Goal: Task Accomplishment & Management: Complete application form

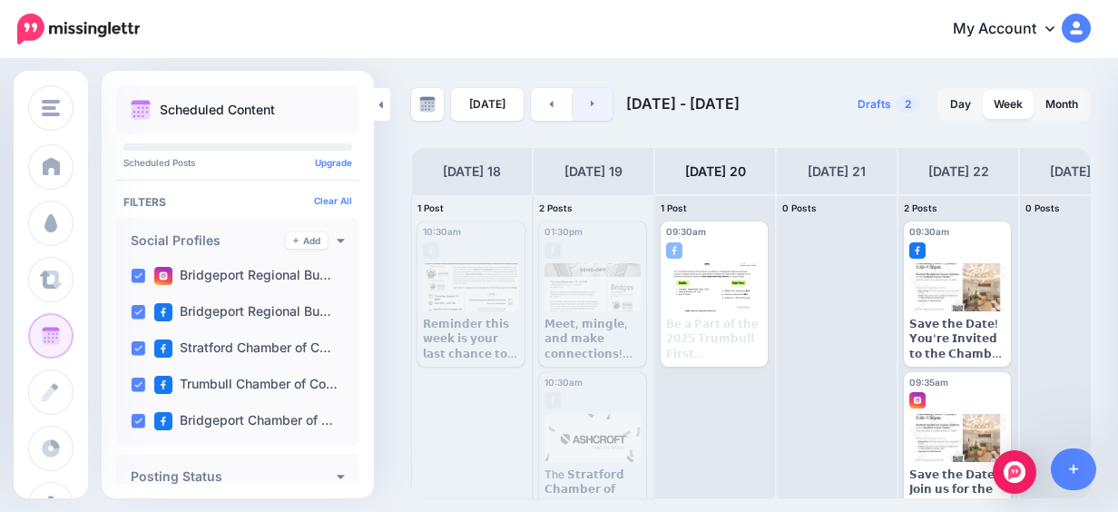
click at [584, 109] on link at bounding box center [593, 104] width 41 height 33
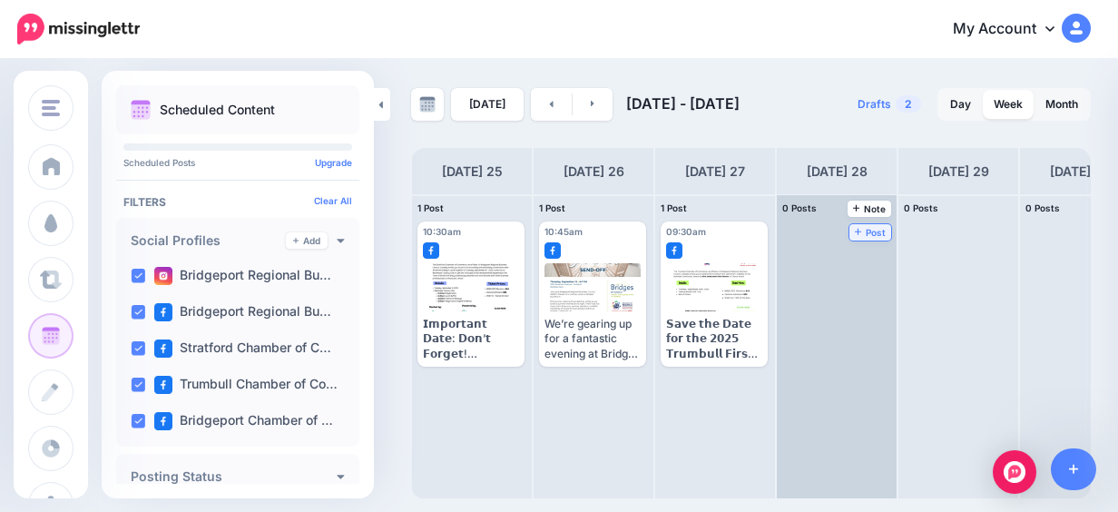
click at [864, 234] on span "Post" at bounding box center [871, 232] width 32 height 9
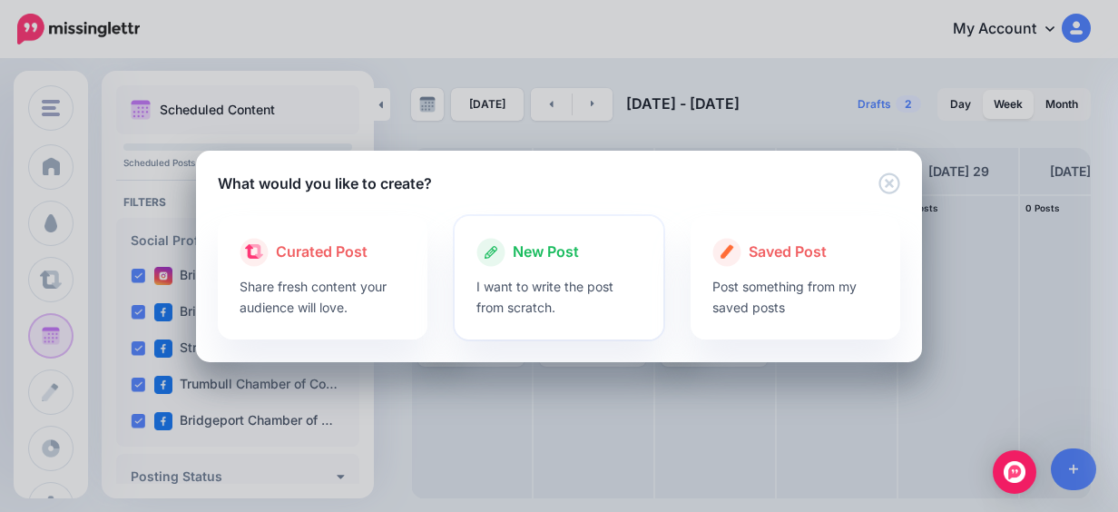
click at [588, 255] on div "New Post" at bounding box center [559, 252] width 166 height 29
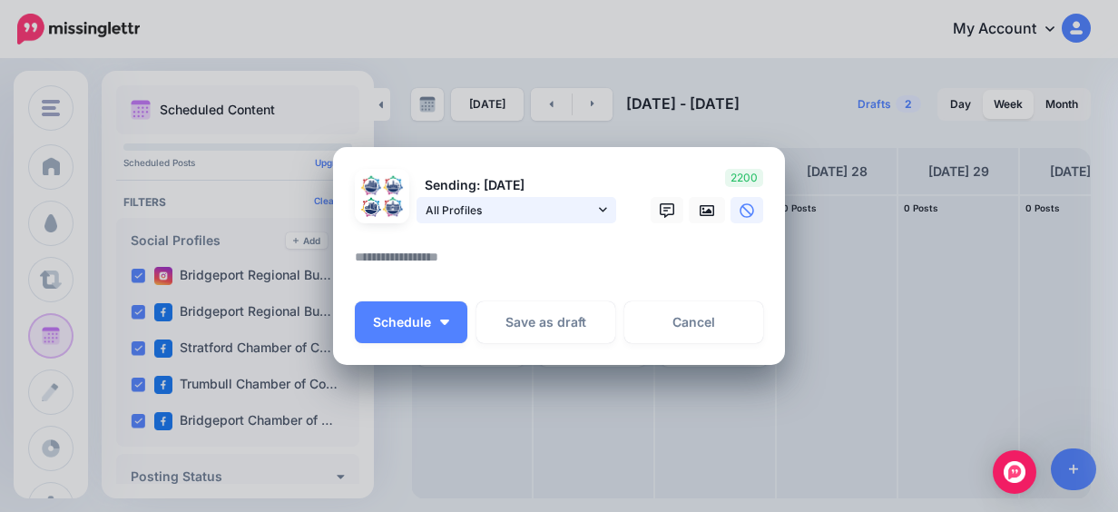
click at [524, 214] on span "All Profiles" at bounding box center [510, 210] width 169 height 19
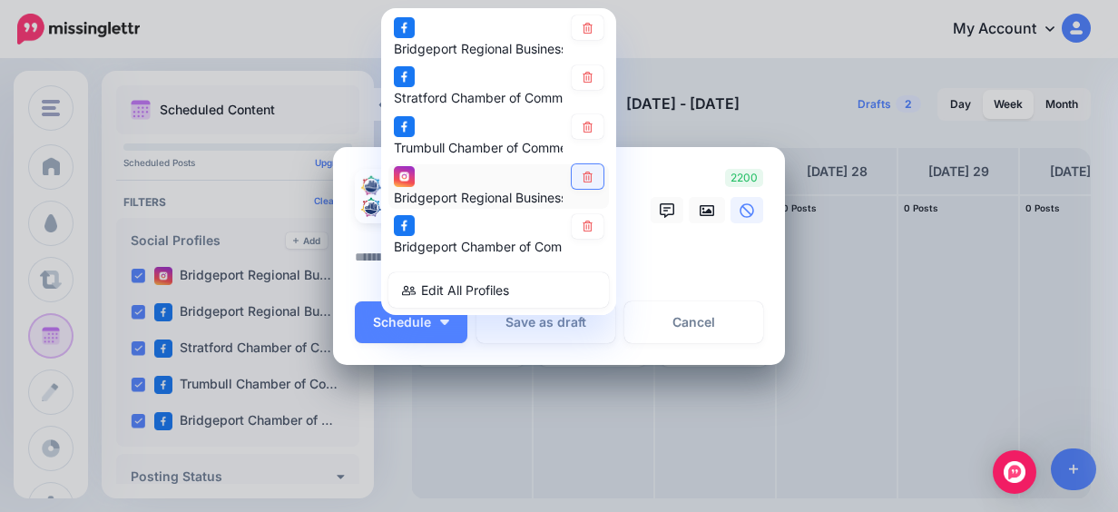
click at [583, 181] on link at bounding box center [588, 176] width 32 height 25
click at [667, 264] on textarea at bounding box center [563, 263] width 417 height 35
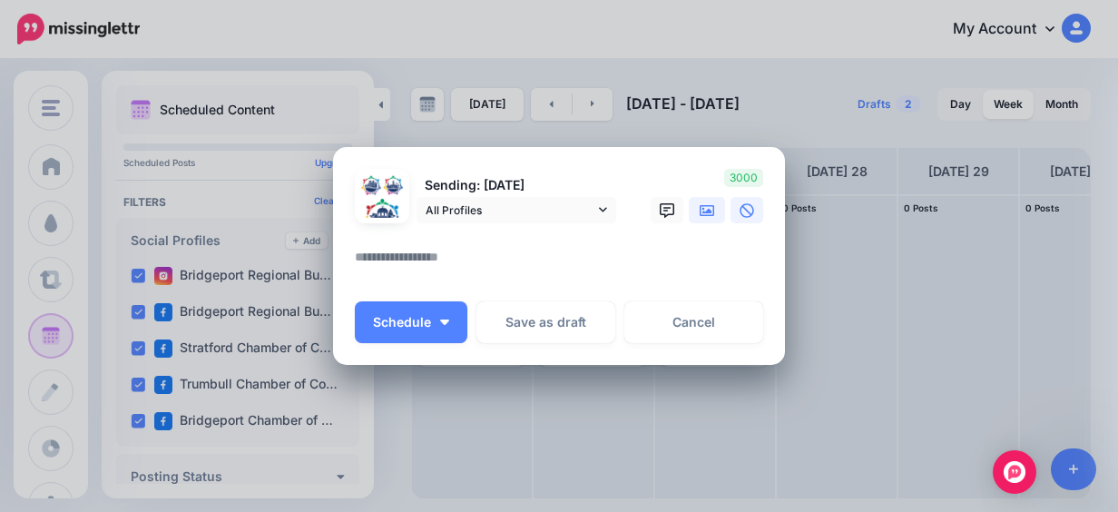
click at [701, 215] on icon at bounding box center [707, 210] width 15 height 11
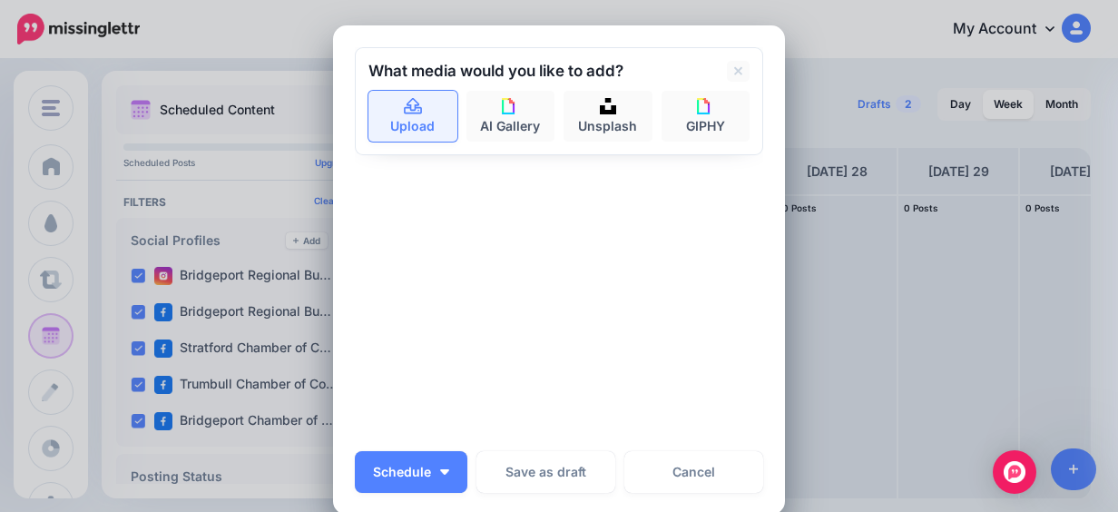
click at [376, 119] on link "Upload" at bounding box center [412, 116] width 89 height 51
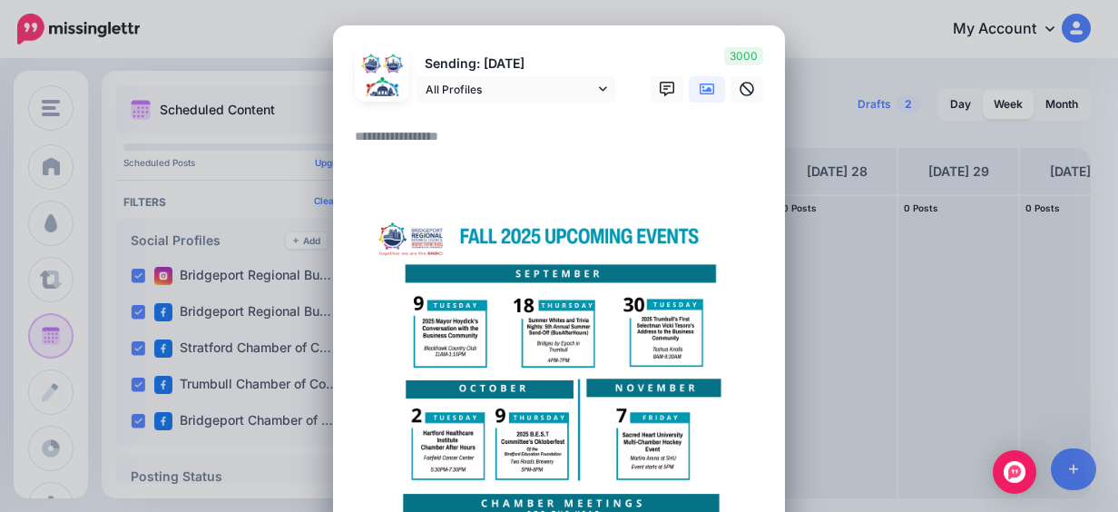
click at [370, 142] on textarea at bounding box center [563, 142] width 417 height 35
paste textarea "**********"
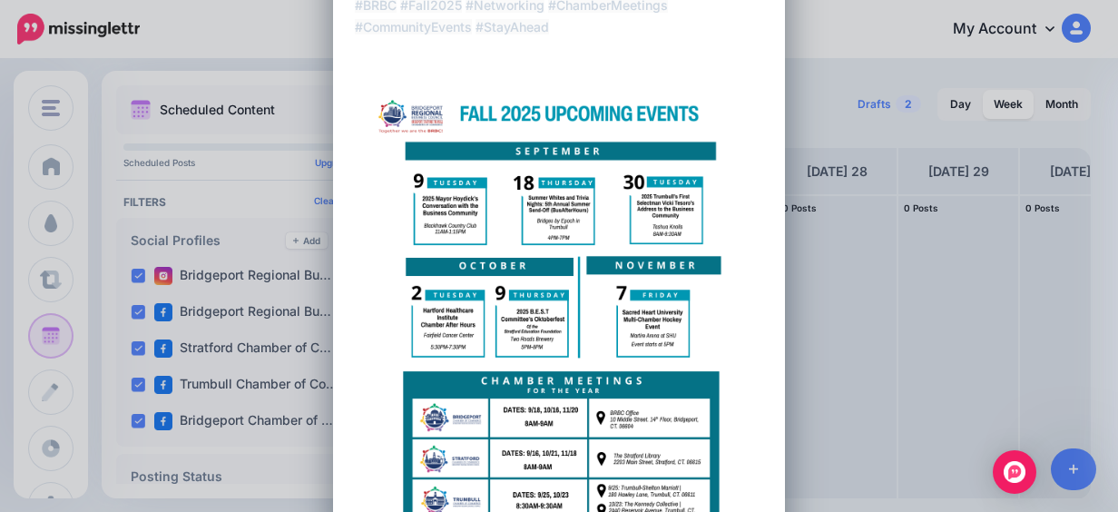
scroll to position [879, 0]
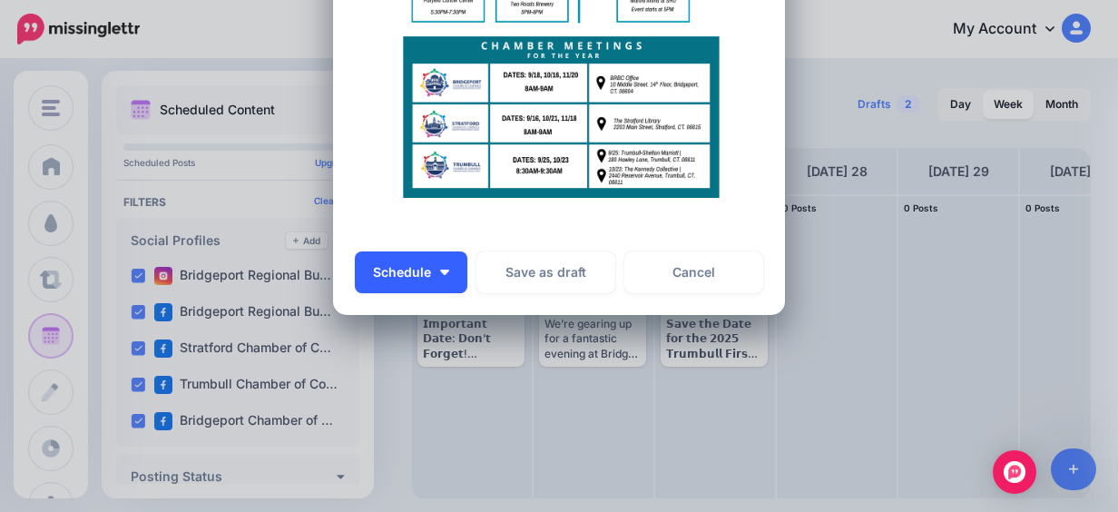
type textarea "**********"
click at [445, 265] on button "Schedule" at bounding box center [411, 272] width 113 height 42
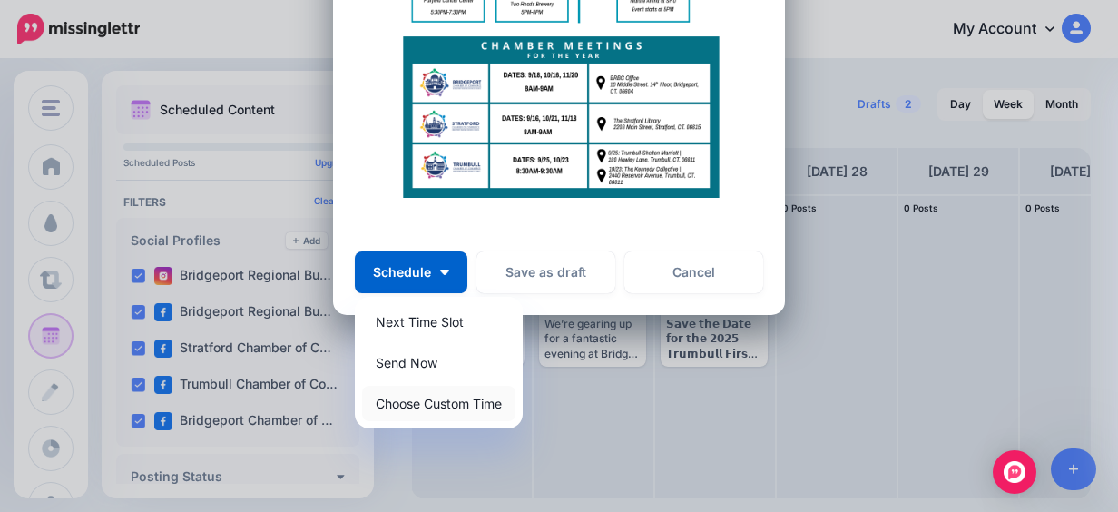
click at [449, 398] on link "Choose Custom Time" at bounding box center [438, 403] width 153 height 35
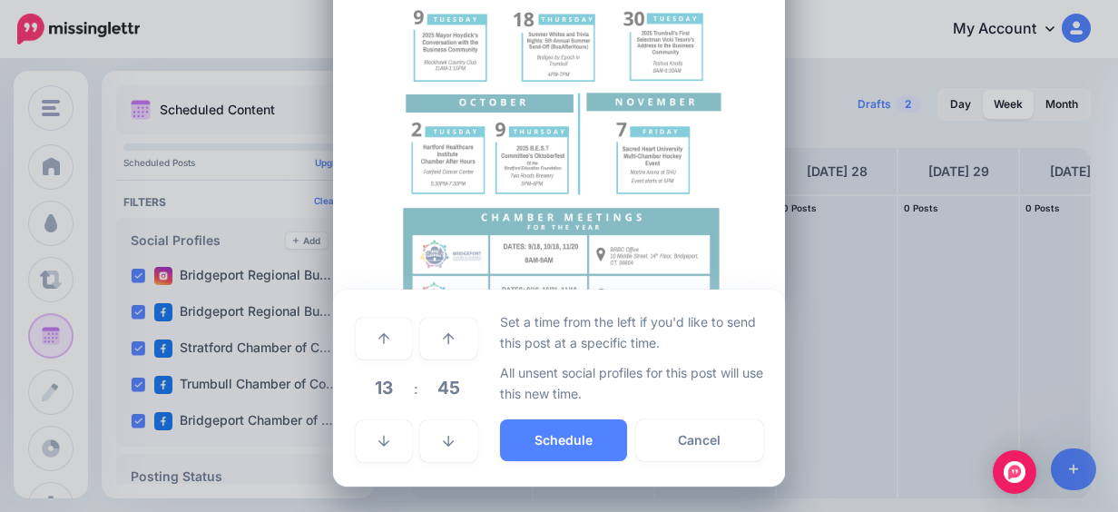
scroll to position [708, 0]
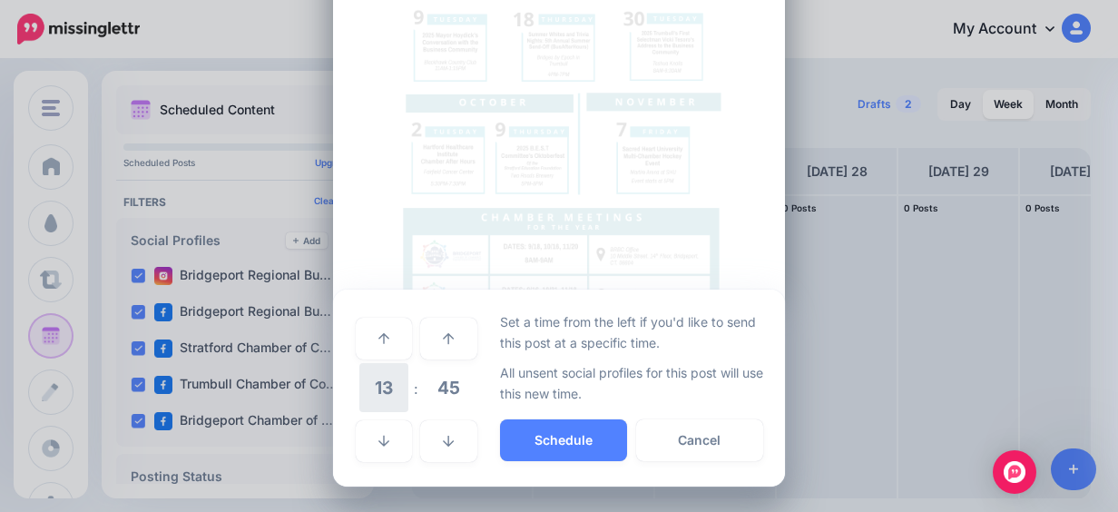
click at [381, 383] on span "13" at bounding box center [383, 387] width 49 height 49
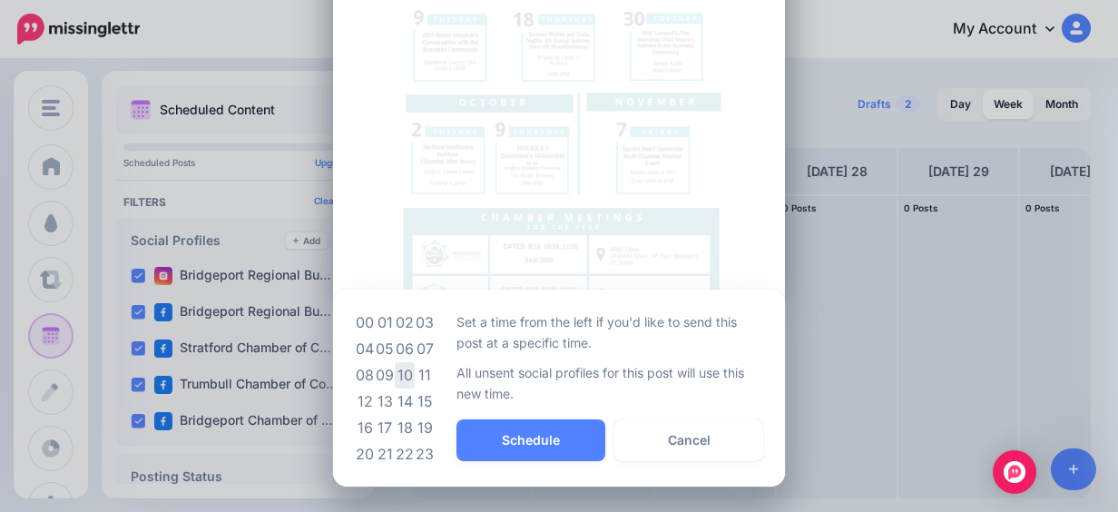
click at [401, 372] on td "10" at bounding box center [405, 375] width 20 height 26
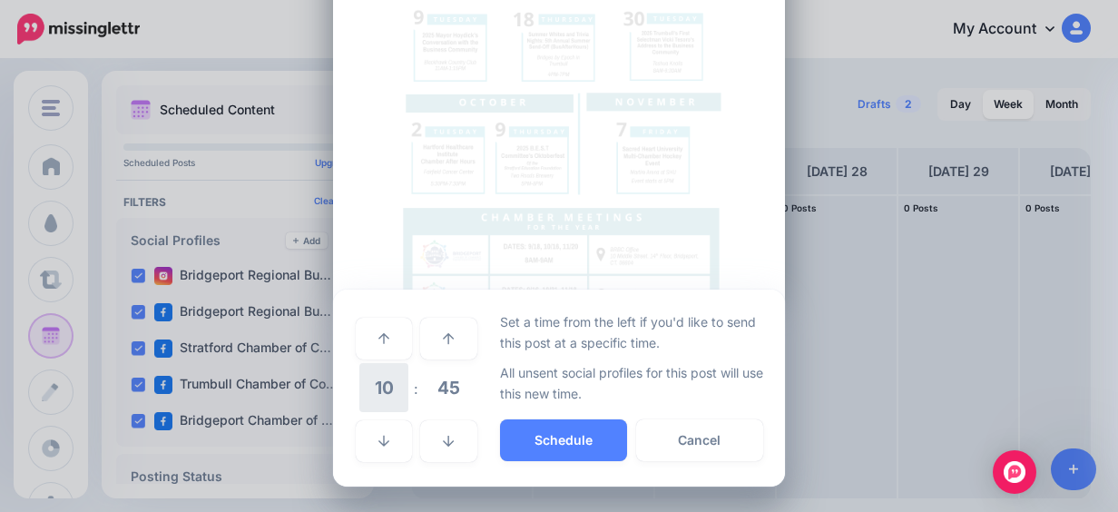
click at [387, 385] on span "10" at bounding box center [383, 387] width 49 height 49
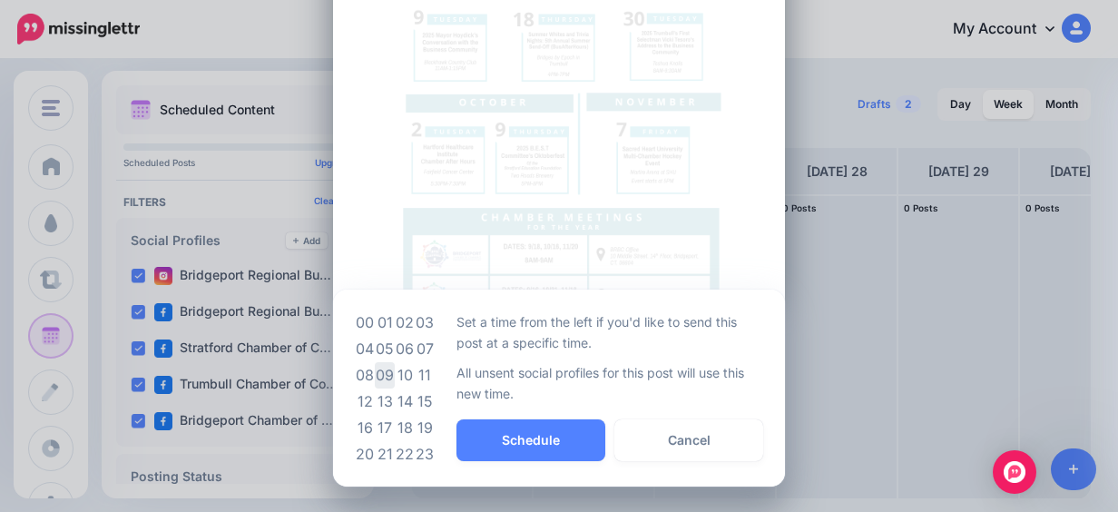
click at [380, 377] on td "09" at bounding box center [385, 375] width 20 height 26
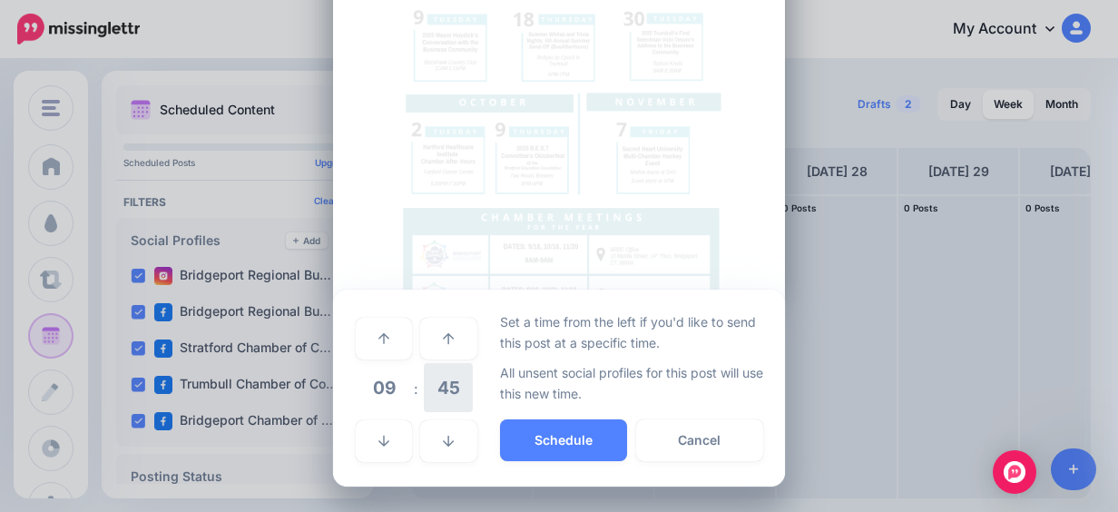
click at [456, 390] on span "45" at bounding box center [448, 387] width 49 height 49
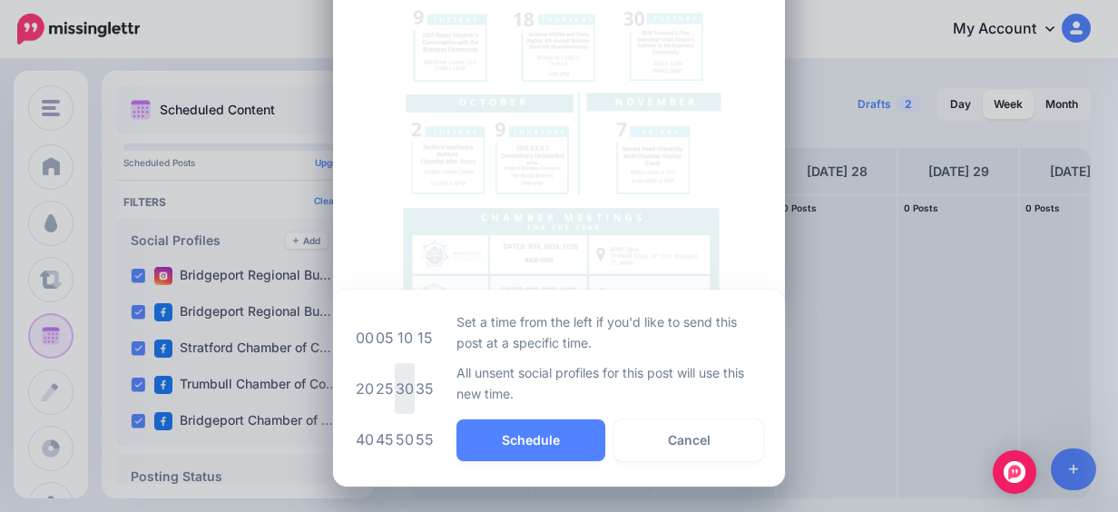
click at [404, 392] on td "30" at bounding box center [405, 388] width 20 height 51
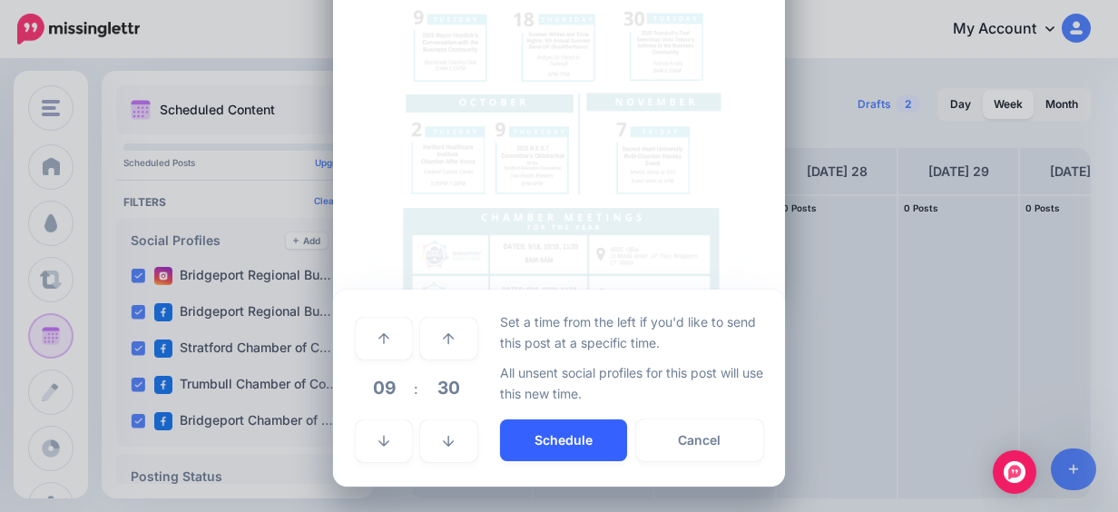
click at [552, 437] on button "Schedule" at bounding box center [563, 440] width 127 height 42
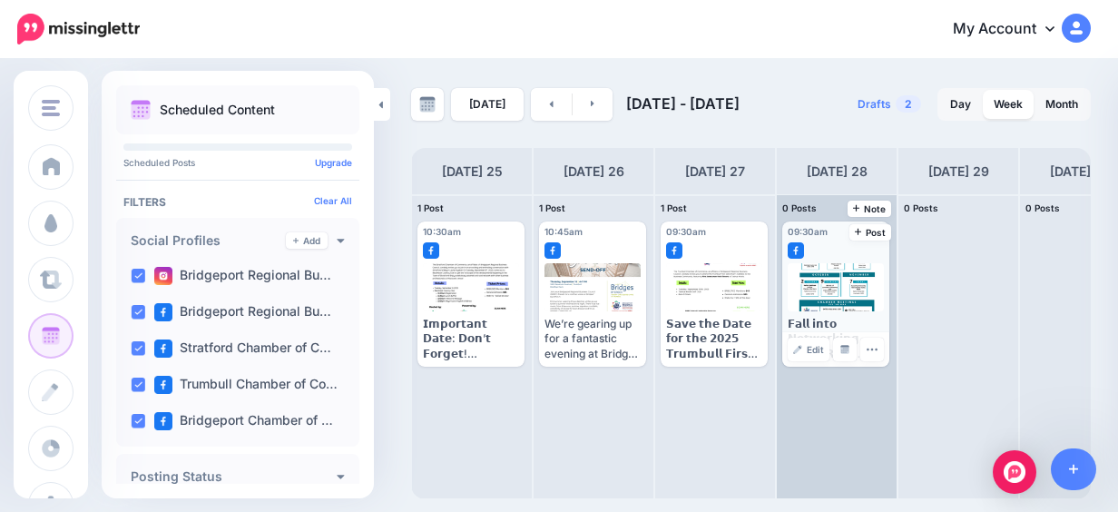
click at [838, 311] on div "𝗙𝗮𝗹𝗹 𝗶𝗻𝘁𝗼 𝗡𝗲𝘁𝘄𝗼𝗿𝗸𝗶𝗻𝗴 𝘄𝗶𝘁𝗵 𝗕𝗥𝗕𝗖! We're excited to share a sneak peek of our upco…" at bounding box center [836, 312] width 96 height 98
click at [867, 231] on span "Post" at bounding box center [871, 232] width 32 height 9
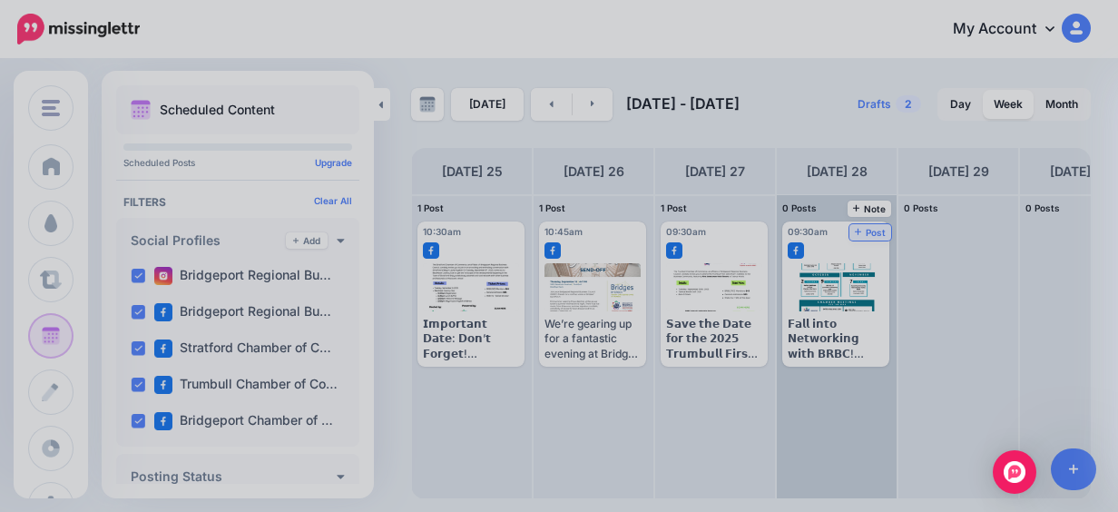
scroll to position [0, 0]
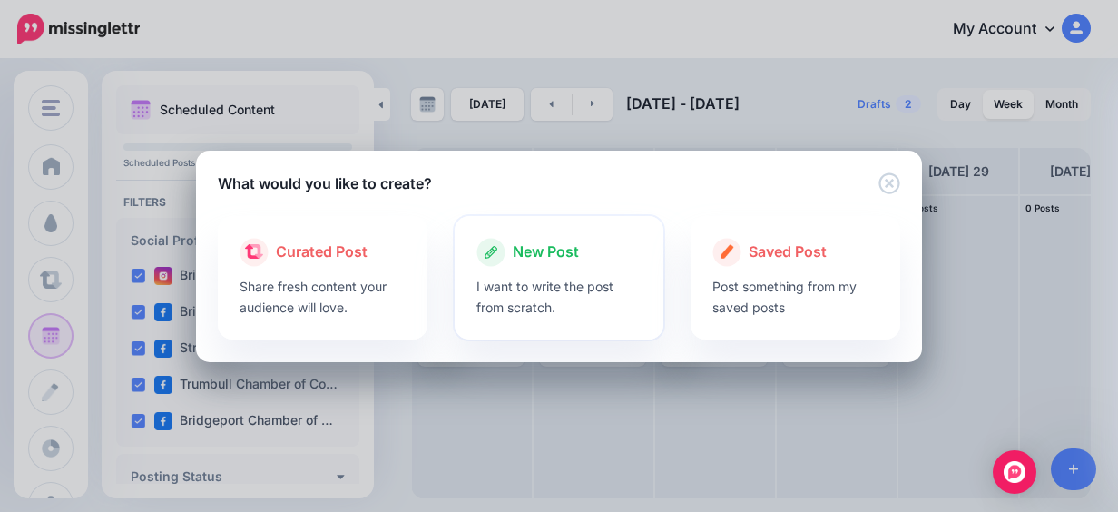
click at [579, 244] on div "New Post" at bounding box center [559, 252] width 166 height 29
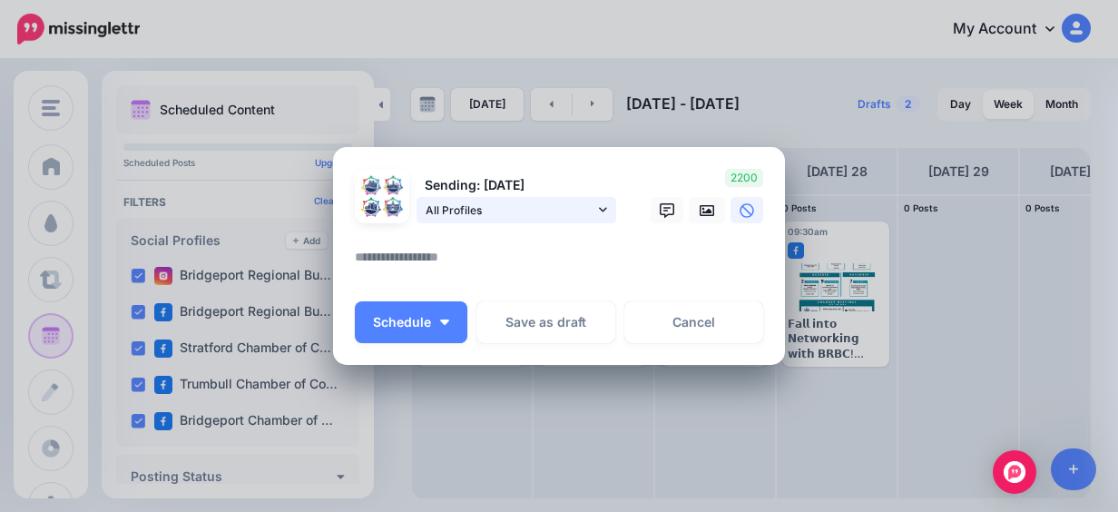
click at [573, 217] on span "All Profiles" at bounding box center [510, 210] width 169 height 19
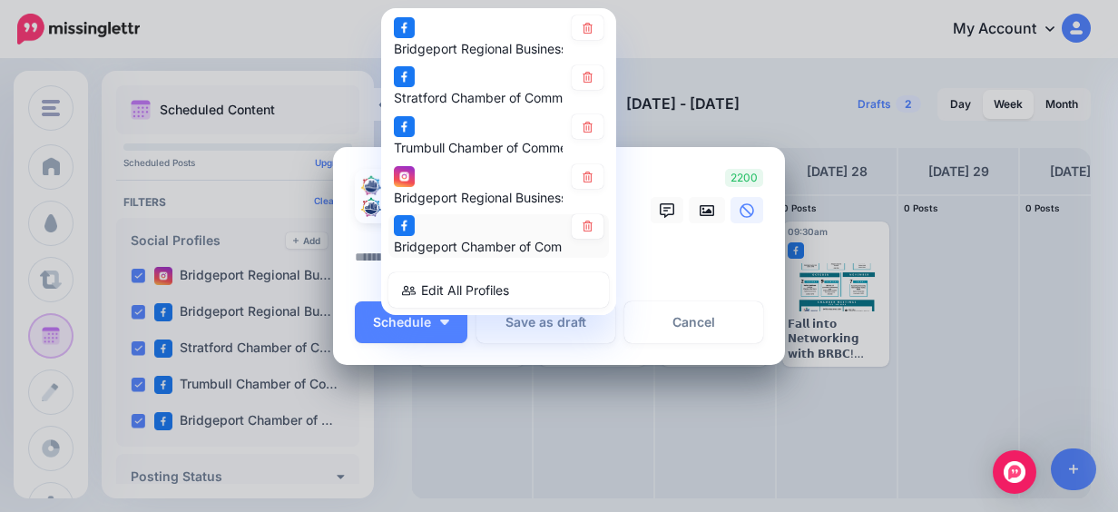
click at [581, 241] on div "Bridgeport Chamber of Commerce page" at bounding box center [499, 236] width 210 height 44
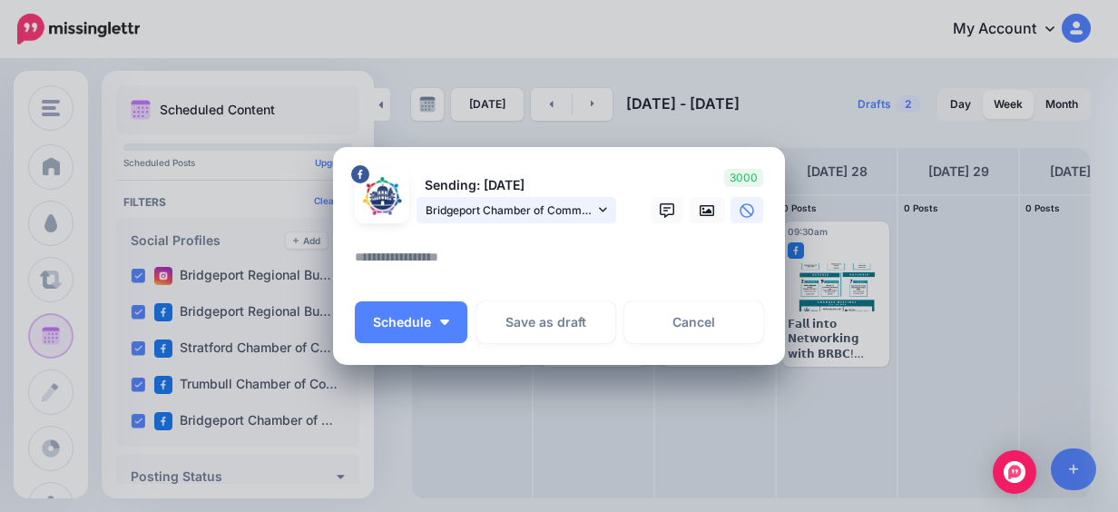
click at [583, 209] on span "Bridgeport Chamber of Commerce page" at bounding box center [510, 210] width 169 height 19
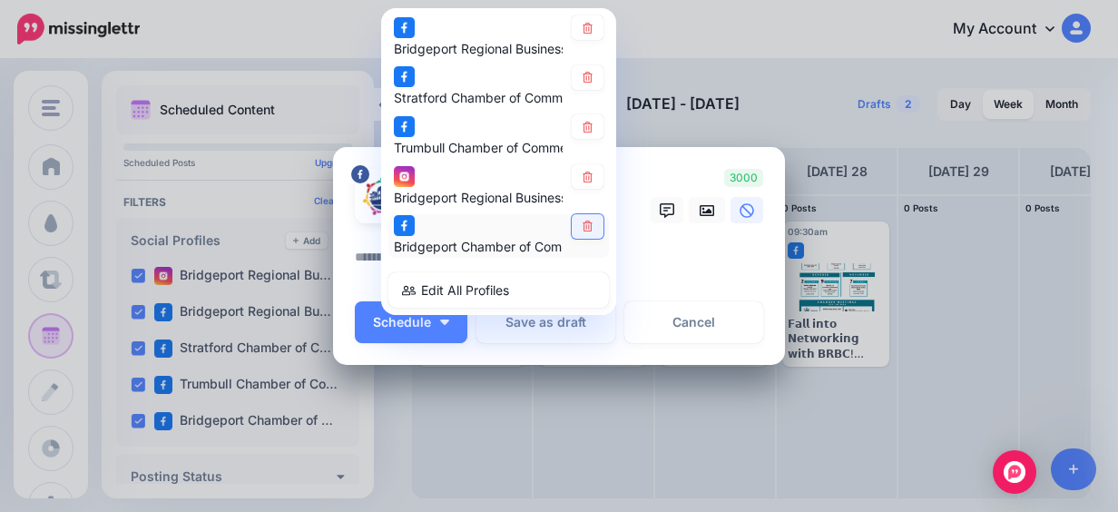
click at [588, 234] on link at bounding box center [588, 226] width 32 height 25
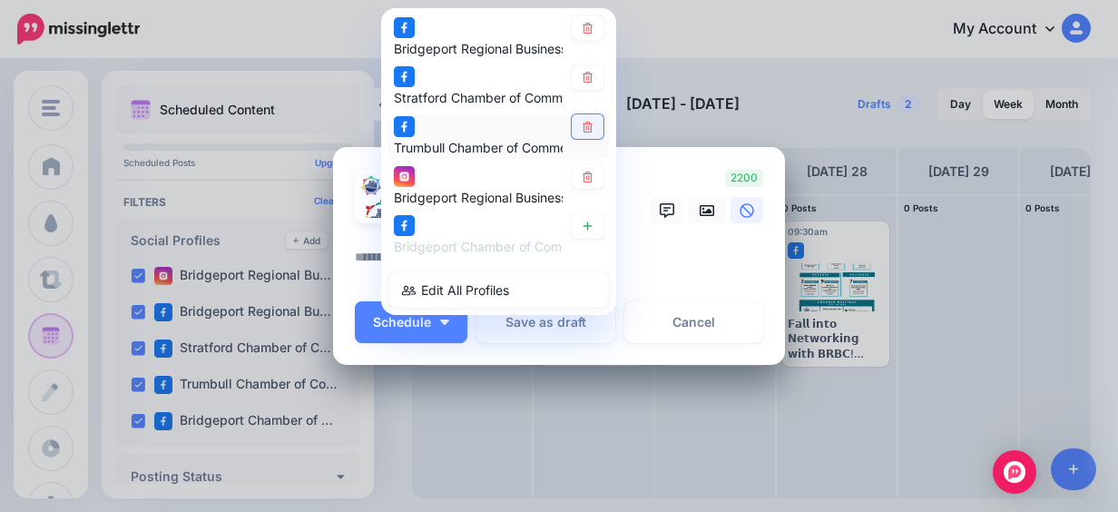
click at [576, 115] on link at bounding box center [588, 127] width 32 height 25
click at [583, 74] on icon at bounding box center [588, 78] width 14 height 11
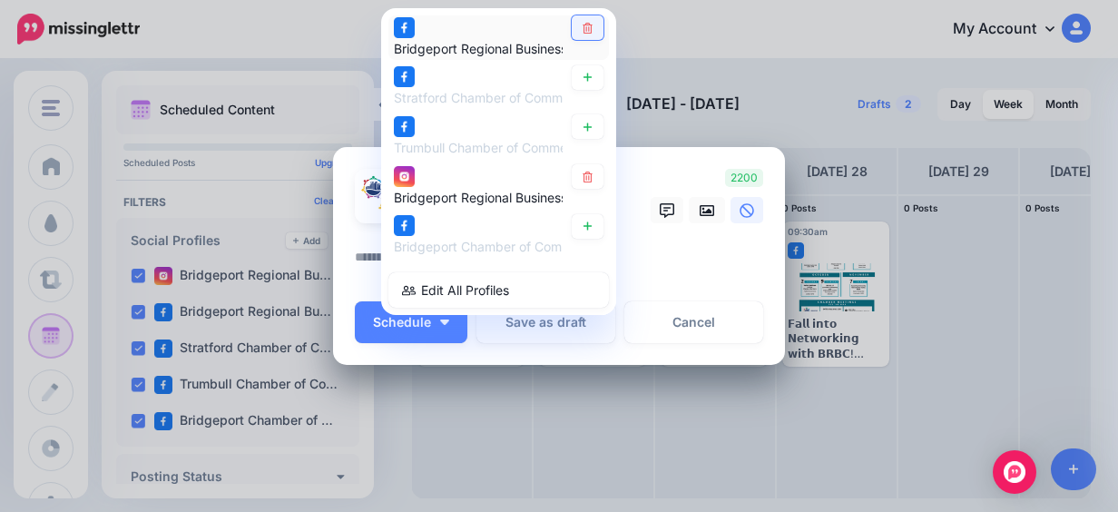
click at [585, 38] on link at bounding box center [588, 27] width 32 height 25
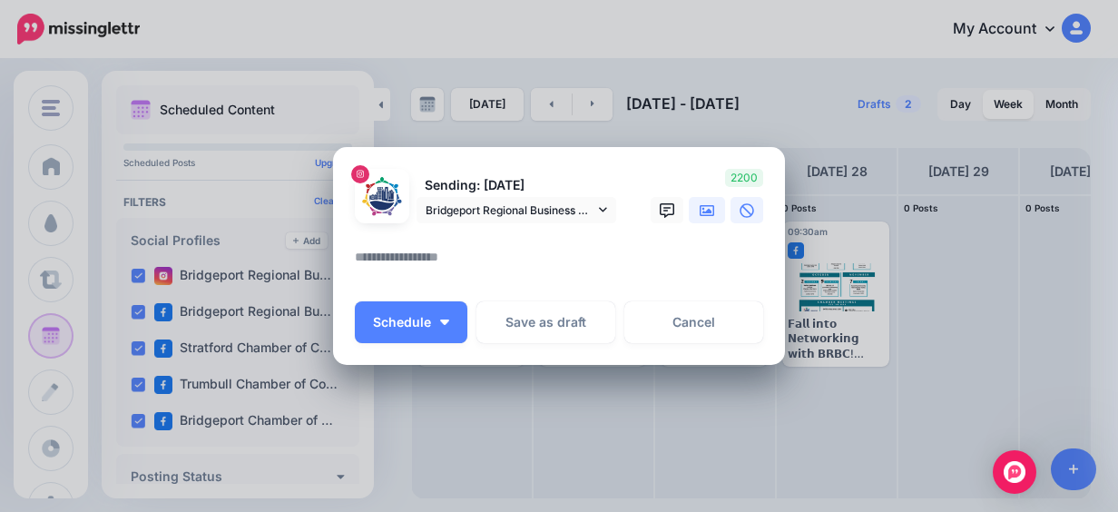
click at [691, 209] on link at bounding box center [707, 210] width 36 height 26
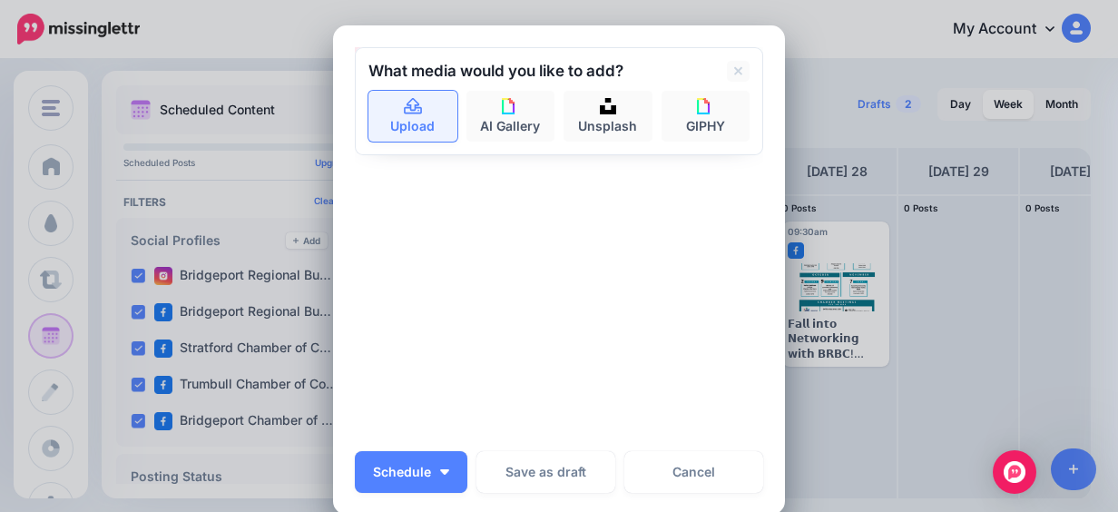
click at [381, 116] on link "Upload" at bounding box center [412, 116] width 89 height 51
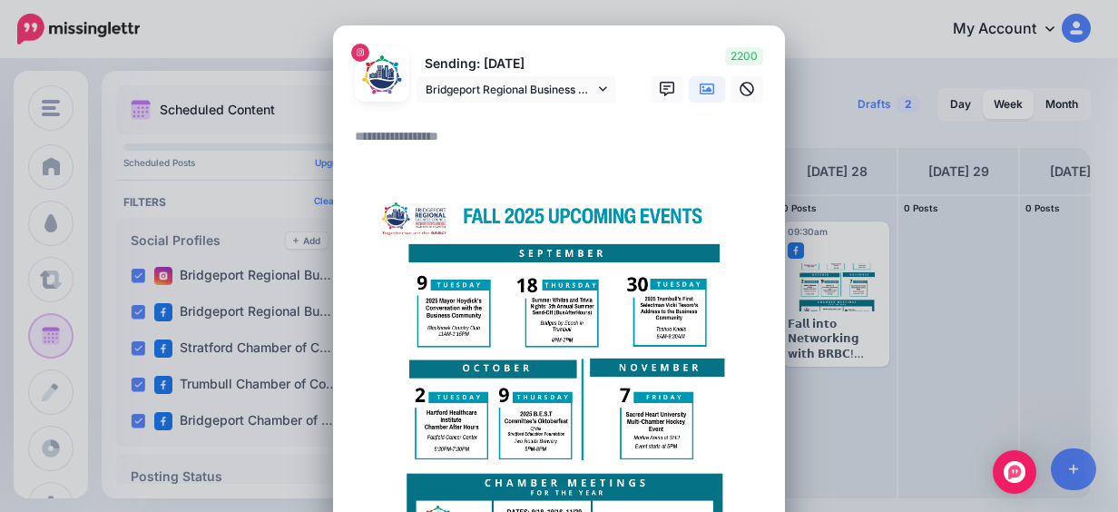
click at [447, 152] on textarea at bounding box center [563, 142] width 417 height 35
paste textarea "**********"
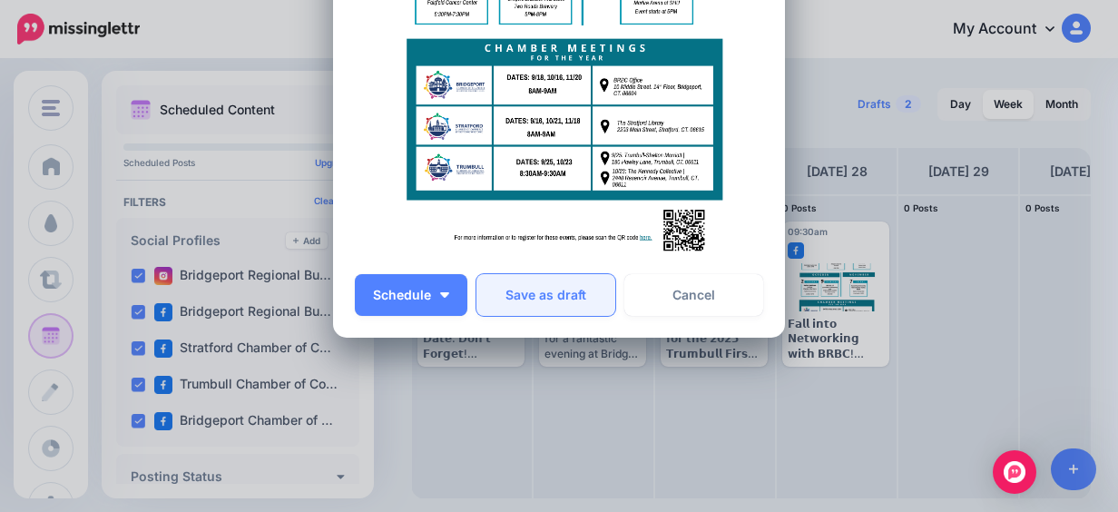
scroll to position [635, 0]
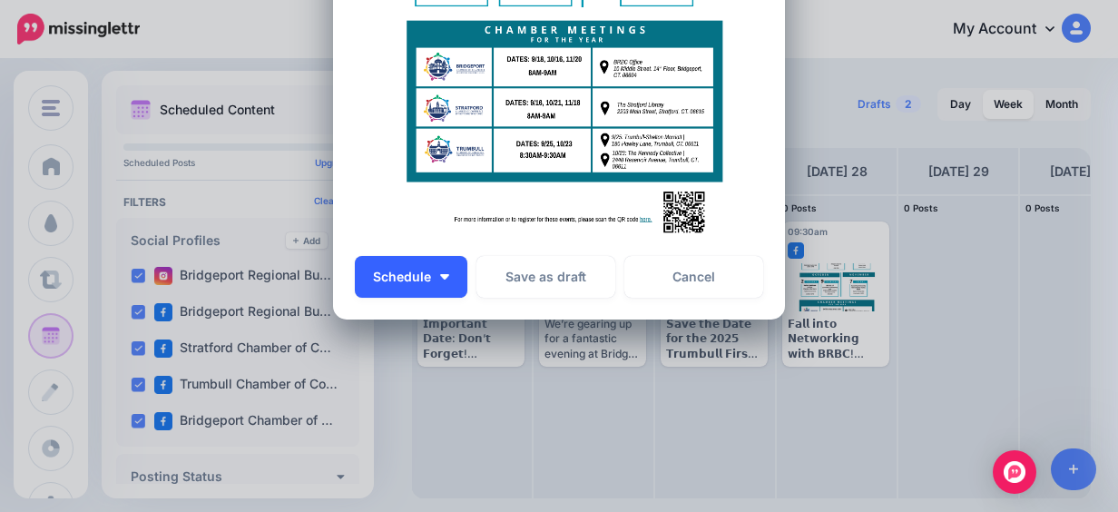
type textarea "**********"
click at [451, 276] on button "Schedule" at bounding box center [411, 277] width 113 height 42
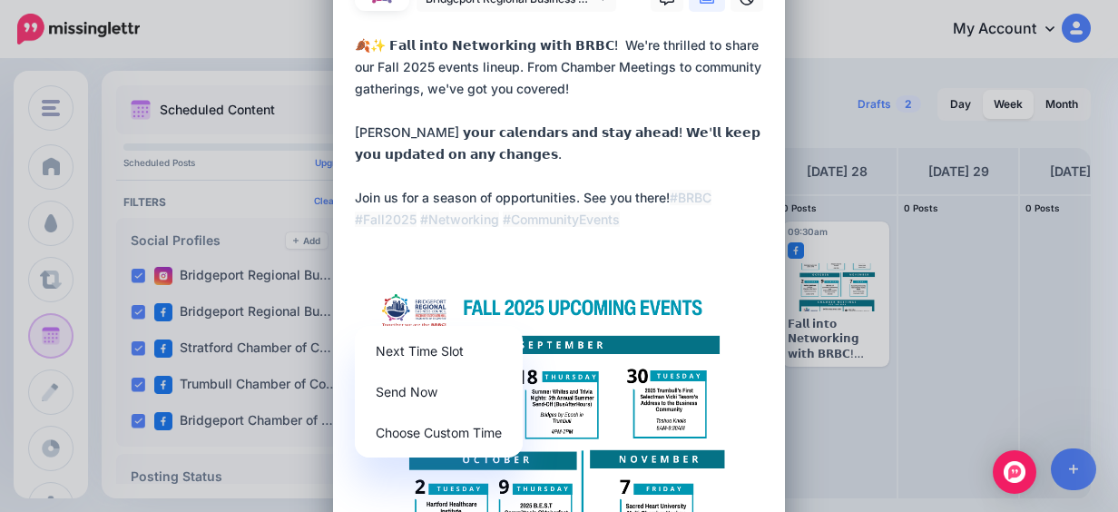
scroll to position [0, 0]
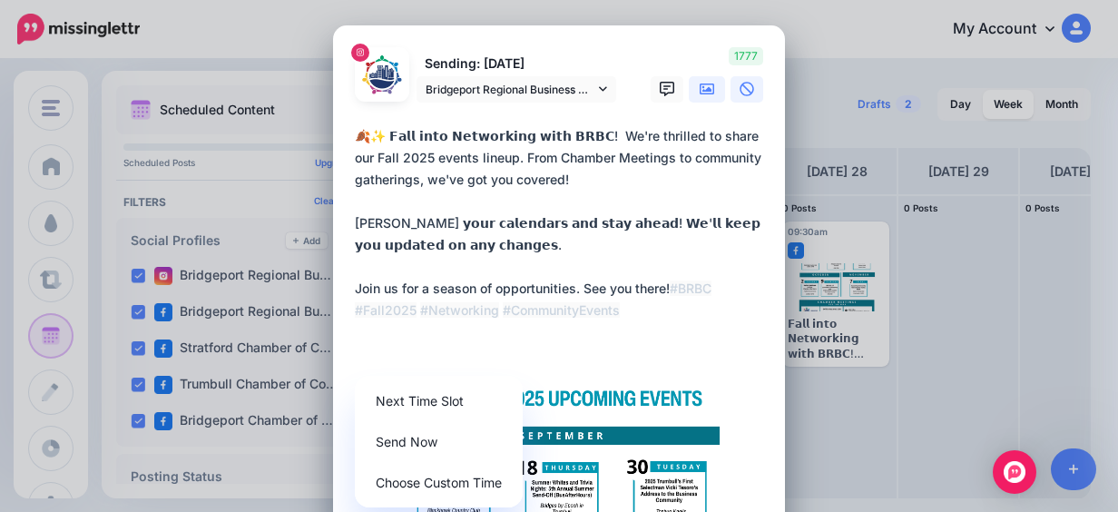
click at [740, 88] on icon at bounding box center [747, 89] width 15 height 15
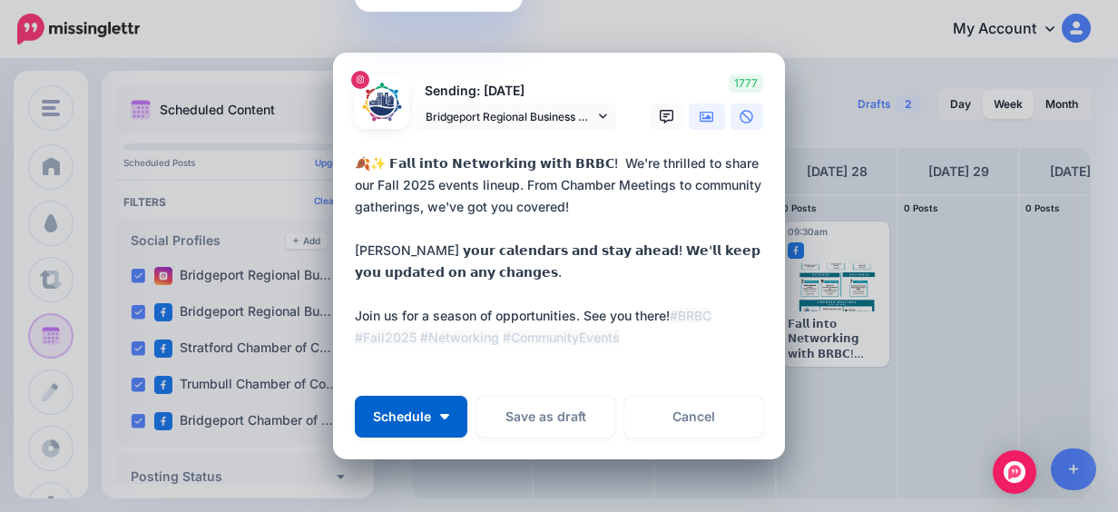
click at [700, 117] on icon at bounding box center [707, 117] width 15 height 15
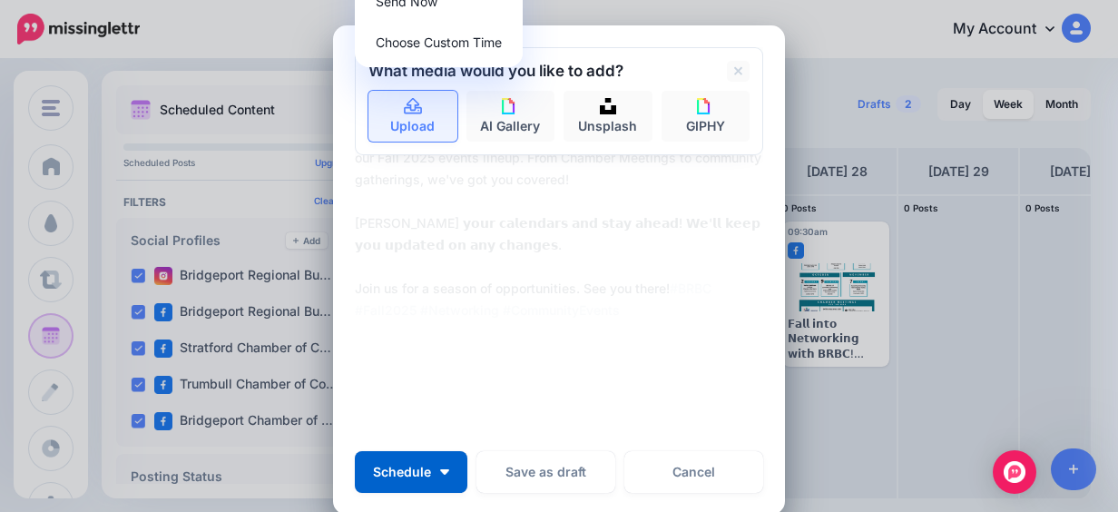
click at [426, 140] on link "Upload" at bounding box center [412, 116] width 89 height 51
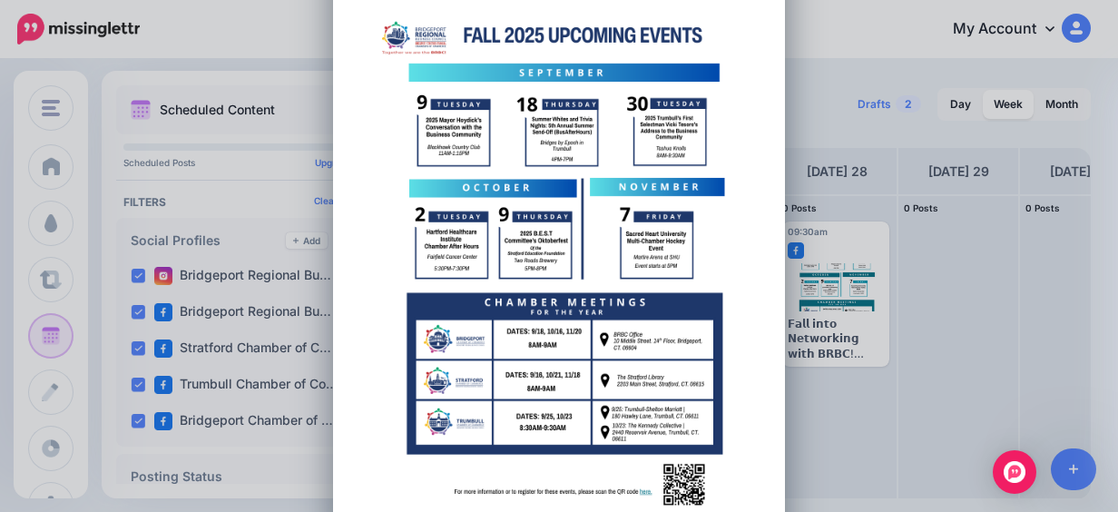
scroll to position [544, 0]
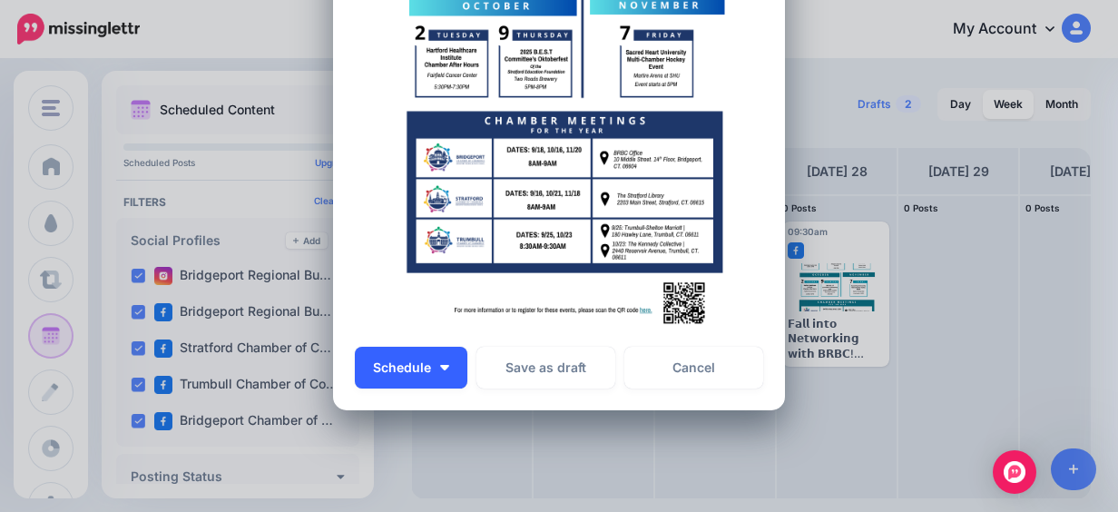
click at [440, 365] on img "button" at bounding box center [444, 367] width 9 height 5
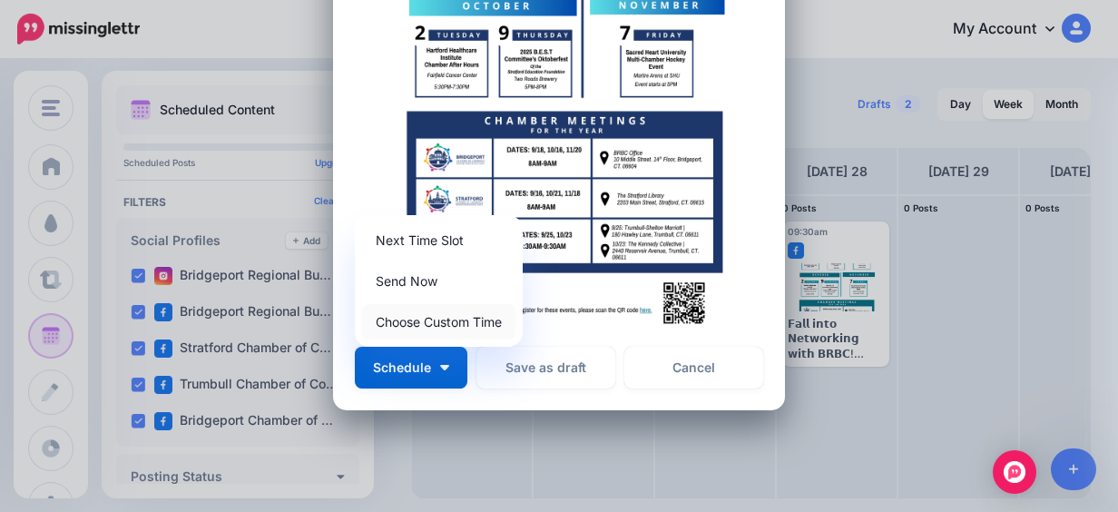
click at [459, 332] on link "Choose Custom Time" at bounding box center [438, 321] width 153 height 35
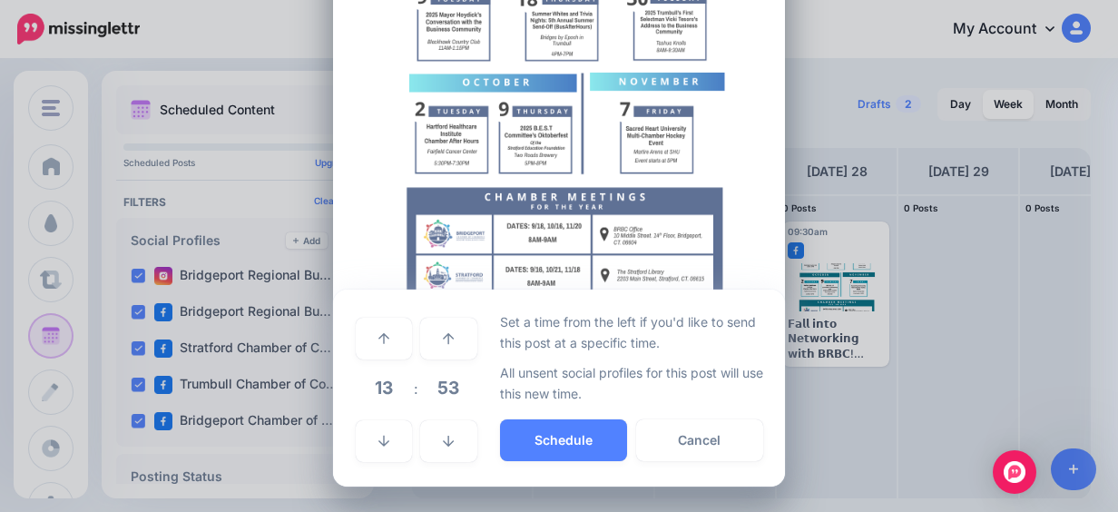
scroll to position [468, 0]
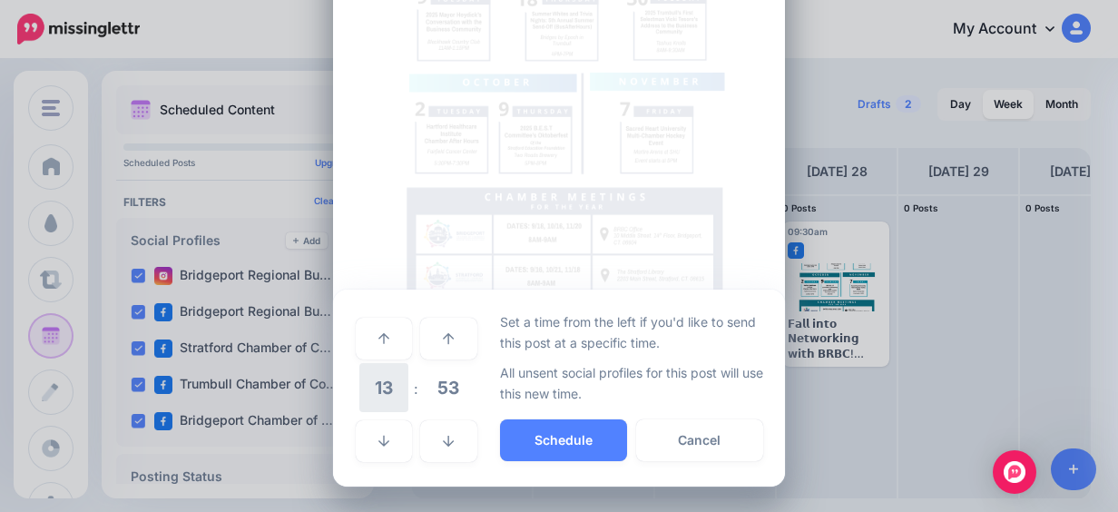
click at [359, 394] on span "13" at bounding box center [383, 387] width 49 height 49
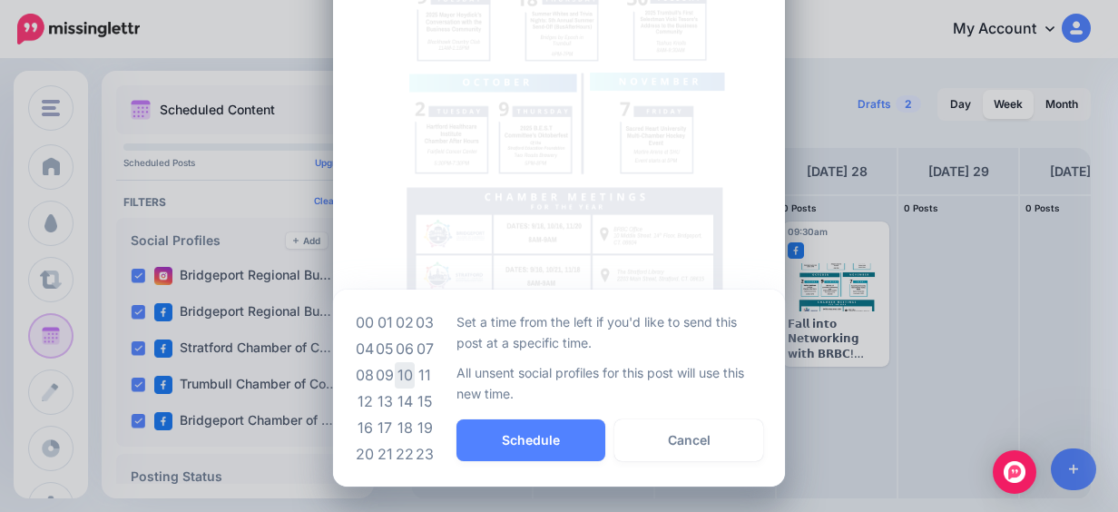
click at [406, 376] on td "10" at bounding box center [405, 375] width 20 height 26
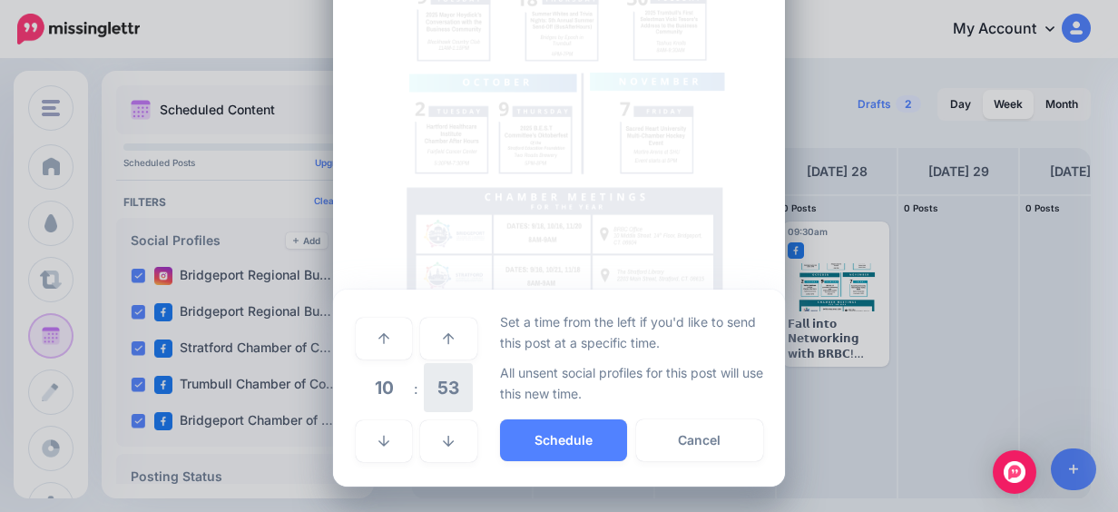
click at [447, 395] on span "53" at bounding box center [448, 387] width 49 height 49
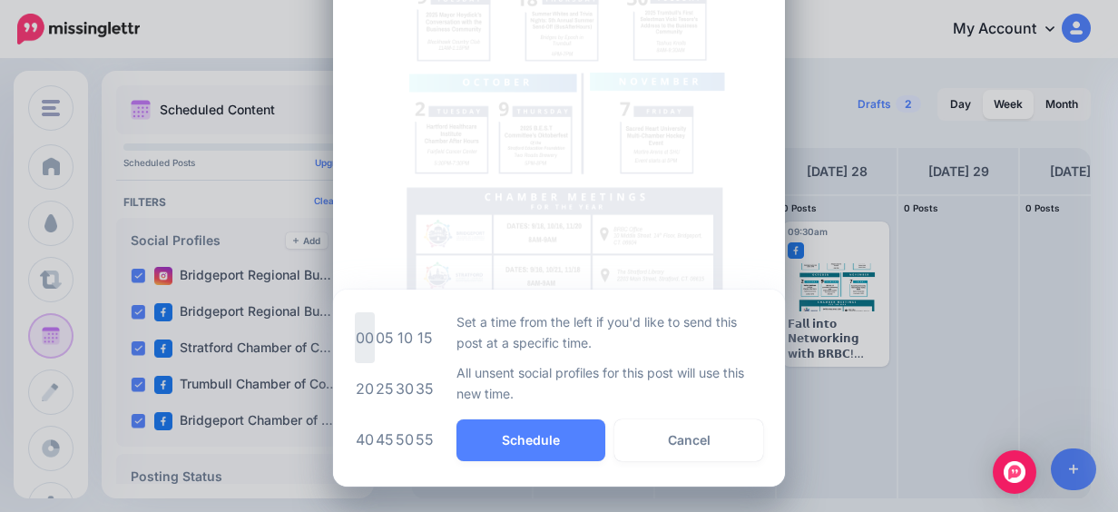
click at [355, 331] on td "00" at bounding box center [365, 337] width 20 height 51
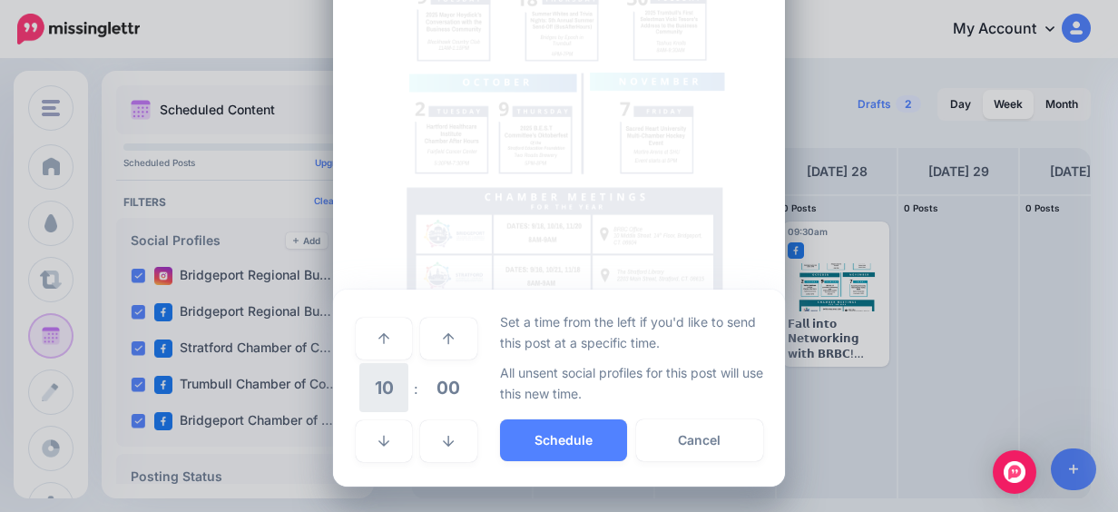
click at [389, 397] on span "10" at bounding box center [383, 387] width 49 height 49
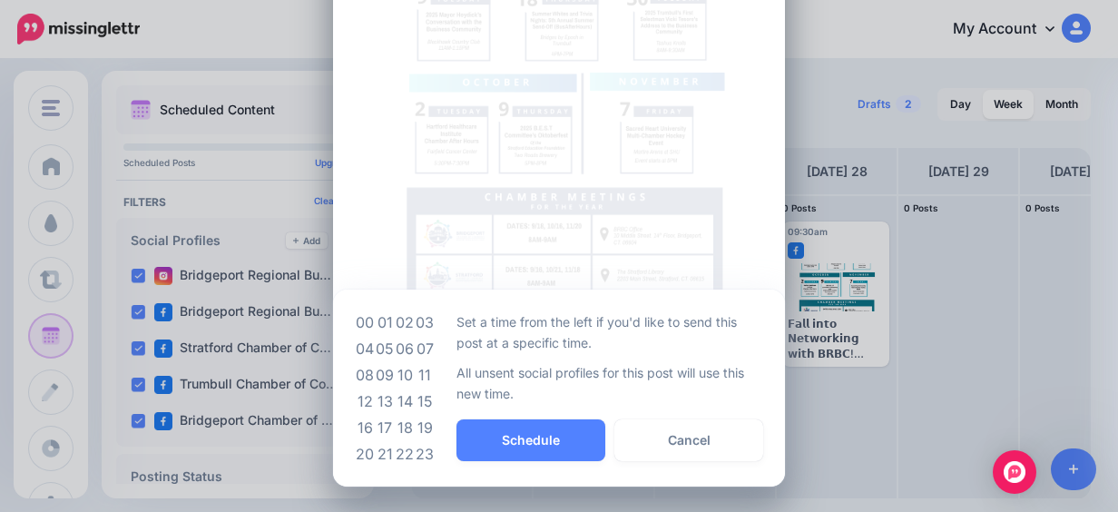
click at [377, 377] on td "09" at bounding box center [385, 375] width 20 height 26
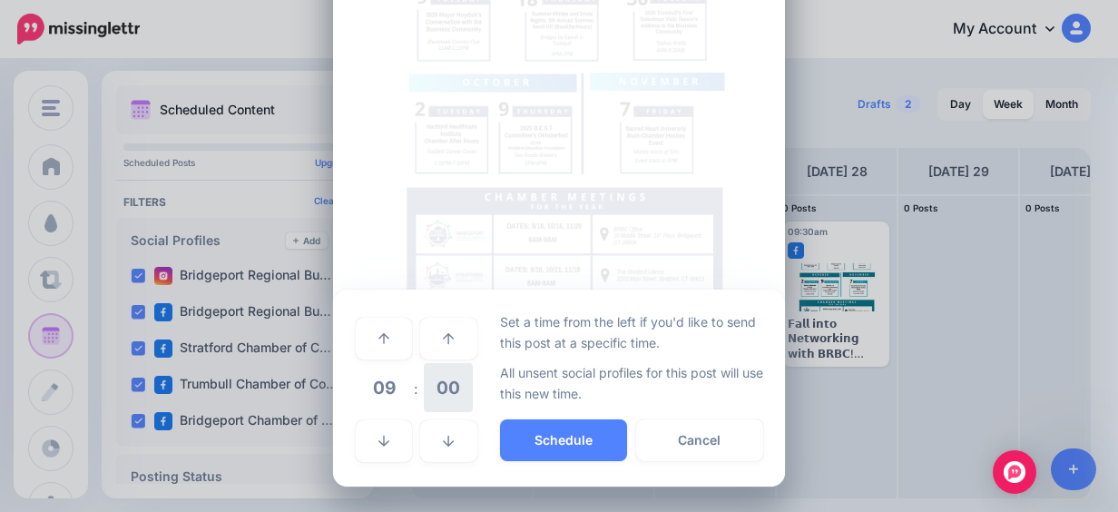
click at [438, 396] on span "00" at bounding box center [448, 387] width 49 height 49
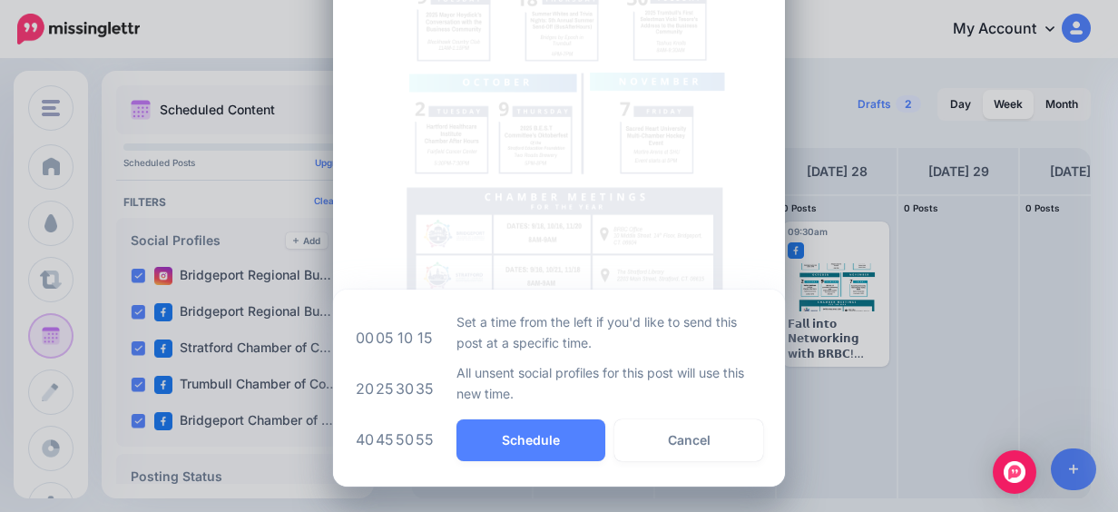
drag, startPoint x: 396, startPoint y: 378, endPoint x: 438, endPoint y: 387, distance: 43.6
click at [397, 378] on td "30" at bounding box center [405, 388] width 20 height 51
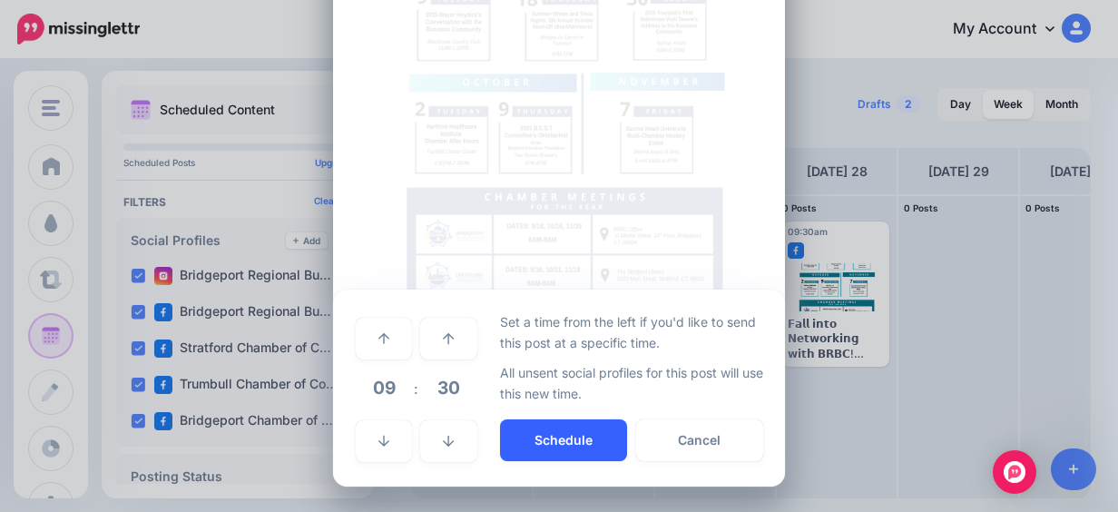
click at [539, 441] on button "Schedule" at bounding box center [563, 440] width 127 height 42
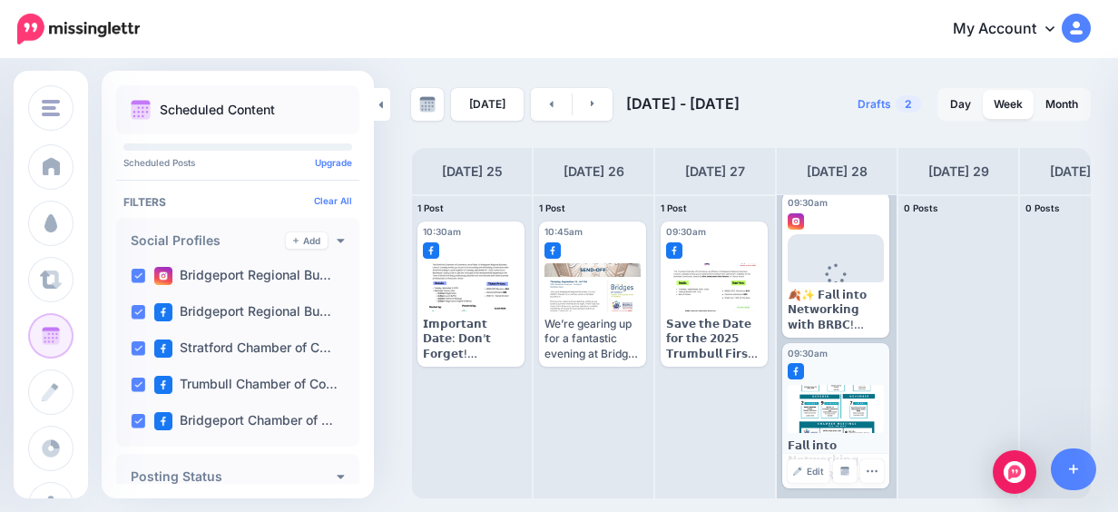
scroll to position [0, 0]
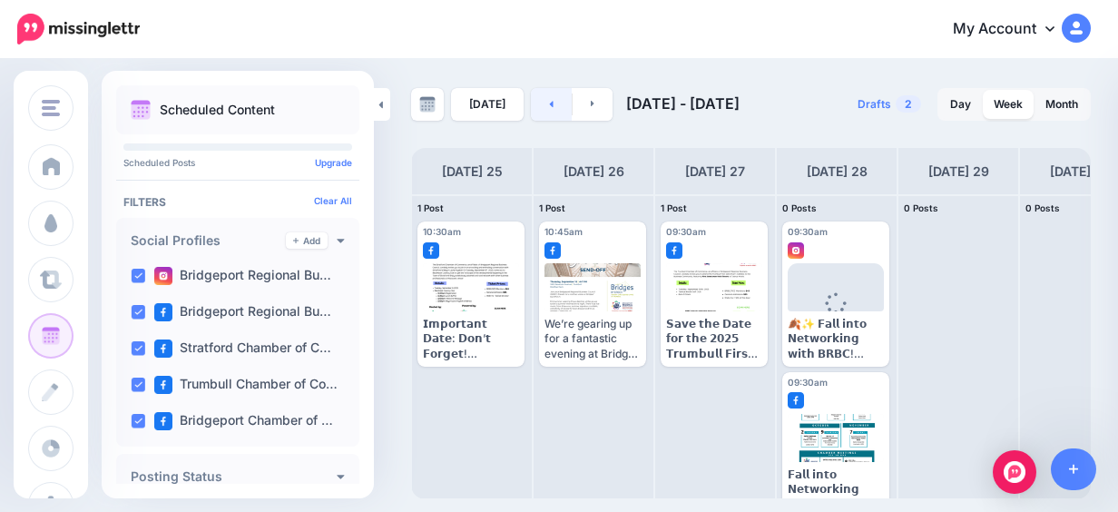
click at [543, 106] on link at bounding box center [551, 104] width 41 height 33
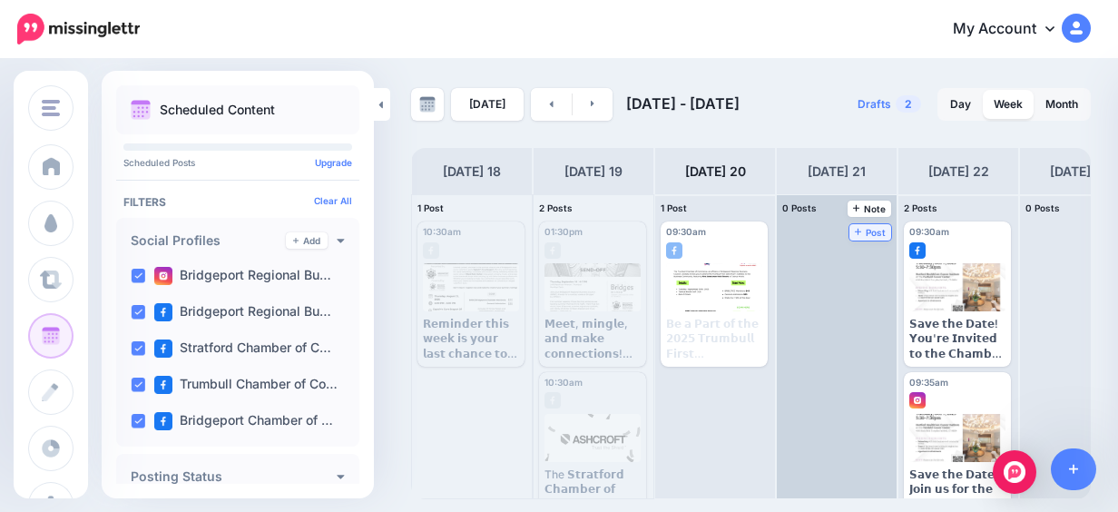
click at [871, 233] on span "Post" at bounding box center [871, 232] width 32 height 9
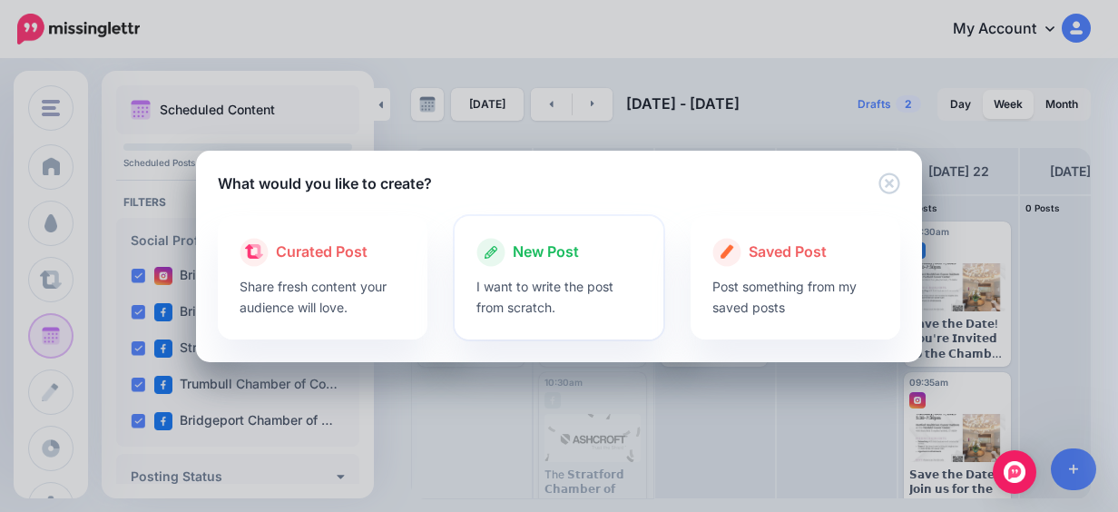
click at [489, 256] on icon at bounding box center [491, 252] width 13 height 13
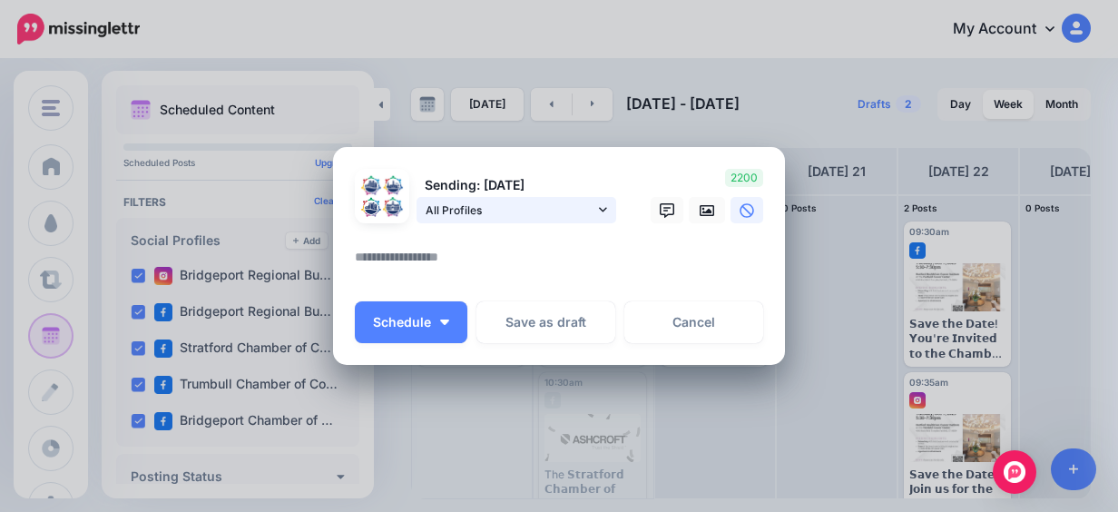
click at [545, 211] on span "All Profiles" at bounding box center [510, 210] width 169 height 19
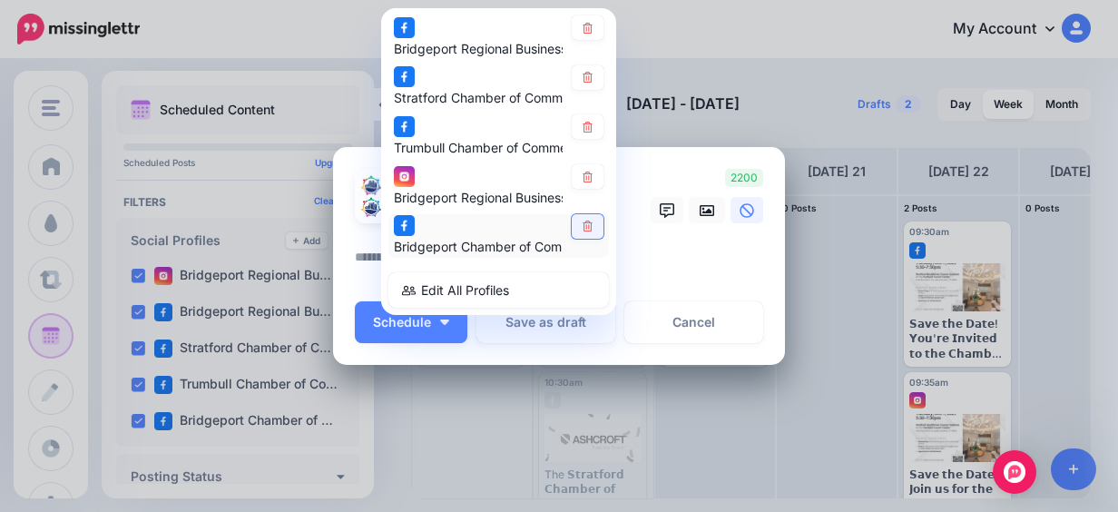
click at [573, 232] on link at bounding box center [588, 226] width 32 height 25
click at [584, 180] on icon at bounding box center [588, 177] width 10 height 11
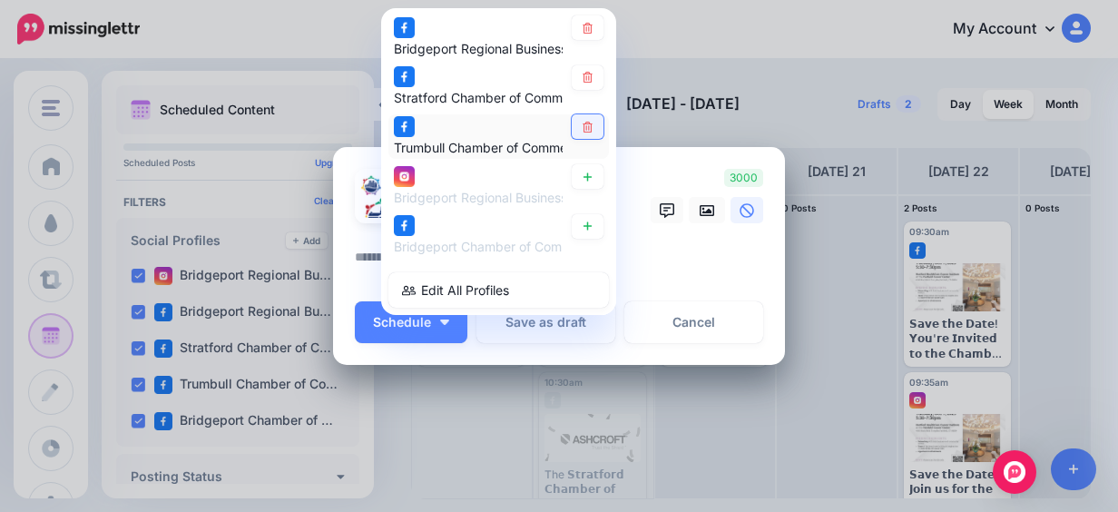
click at [583, 130] on icon at bounding box center [588, 127] width 10 height 11
click at [583, 228] on icon at bounding box center [588, 226] width 14 height 11
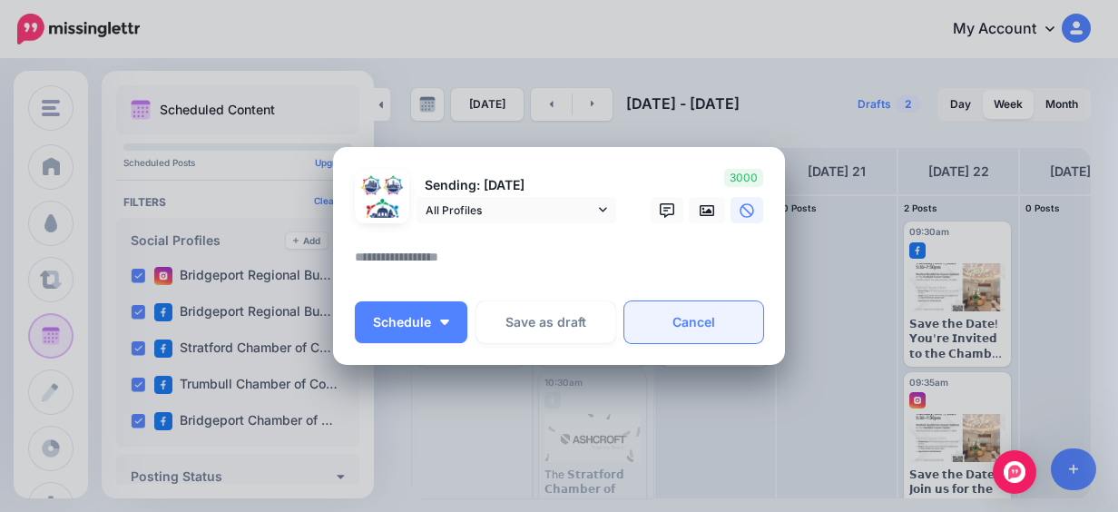
click at [720, 310] on link "Cancel" at bounding box center [693, 322] width 139 height 42
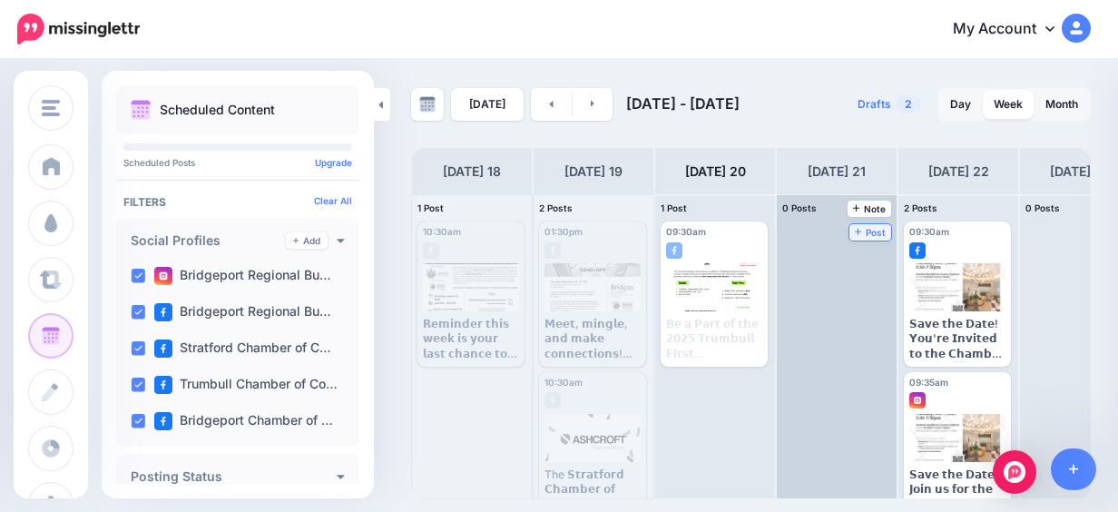
click at [867, 229] on span "Post" at bounding box center [871, 232] width 32 height 9
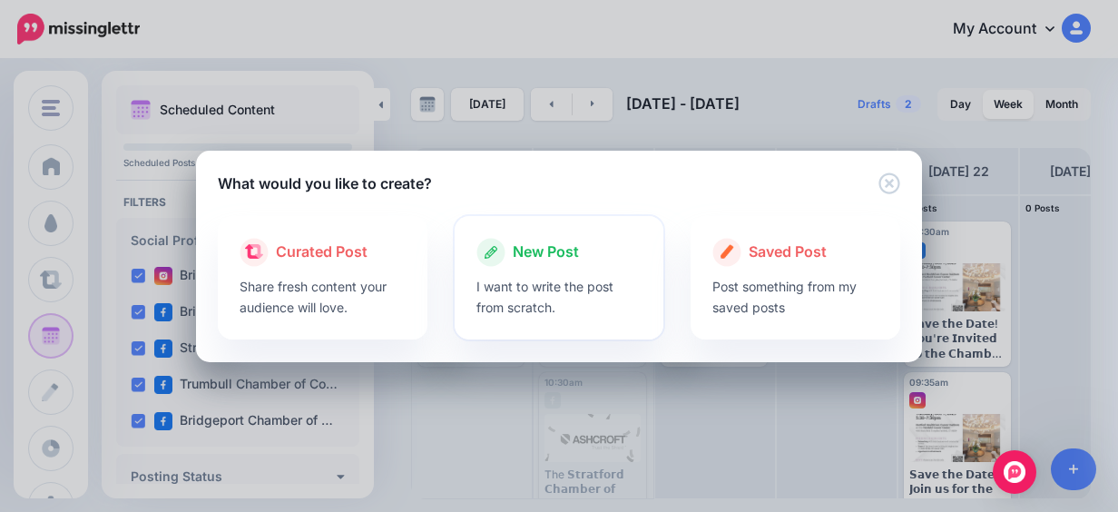
click at [554, 254] on span "New Post" at bounding box center [546, 252] width 66 height 24
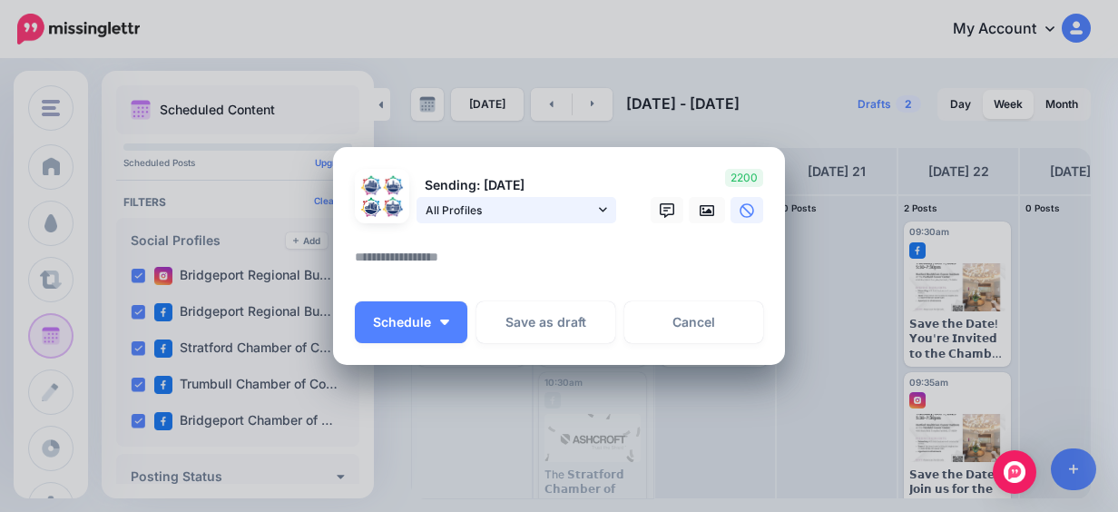
click at [583, 215] on span "All Profiles" at bounding box center [510, 210] width 169 height 19
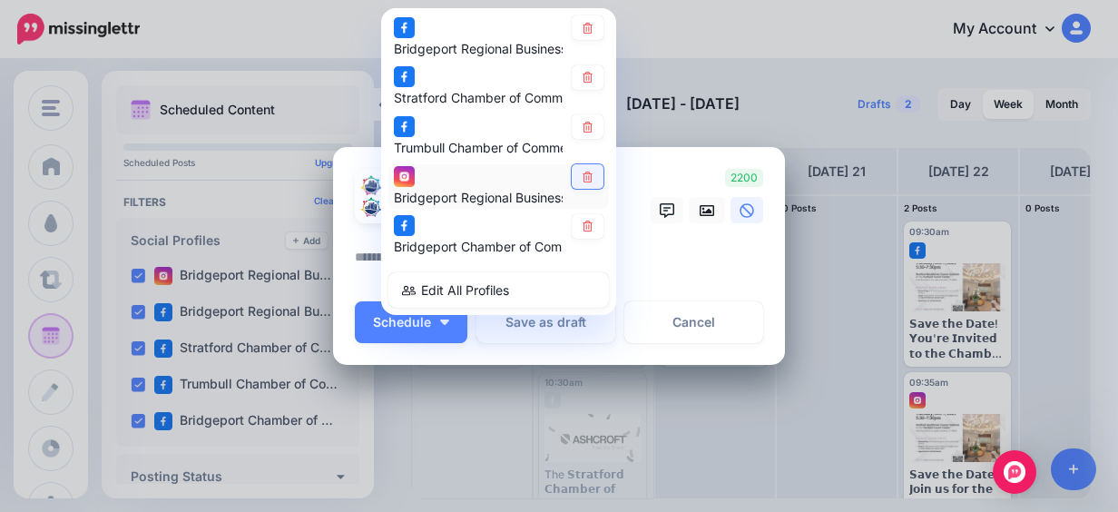
click at [589, 165] on link at bounding box center [588, 176] width 32 height 25
click at [583, 125] on icon at bounding box center [588, 127] width 10 height 11
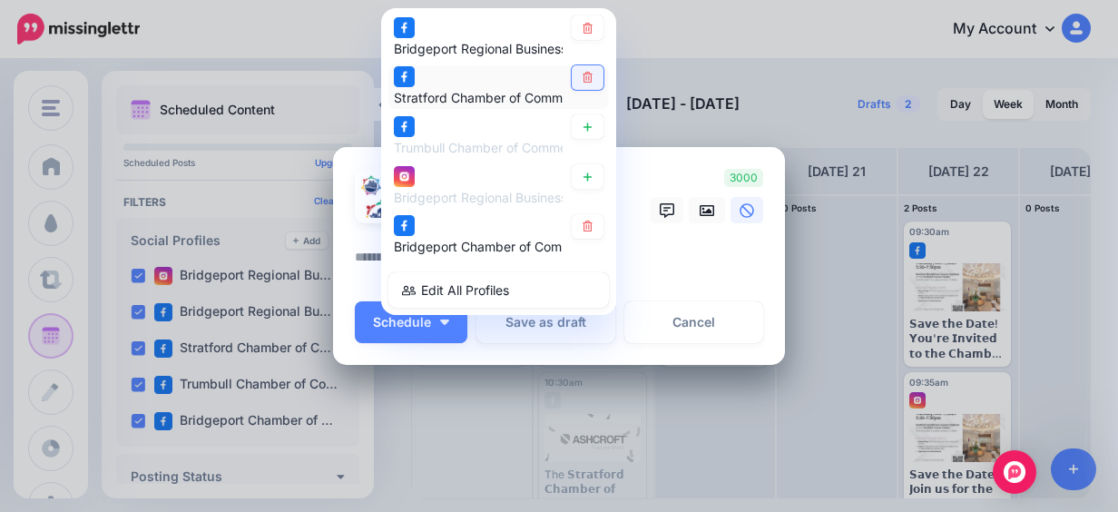
click at [579, 85] on link at bounding box center [588, 77] width 32 height 25
click at [650, 265] on textarea at bounding box center [563, 263] width 417 height 35
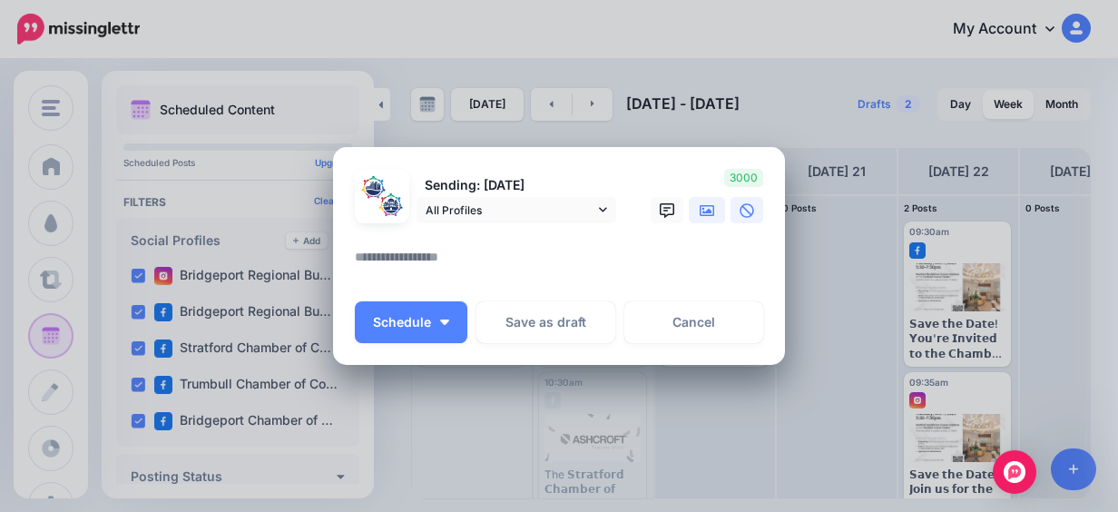
click at [707, 211] on link at bounding box center [707, 210] width 36 height 26
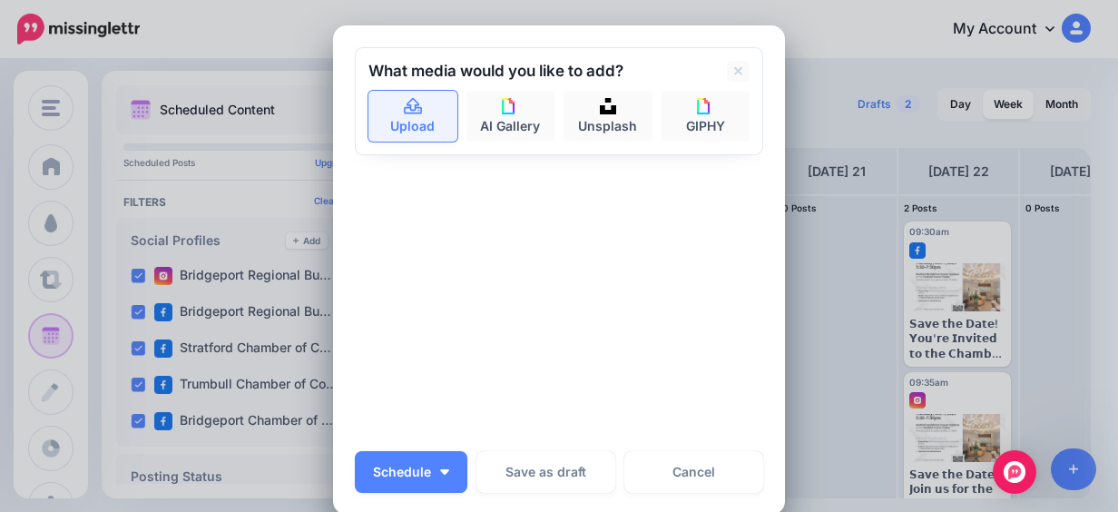
click at [394, 128] on link "Upload" at bounding box center [412, 116] width 89 height 51
click at [415, 142] on div "What media would you like to add? Upload AI Gallery Unsplash GIPHY" at bounding box center [559, 101] width 408 height 108
click at [415, 130] on link "Upload" at bounding box center [412, 116] width 89 height 51
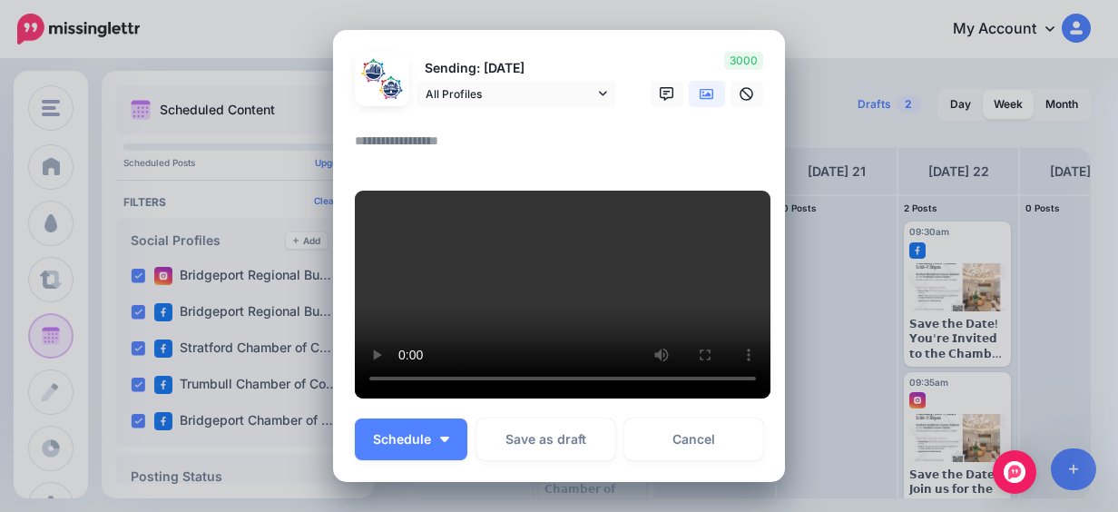
click at [426, 140] on textarea at bounding box center [563, 147] width 417 height 35
paste textarea "**********"
type textarea "**********"
paste textarea "**********"
type textarea "**********"
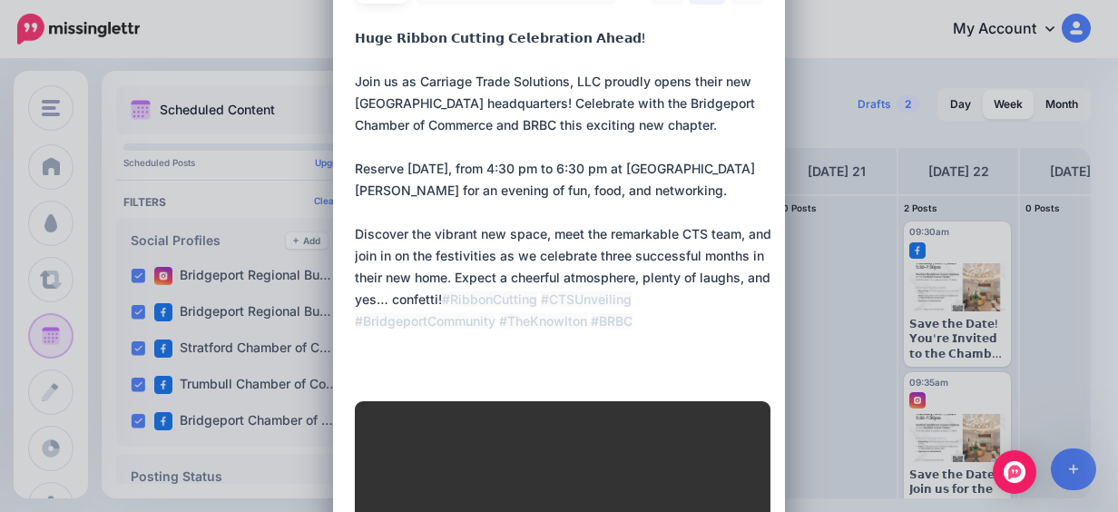
scroll to position [91, 0]
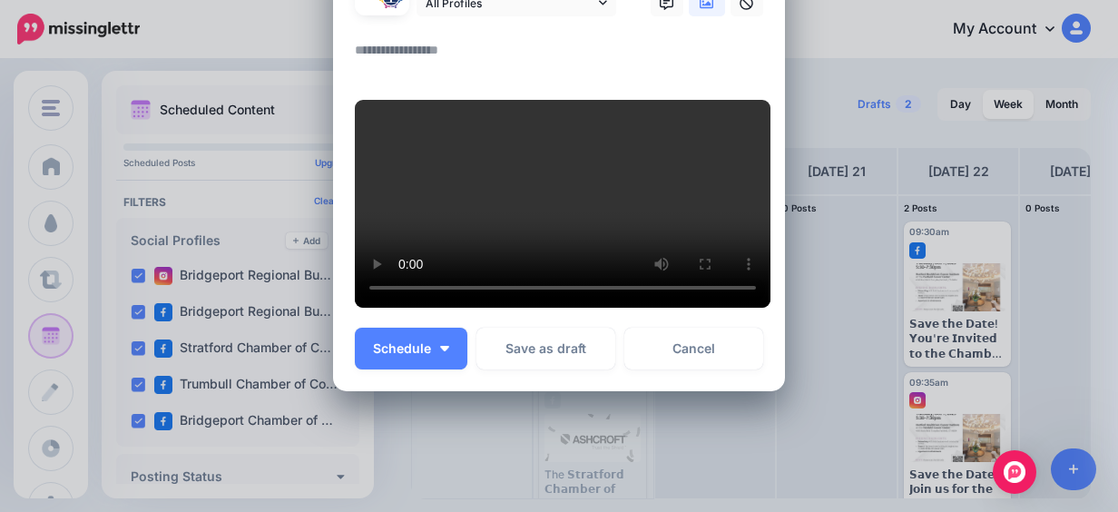
paste textarea "**********"
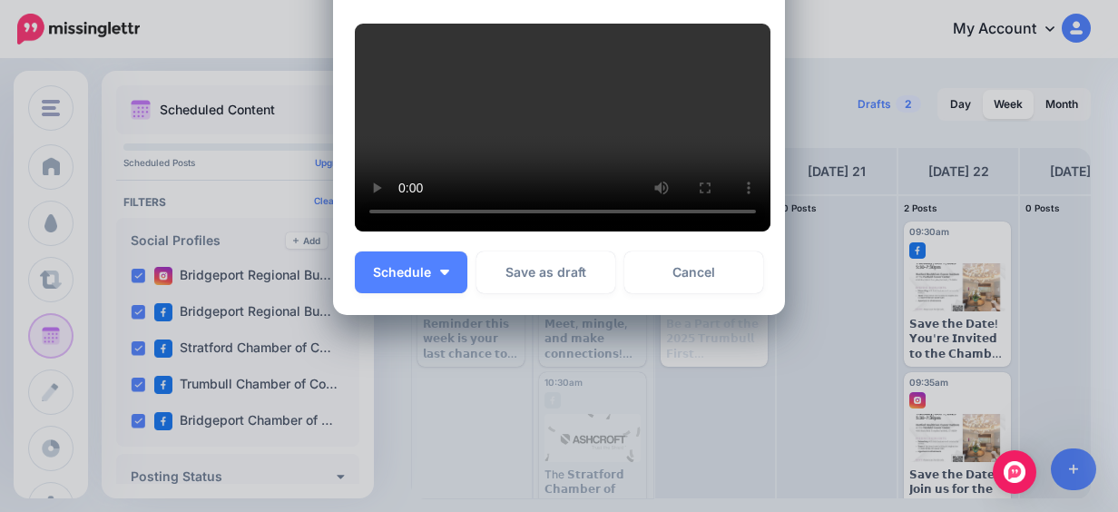
scroll to position [544, 0]
type textarea "**********"
click at [434, 293] on button "Schedule" at bounding box center [411, 272] width 113 height 42
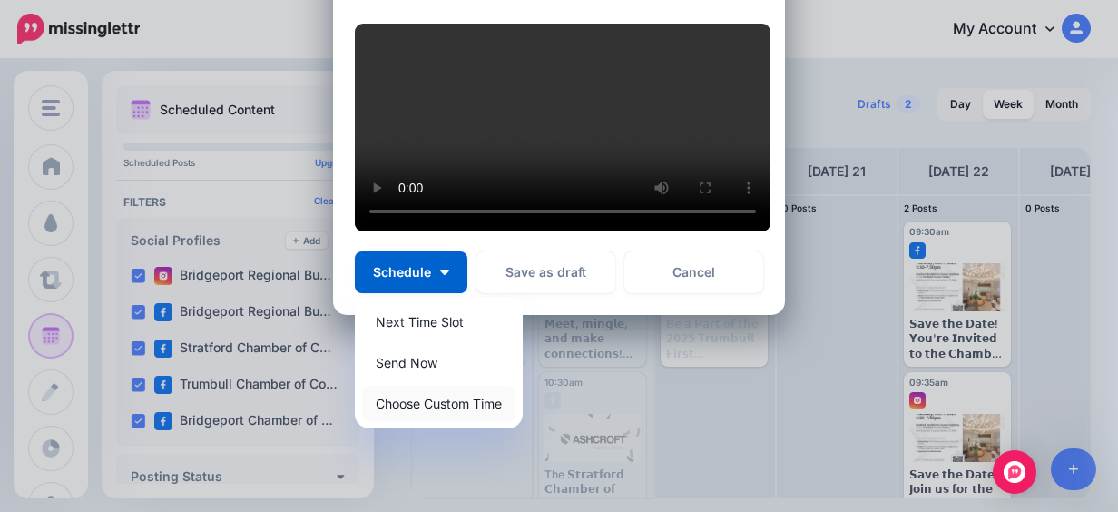
click at [446, 421] on link "Choose Custom Time" at bounding box center [438, 403] width 153 height 35
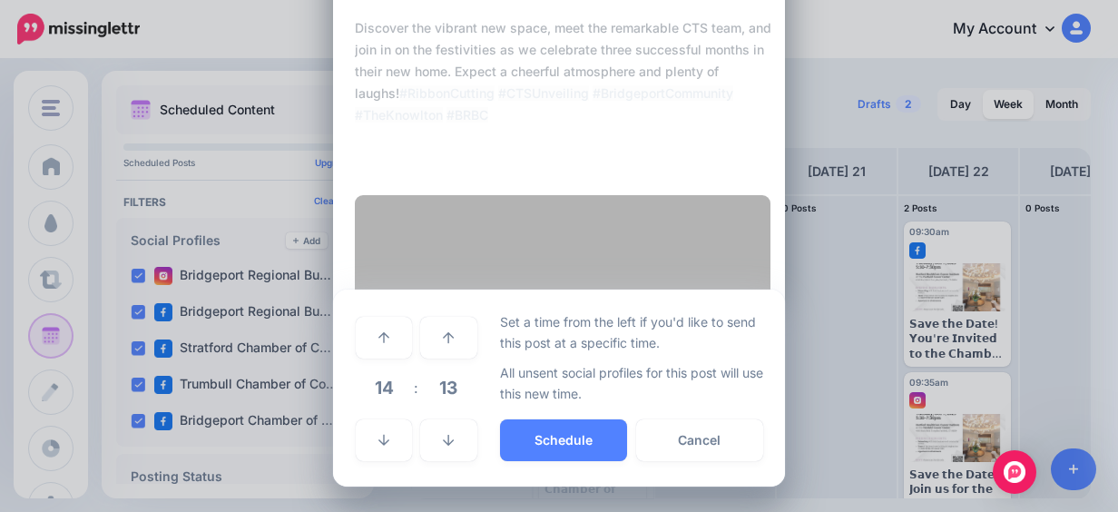
scroll to position [444, 0]
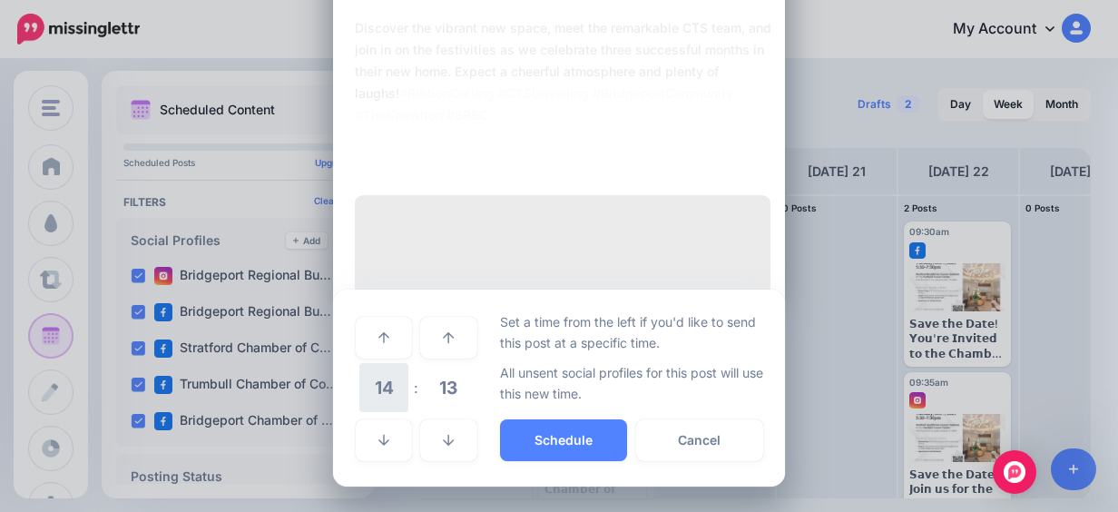
click at [390, 376] on span "14" at bounding box center [383, 387] width 49 height 49
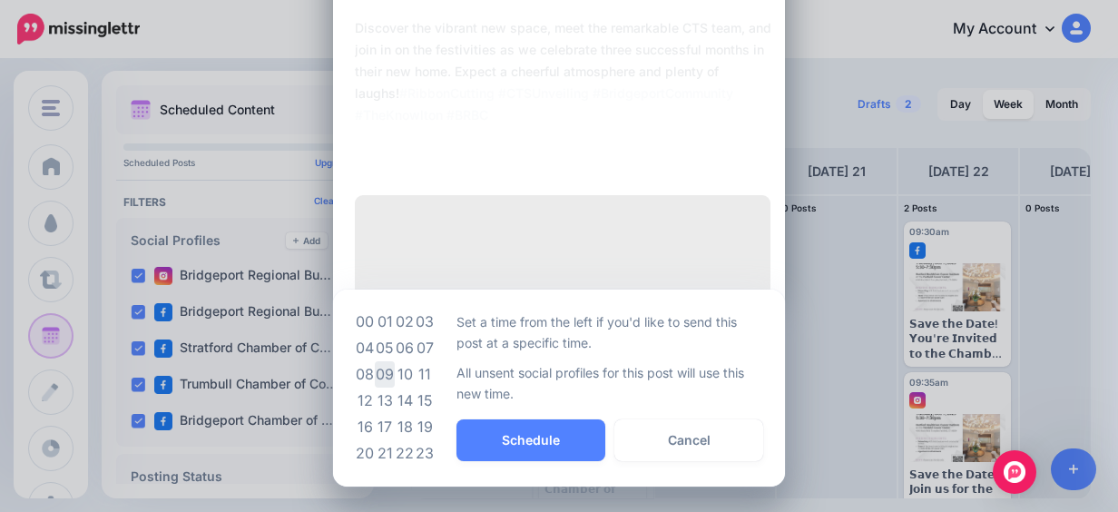
click at [383, 377] on td "09" at bounding box center [385, 374] width 20 height 26
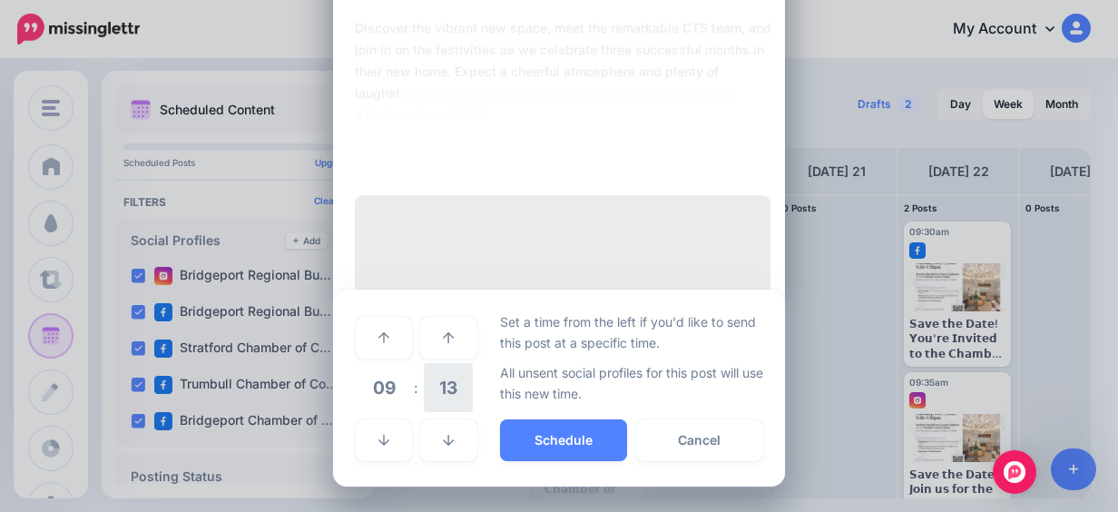
click at [428, 385] on span "13" at bounding box center [448, 387] width 49 height 49
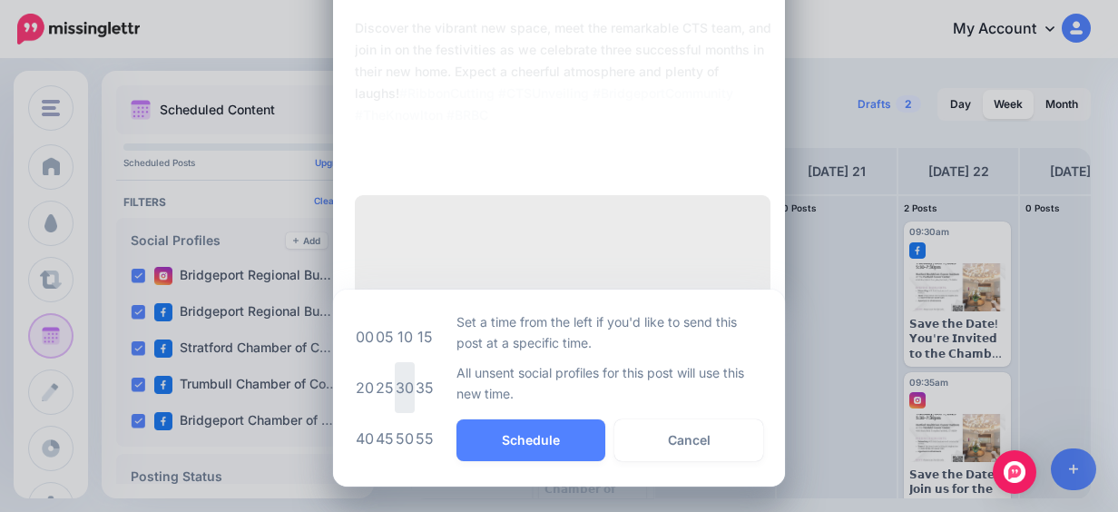
click at [407, 383] on td "30" at bounding box center [405, 387] width 20 height 51
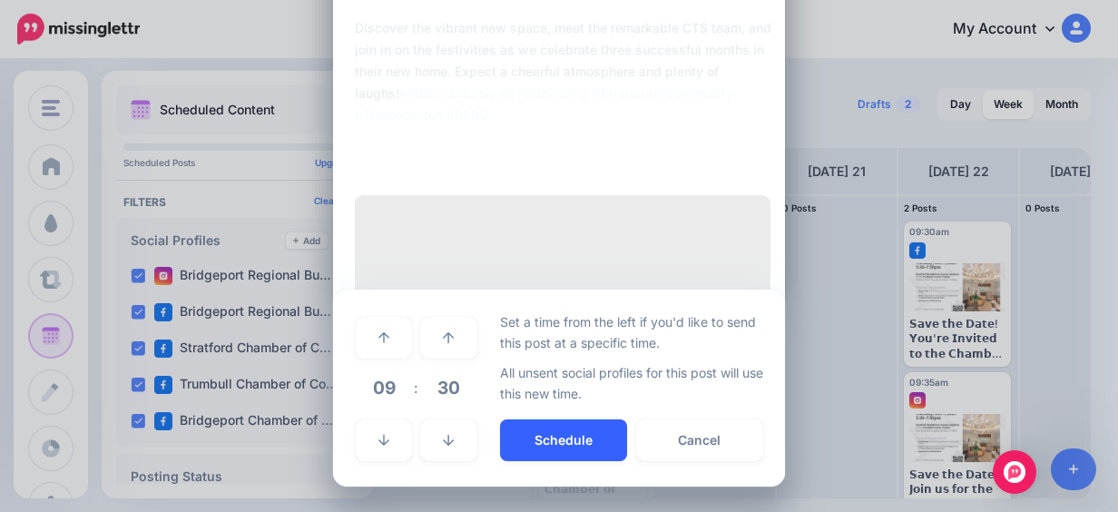
click at [577, 437] on button "Schedule" at bounding box center [563, 440] width 127 height 42
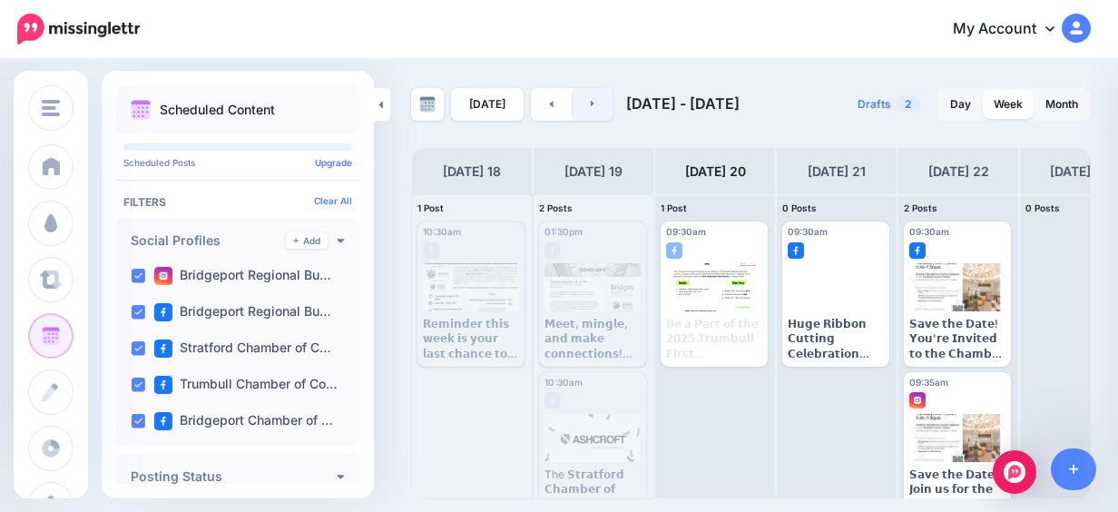
click at [604, 116] on link at bounding box center [593, 104] width 41 height 33
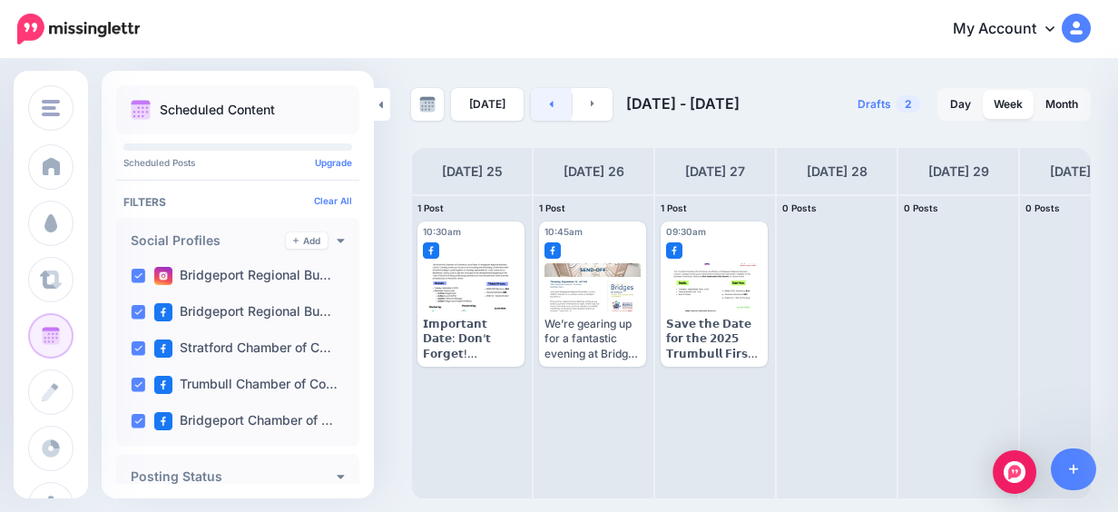
click at [534, 101] on link at bounding box center [551, 104] width 41 height 33
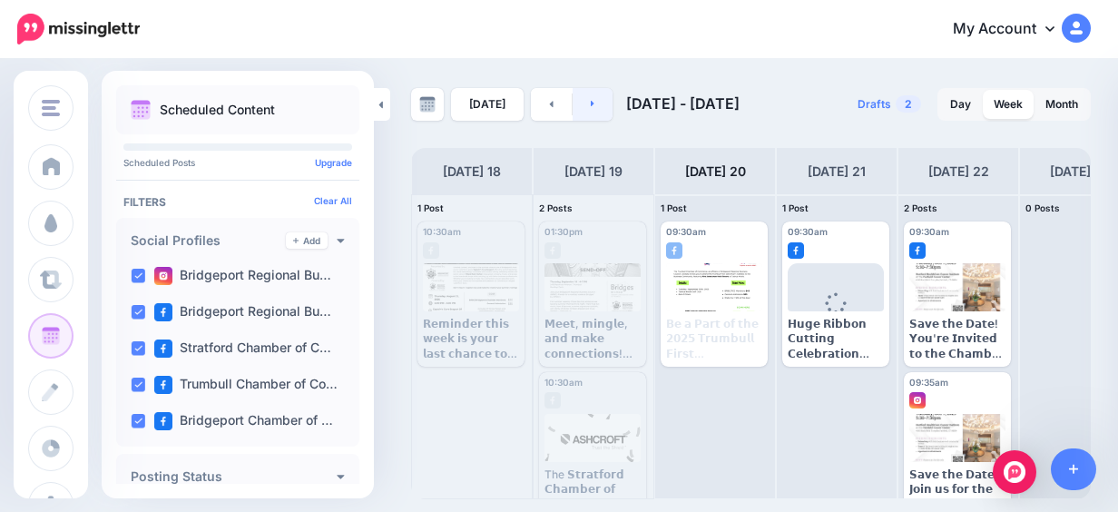
click at [593, 107] on link at bounding box center [593, 104] width 41 height 33
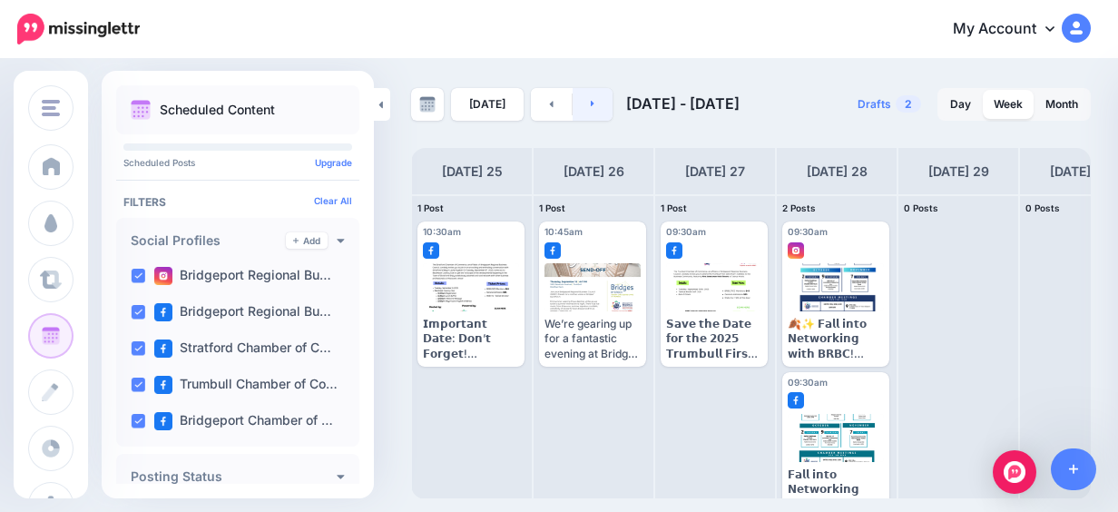
click at [596, 107] on link at bounding box center [593, 104] width 41 height 33
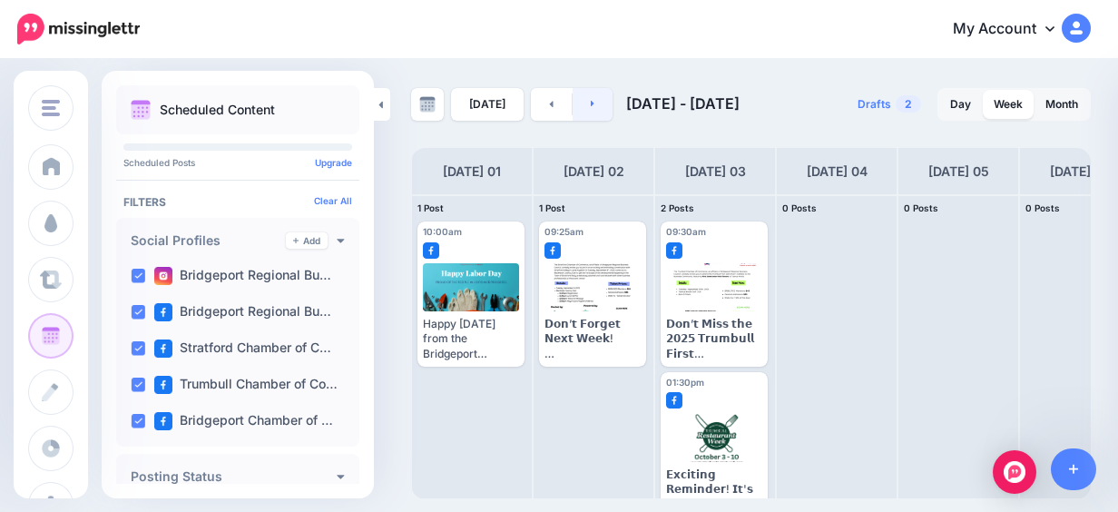
click at [596, 107] on link at bounding box center [593, 104] width 41 height 33
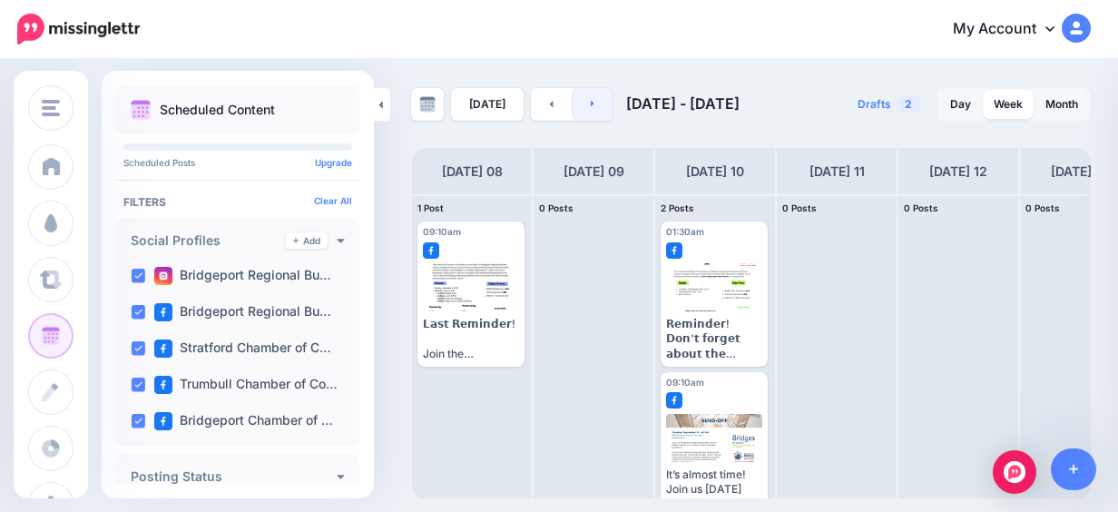
click at [596, 107] on link at bounding box center [593, 104] width 41 height 33
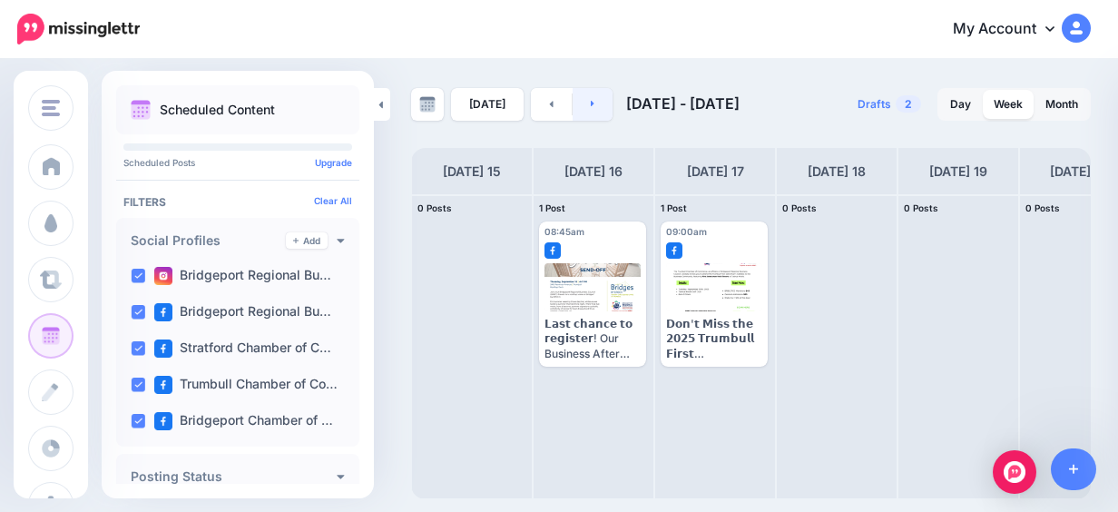
click at [596, 107] on link at bounding box center [593, 104] width 41 height 33
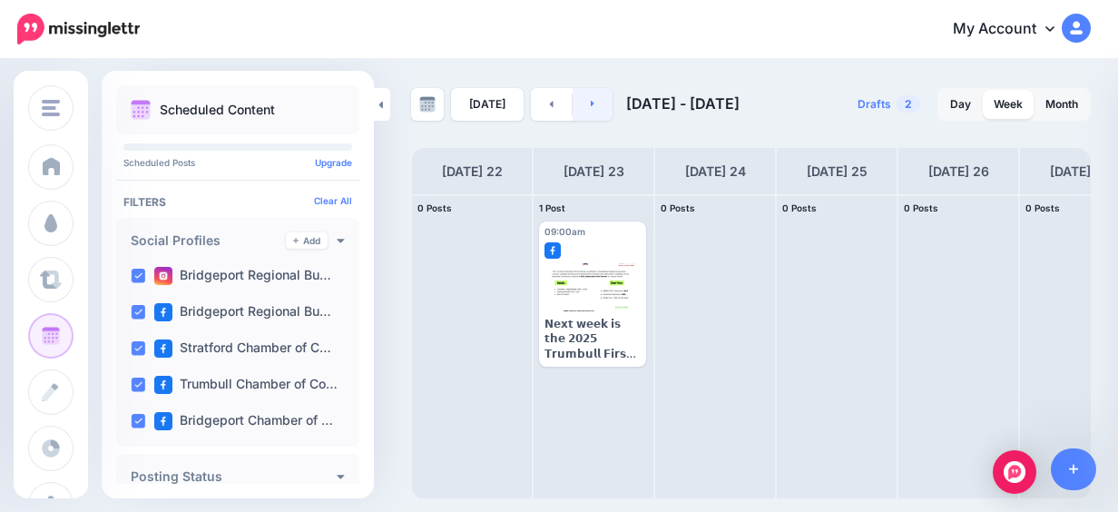
click at [596, 107] on link at bounding box center [593, 104] width 41 height 33
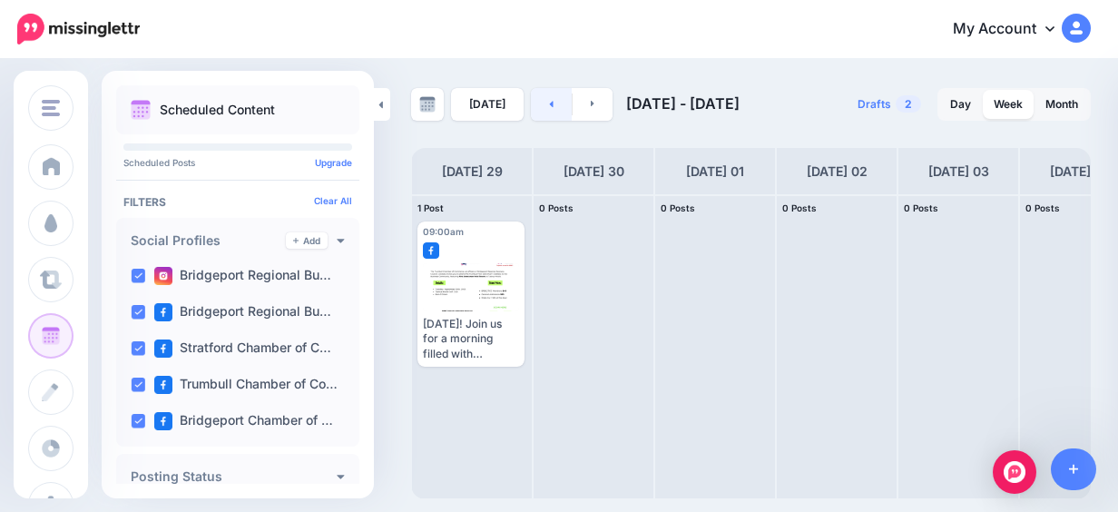
click at [554, 107] on link at bounding box center [551, 104] width 41 height 33
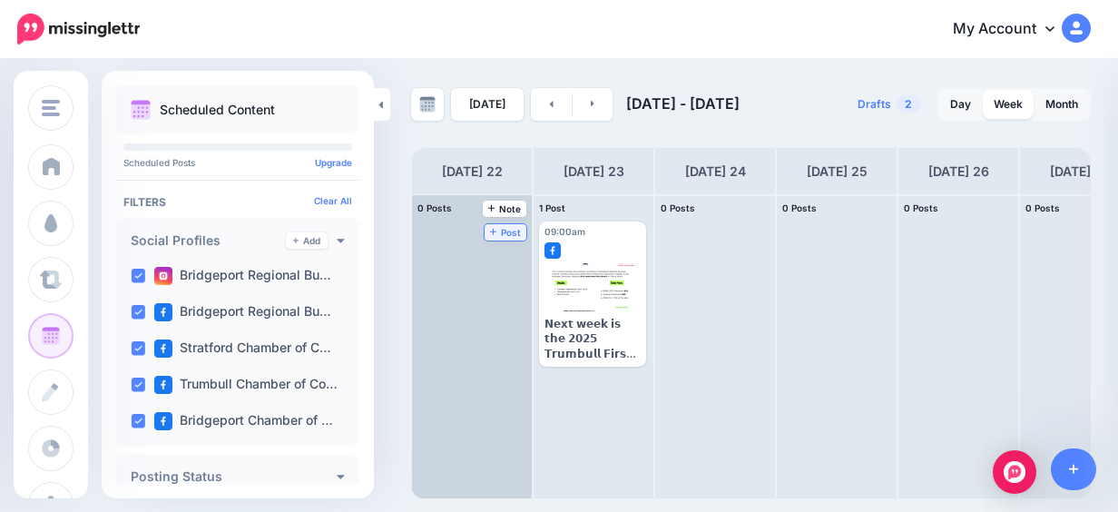
click at [506, 236] on span "Post" at bounding box center [506, 232] width 32 height 9
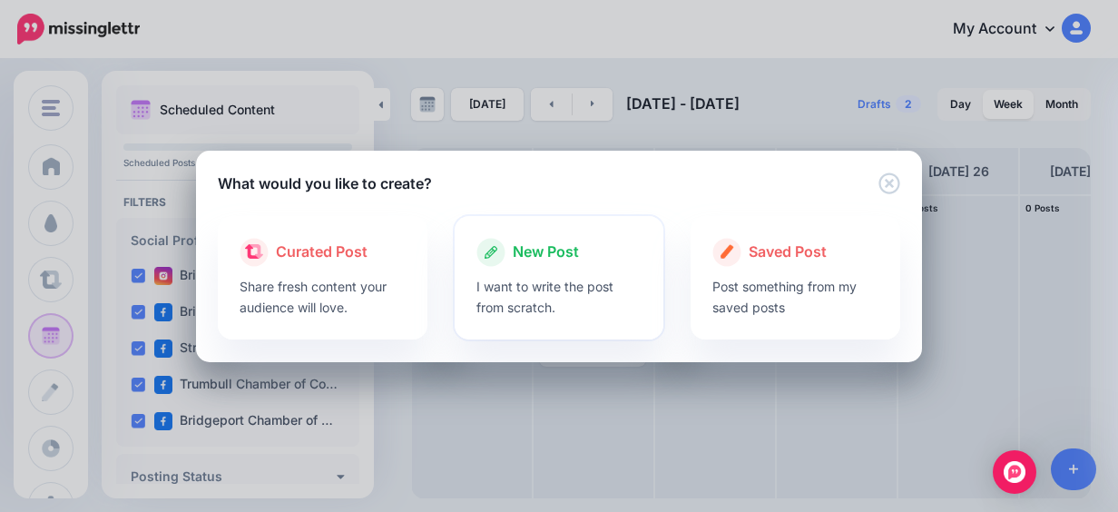
click at [505, 244] on icon at bounding box center [490, 252] width 29 height 29
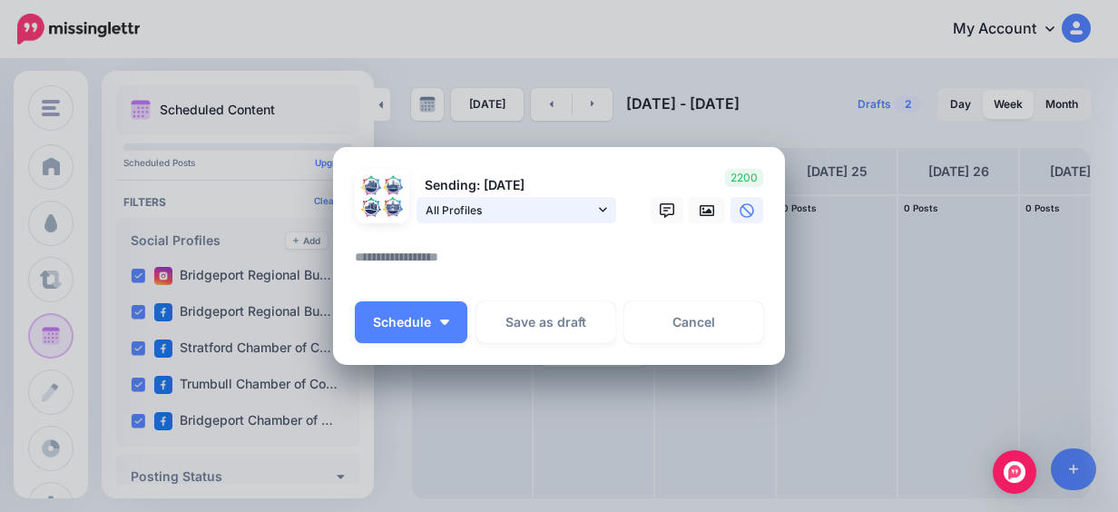
click at [583, 211] on span "All Profiles" at bounding box center [510, 210] width 169 height 19
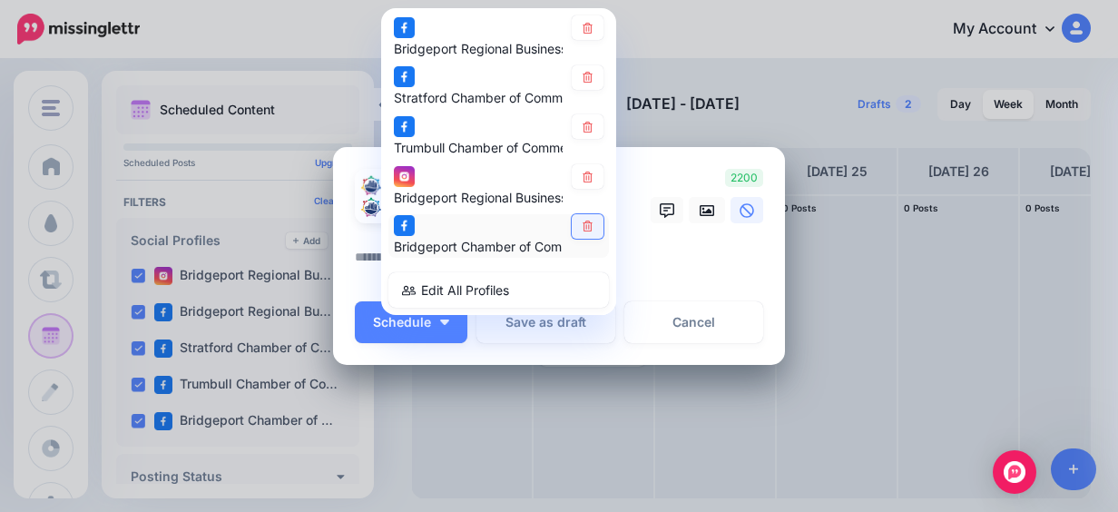
click at [583, 221] on icon at bounding box center [588, 226] width 14 height 11
click at [593, 180] on link at bounding box center [588, 176] width 32 height 25
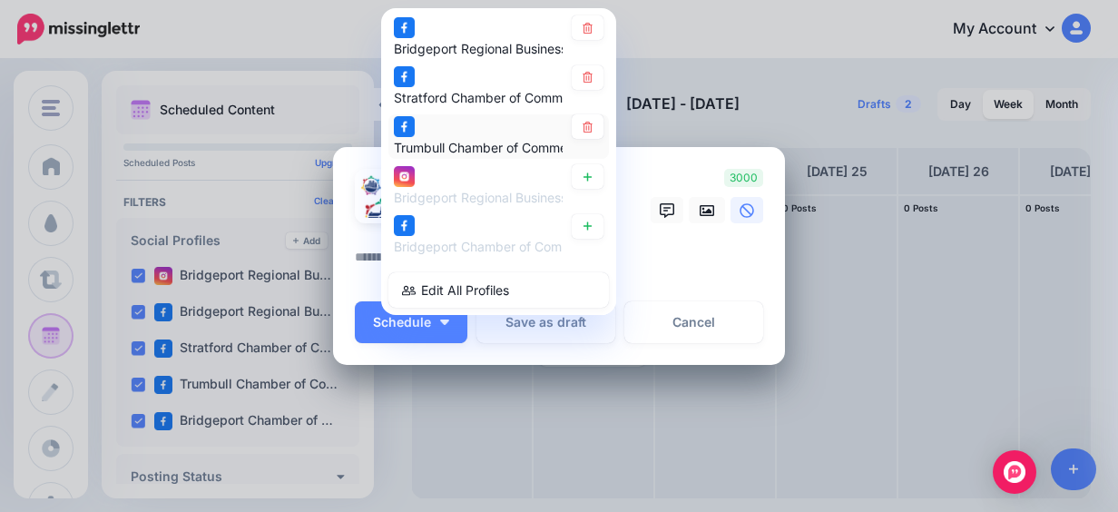
click at [596, 127] on div "Trumbull Chamber of Commerce page" at bounding box center [498, 137] width 221 height 44
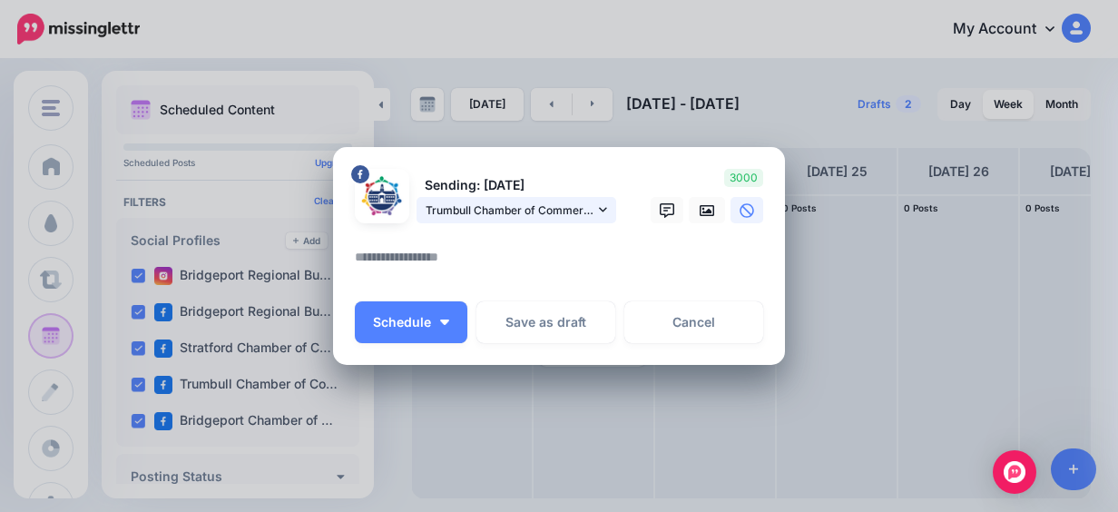
click at [572, 200] on link "Trumbull Chamber of Commerce page" at bounding box center [517, 210] width 200 height 26
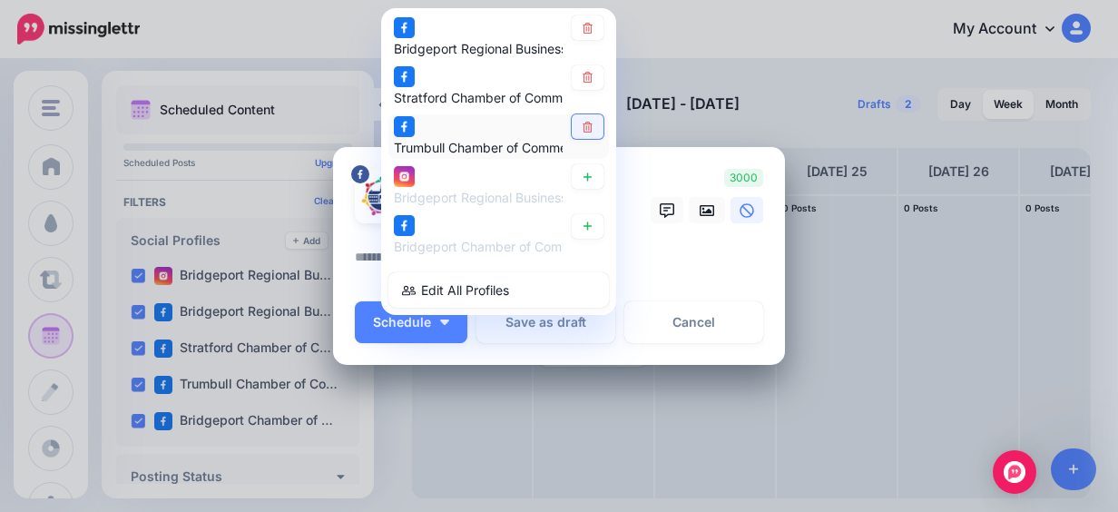
click at [583, 135] on link at bounding box center [588, 127] width 32 height 25
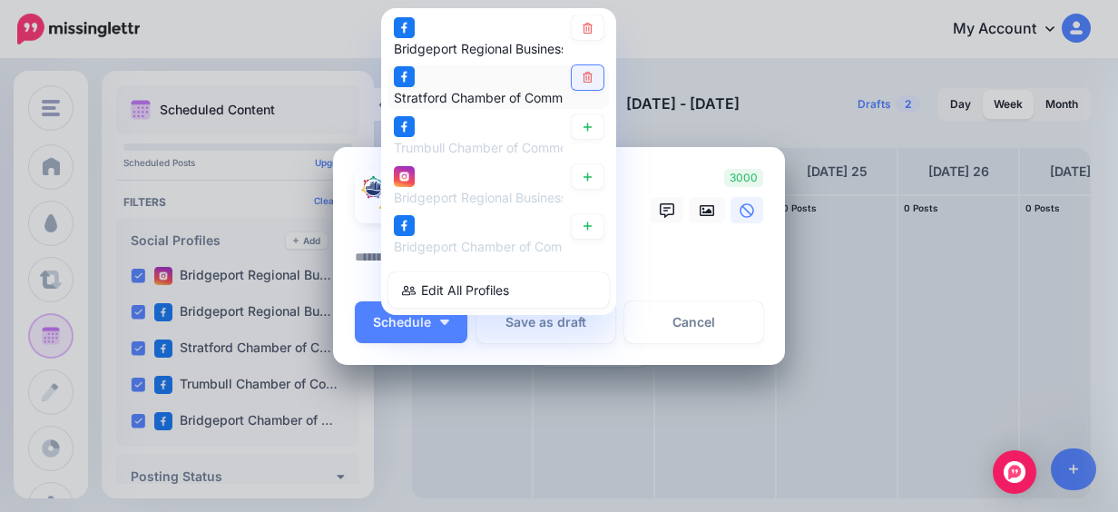
click at [590, 80] on link at bounding box center [588, 77] width 32 height 25
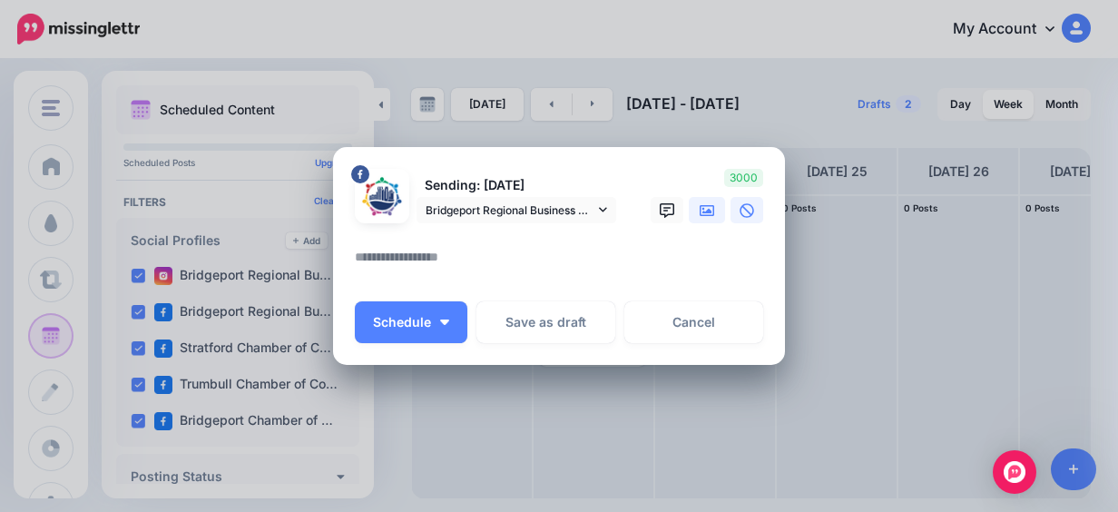
click at [691, 208] on link at bounding box center [707, 210] width 36 height 26
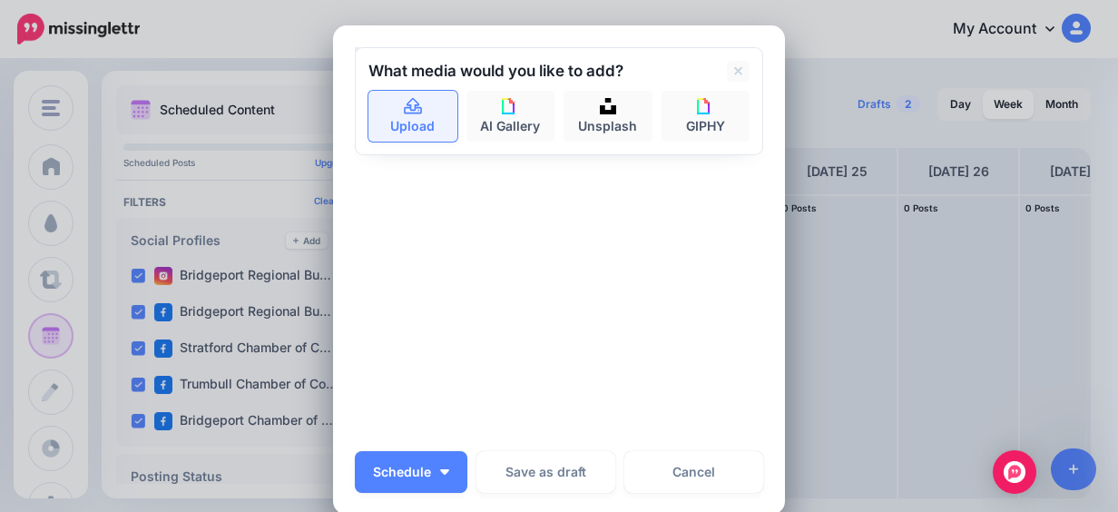
click at [434, 116] on link "Upload" at bounding box center [412, 116] width 89 height 51
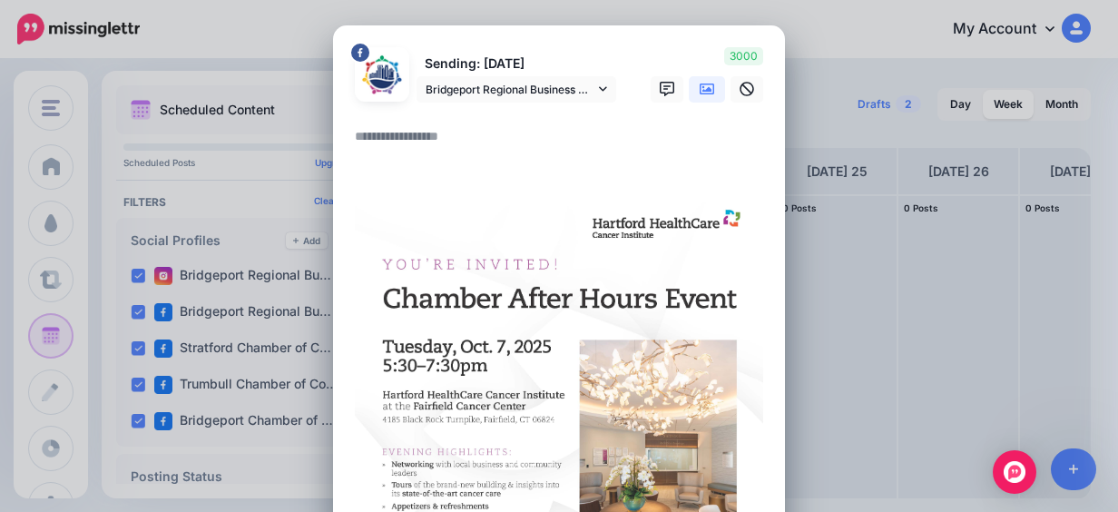
click at [401, 141] on textarea at bounding box center [563, 142] width 417 height 35
paste textarea "**********"
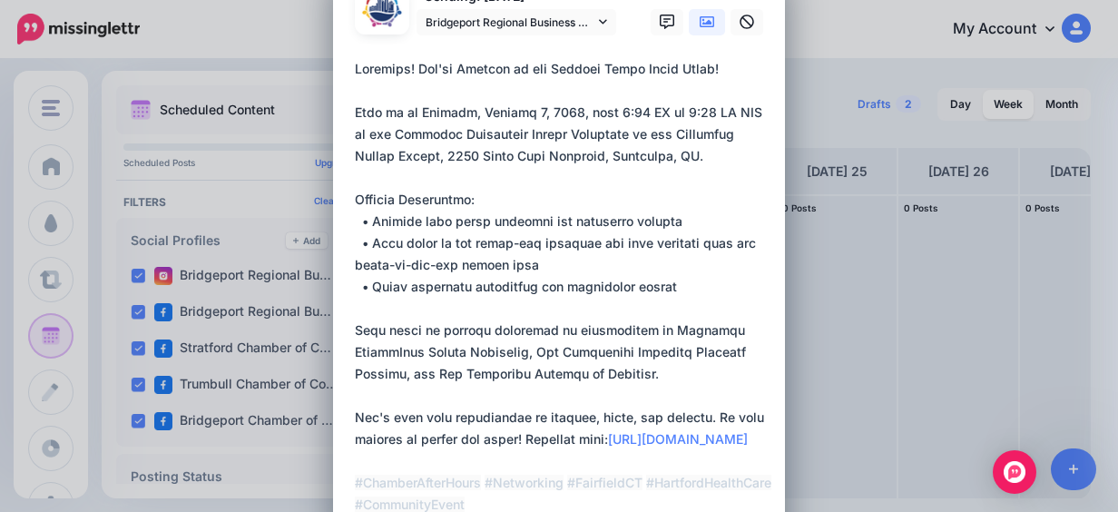
scroll to position [249, 0]
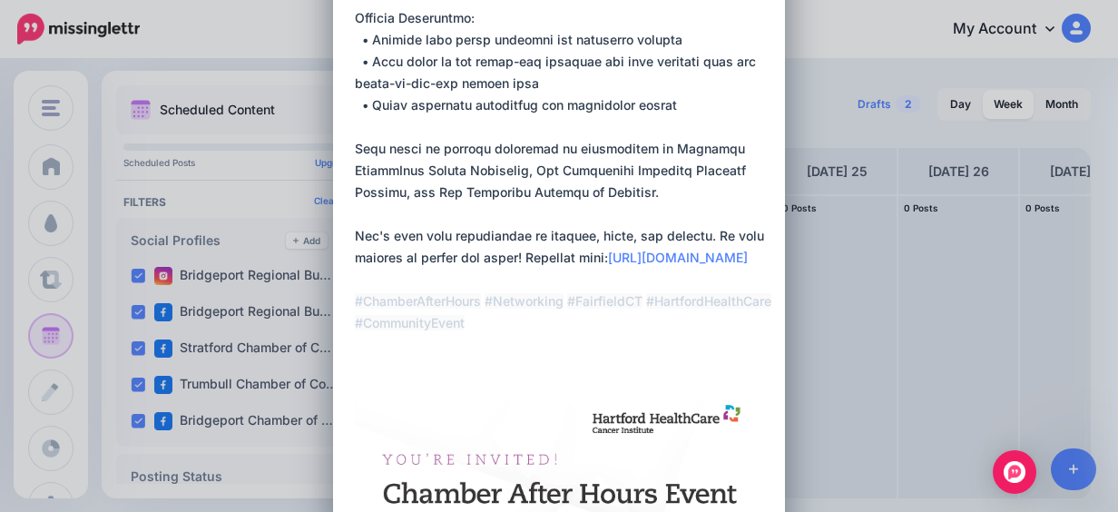
drag, startPoint x: 608, startPoint y: 321, endPoint x: 530, endPoint y: 193, distance: 149.9
click at [530, 193] on textarea at bounding box center [563, 116] width 417 height 479
click at [649, 143] on textarea at bounding box center [563, 116] width 417 height 479
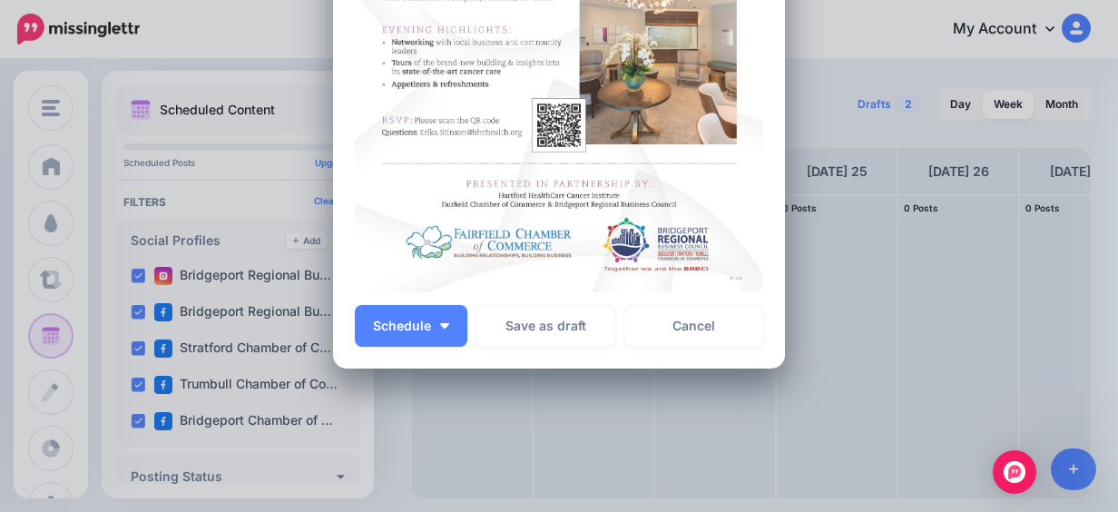
scroll to position [907, 0]
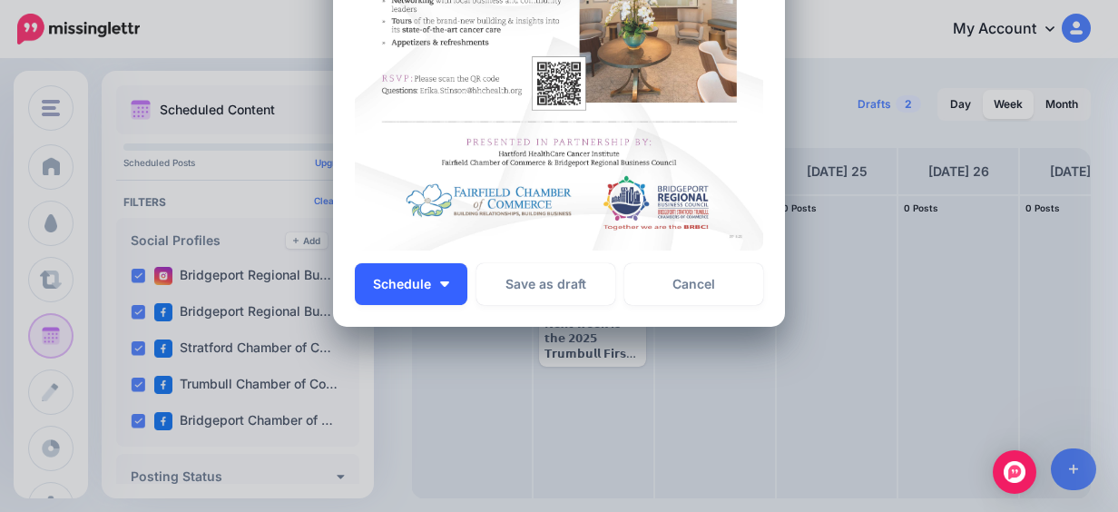
type textarea "**********"
click at [445, 276] on button "Schedule" at bounding box center [411, 284] width 113 height 42
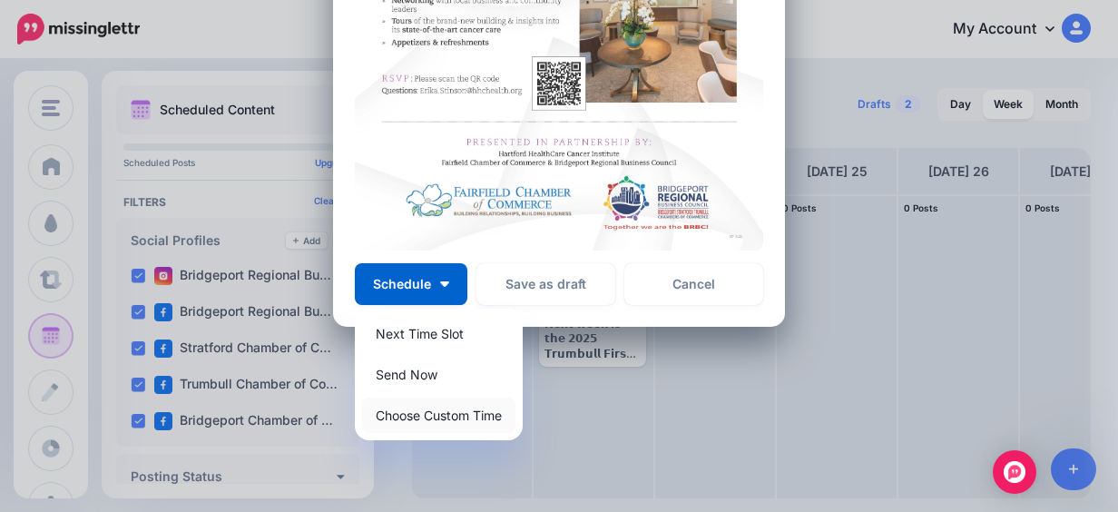
click at [436, 401] on link "Choose Custom Time" at bounding box center [438, 414] width 153 height 35
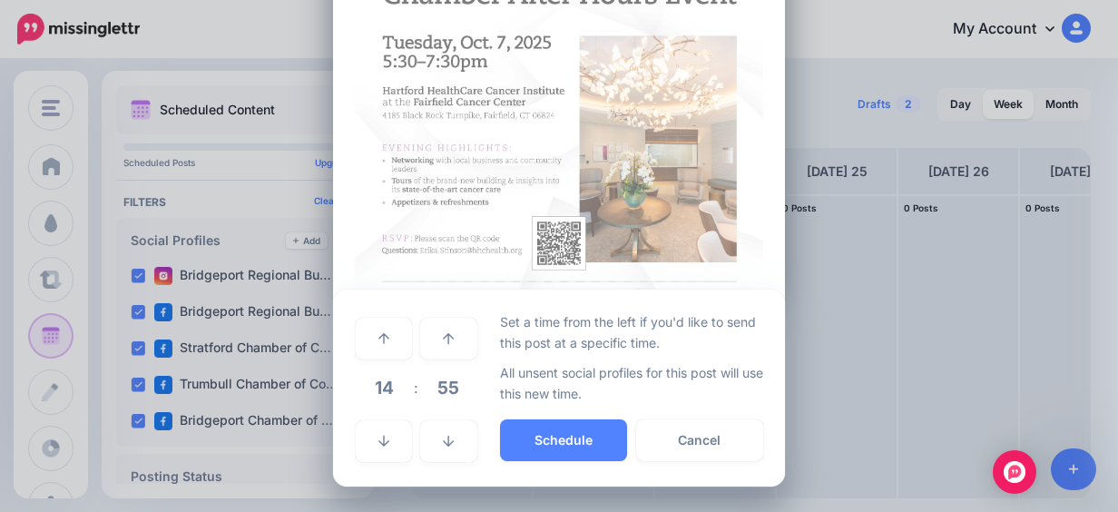
scroll to position [748, 0]
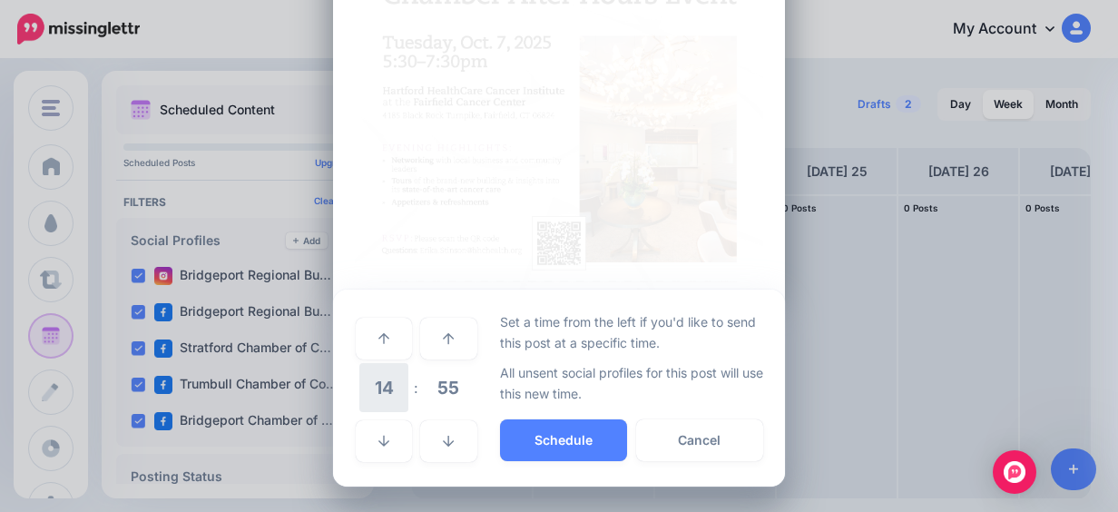
click at [372, 387] on span "14" at bounding box center [383, 387] width 49 height 49
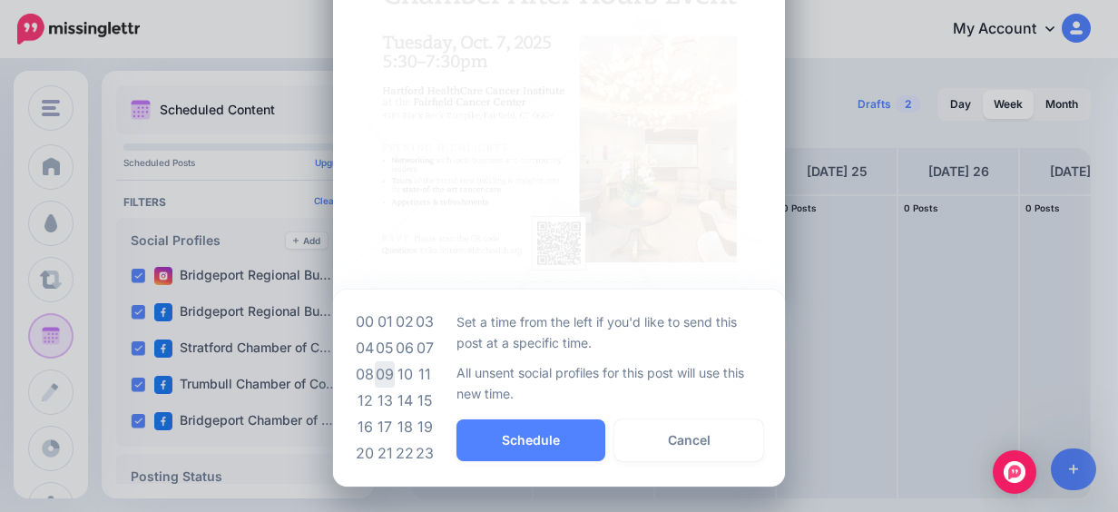
click at [379, 368] on td "09" at bounding box center [385, 374] width 20 height 26
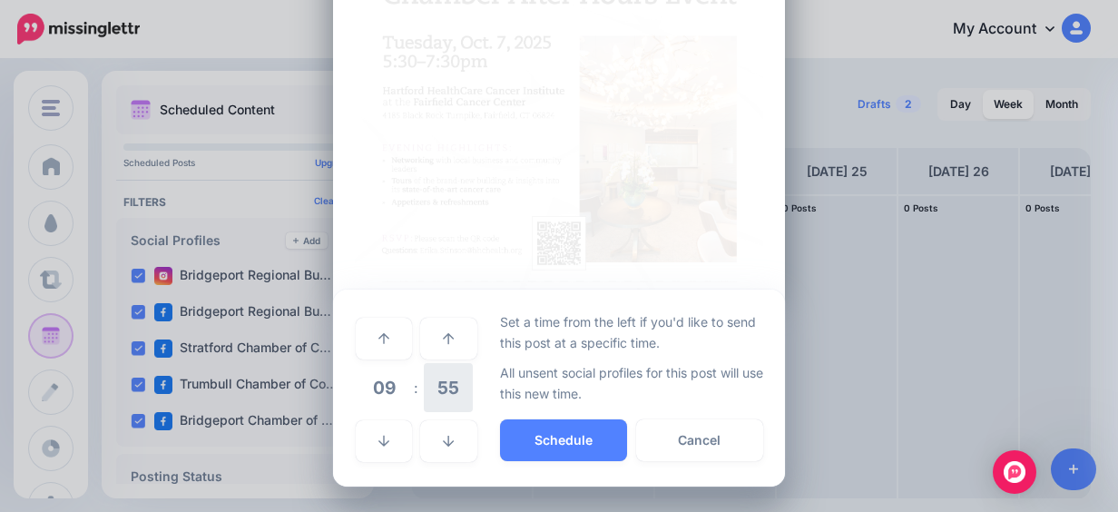
click at [432, 390] on span "55" at bounding box center [448, 387] width 49 height 49
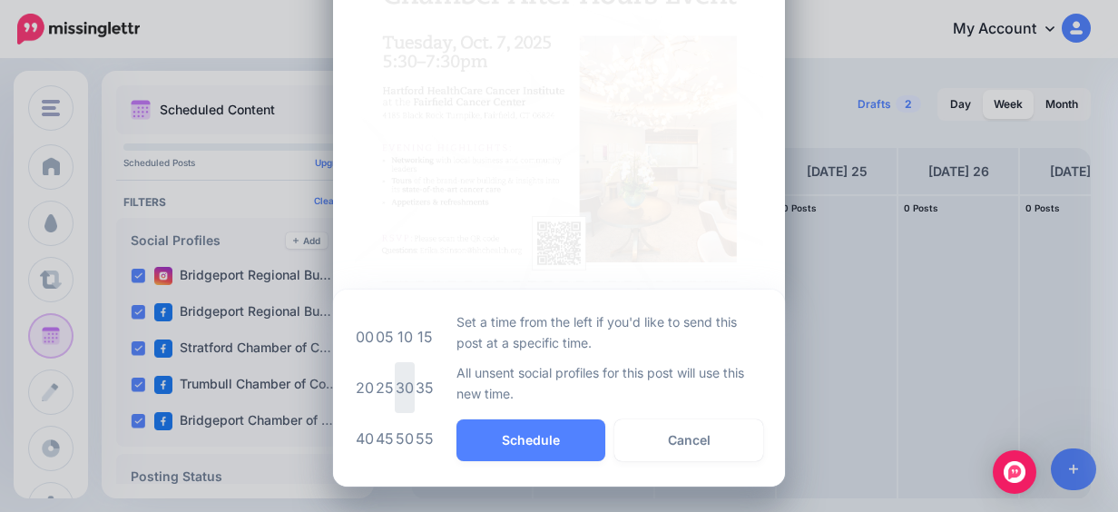
click at [396, 385] on td "30" at bounding box center [405, 387] width 20 height 51
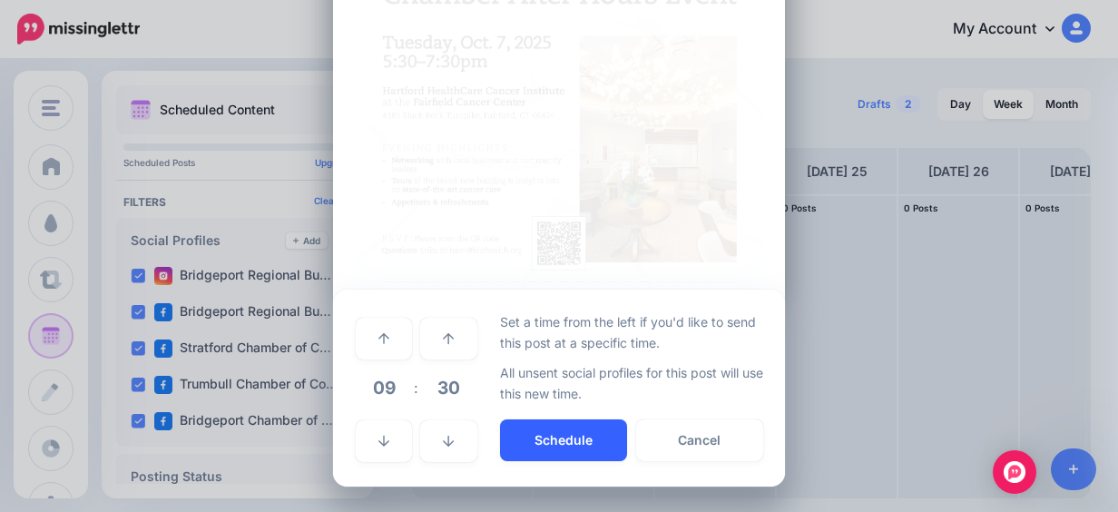
click at [552, 437] on button "Schedule" at bounding box center [563, 440] width 127 height 42
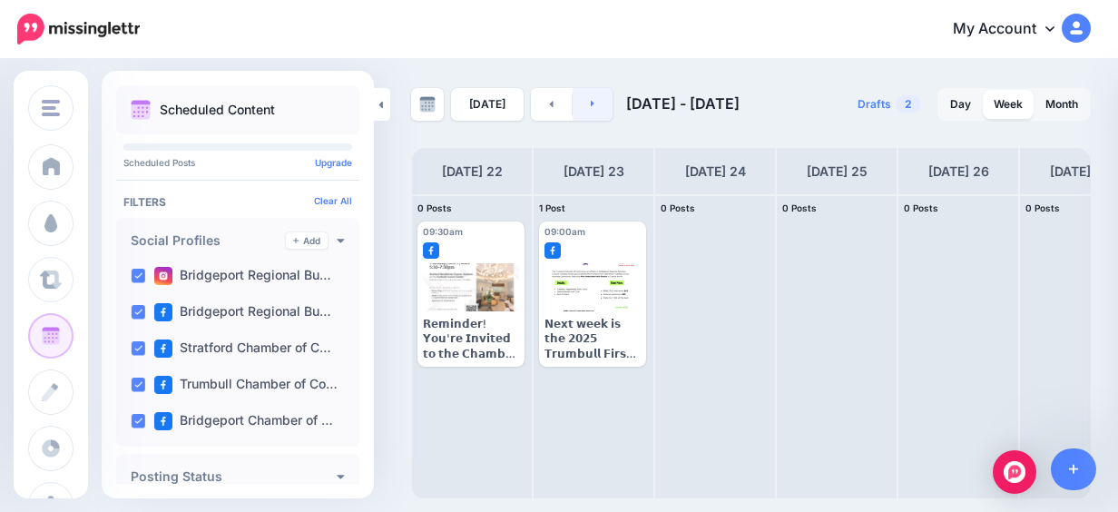
click at [601, 109] on link at bounding box center [593, 104] width 41 height 33
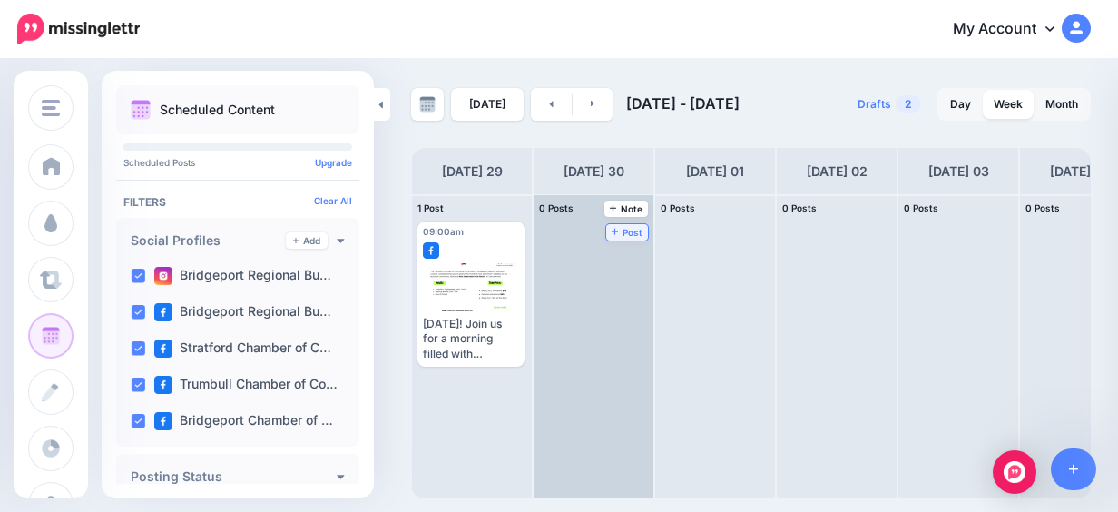
click at [622, 233] on span "Post" at bounding box center [628, 232] width 32 height 9
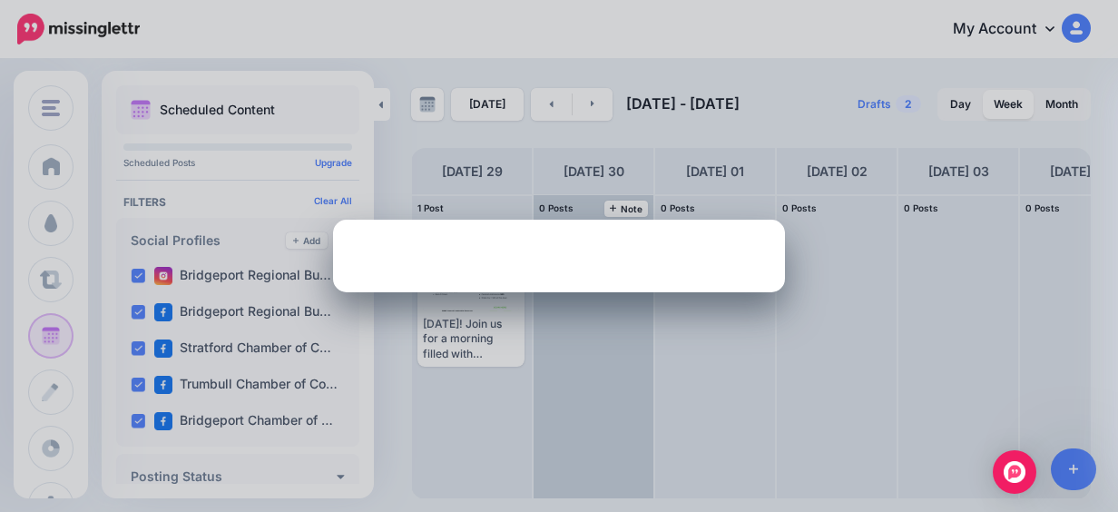
scroll to position [0, 0]
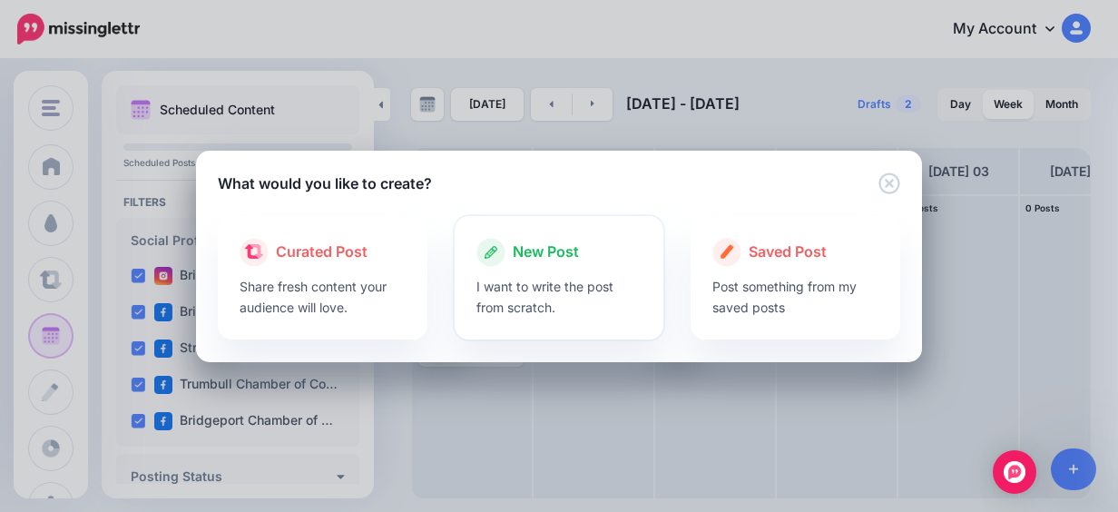
click at [572, 255] on span "New Post" at bounding box center [546, 252] width 66 height 24
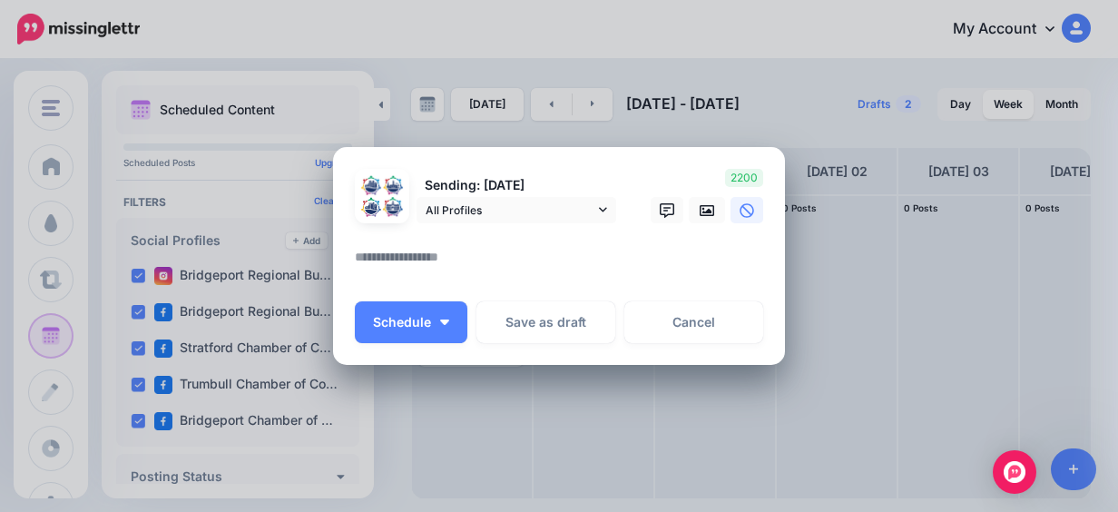
click at [584, 196] on div "Sending: [DATE] All Profiles" at bounding box center [486, 196] width 290 height 55
click at [579, 208] on span "All Profiles" at bounding box center [510, 210] width 169 height 19
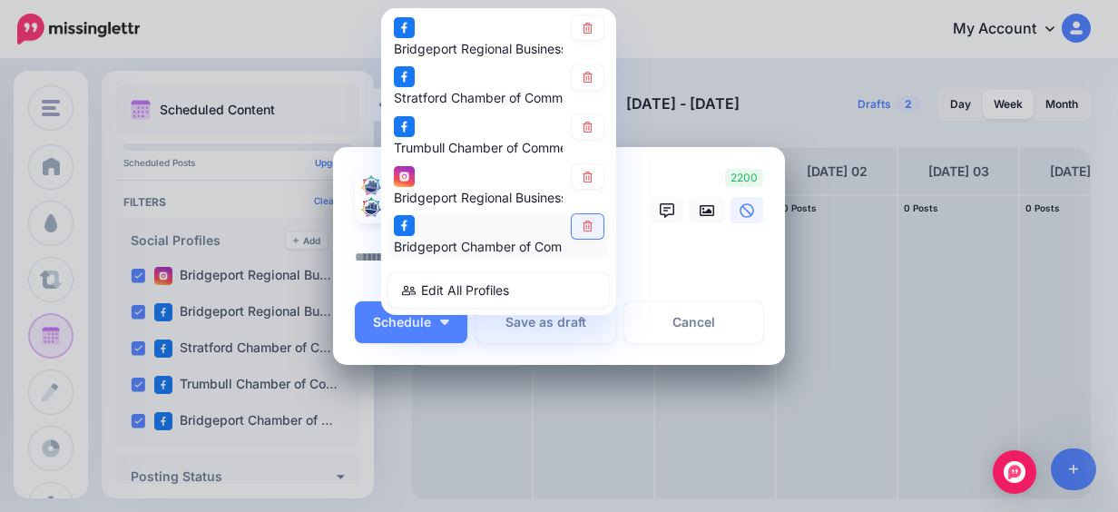
click at [581, 223] on icon at bounding box center [588, 226] width 14 height 11
click at [578, 165] on link at bounding box center [588, 176] width 32 height 25
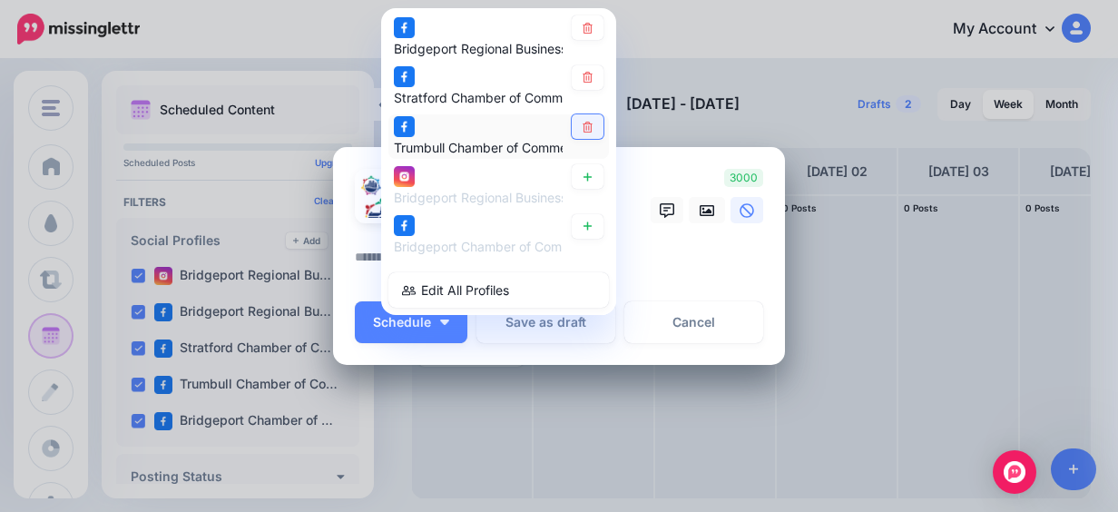
click at [581, 130] on icon at bounding box center [588, 127] width 14 height 11
click at [581, 74] on icon at bounding box center [588, 78] width 14 height 11
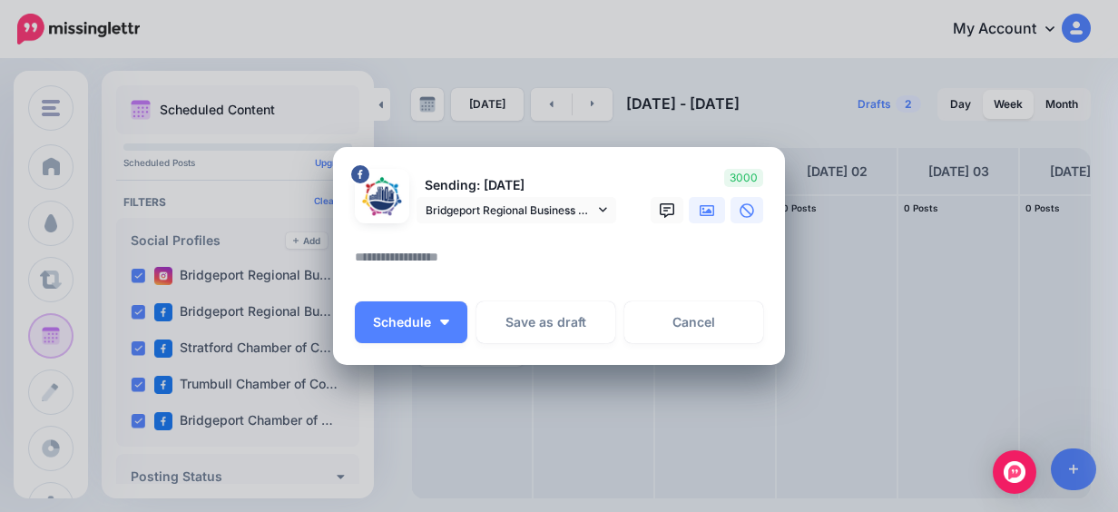
click at [700, 209] on icon at bounding box center [707, 210] width 15 height 15
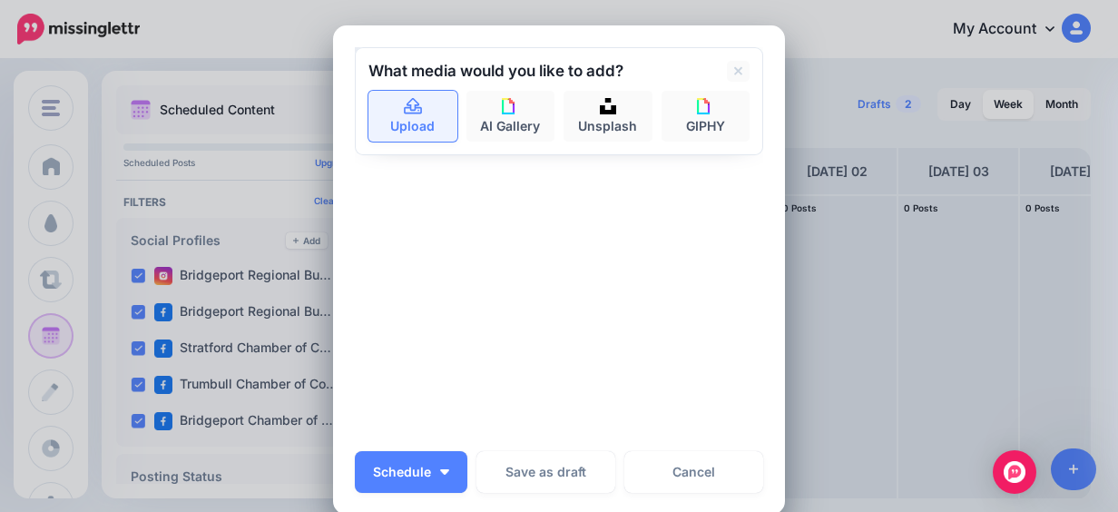
click at [377, 91] on link "Upload" at bounding box center [412, 116] width 89 height 51
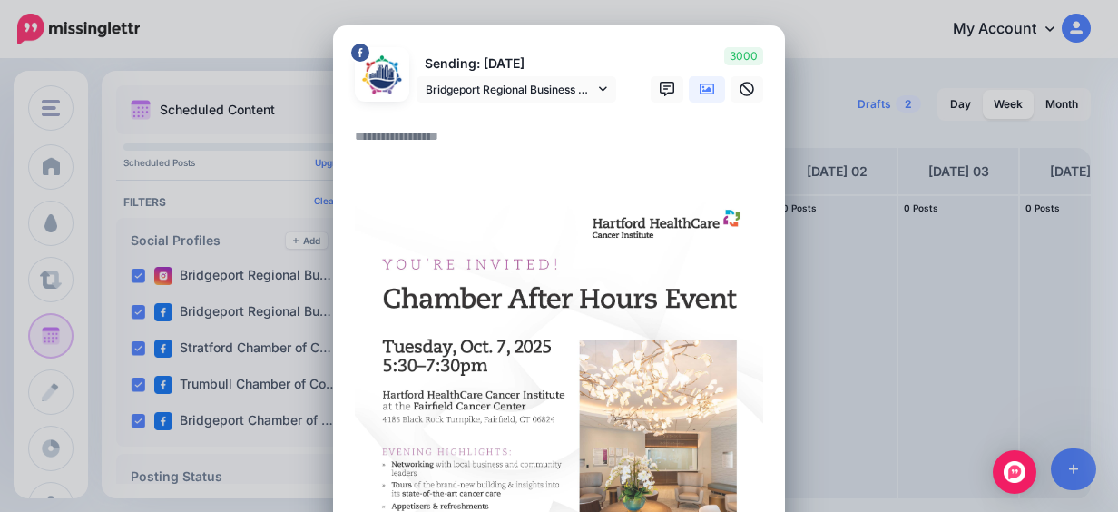
click at [439, 148] on textarea at bounding box center [563, 142] width 417 height 35
paste textarea "**********"
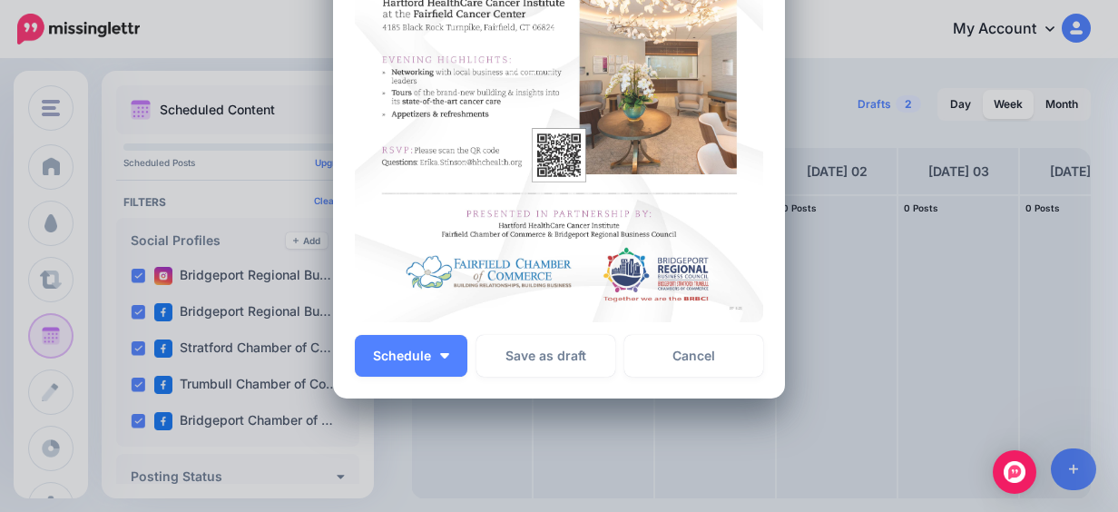
scroll to position [817, 0]
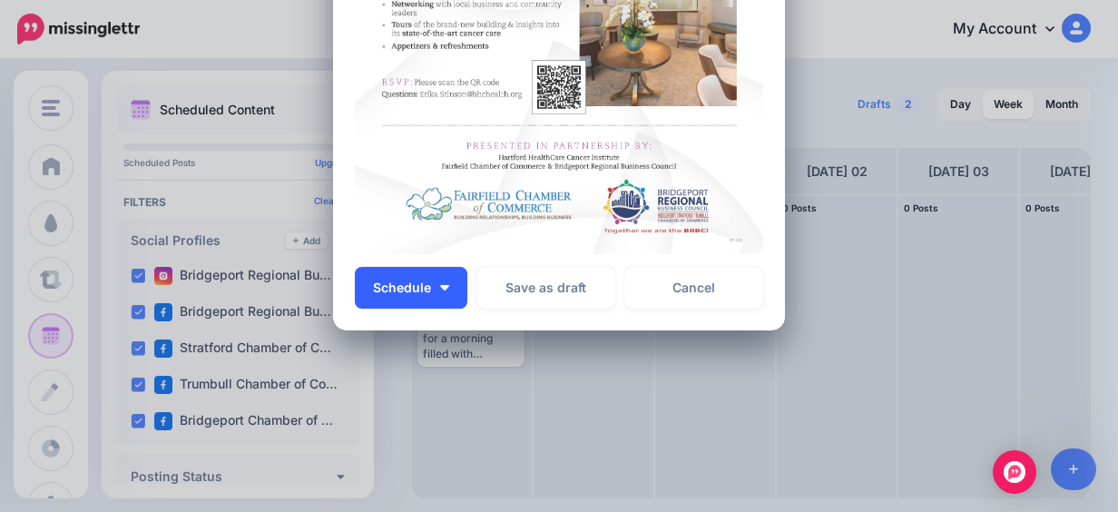
type textarea "**********"
click at [428, 285] on button "Schedule" at bounding box center [411, 288] width 113 height 42
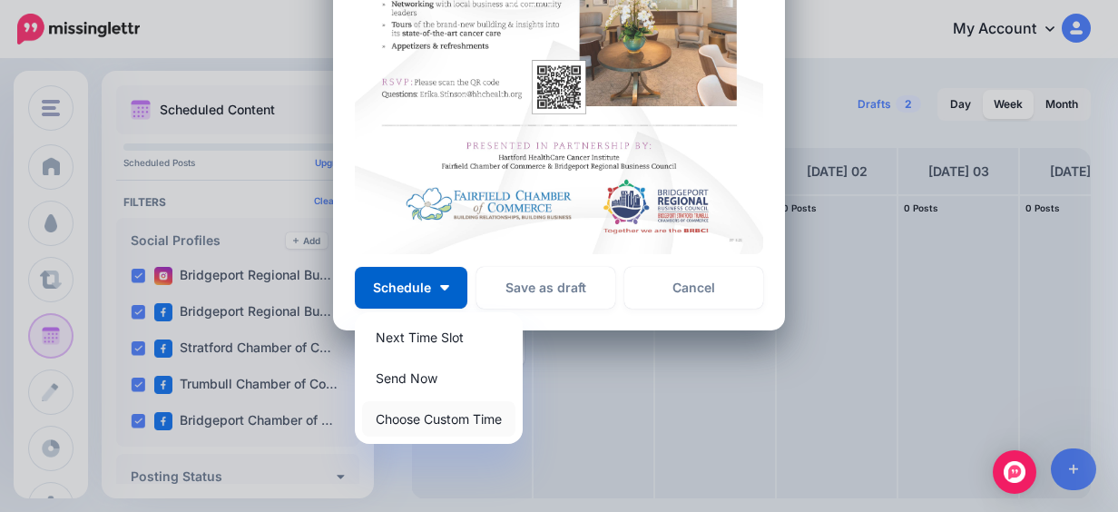
click at [500, 429] on link "Choose Custom Time" at bounding box center [438, 418] width 153 height 35
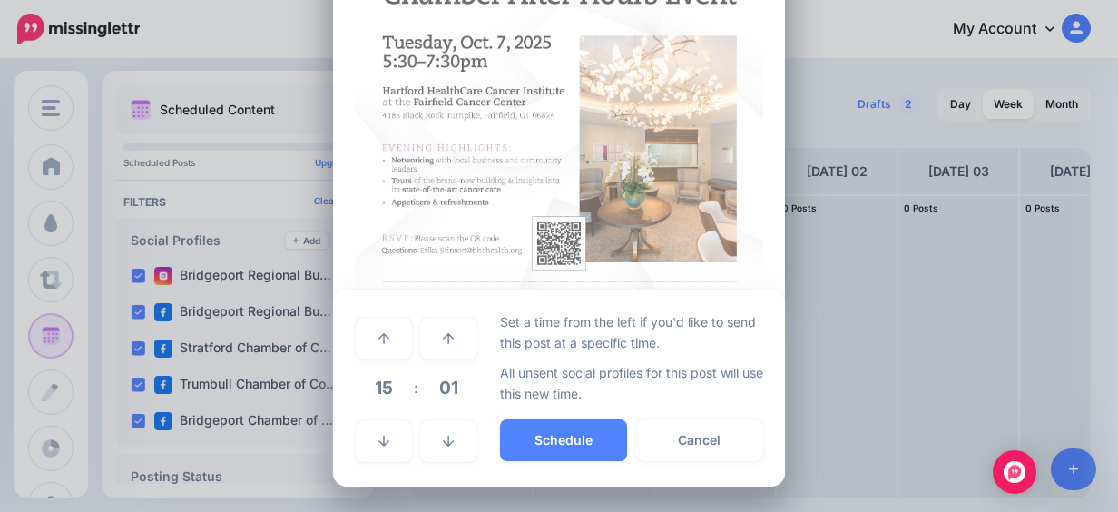
scroll to position [661, 0]
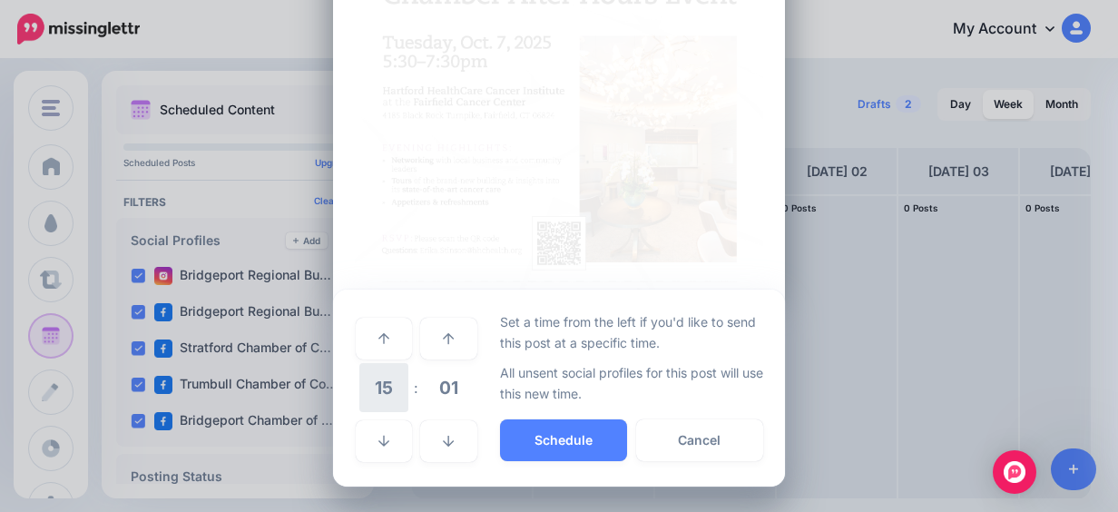
click at [383, 396] on span "15" at bounding box center [383, 387] width 49 height 49
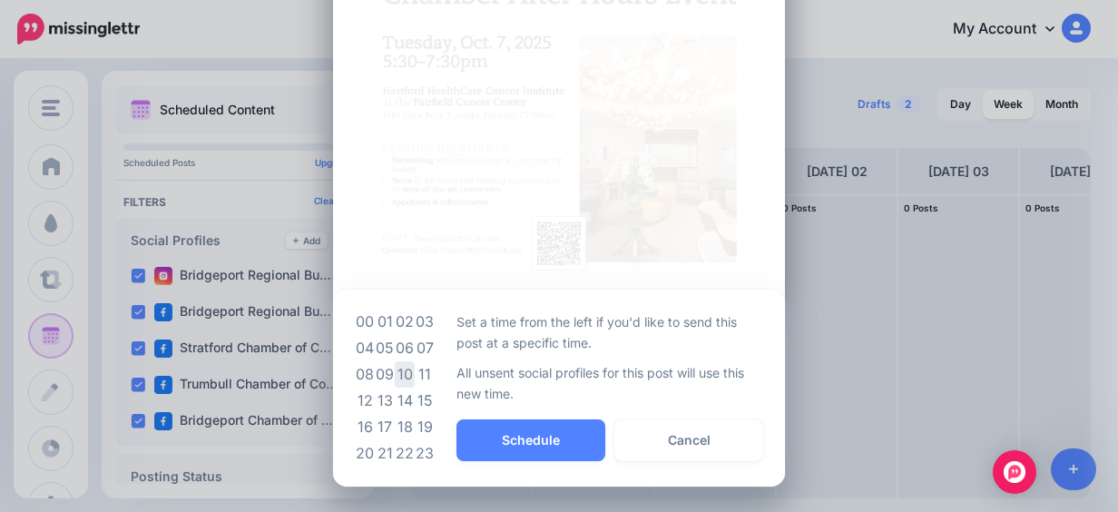
click at [403, 366] on td "10" at bounding box center [405, 374] width 20 height 26
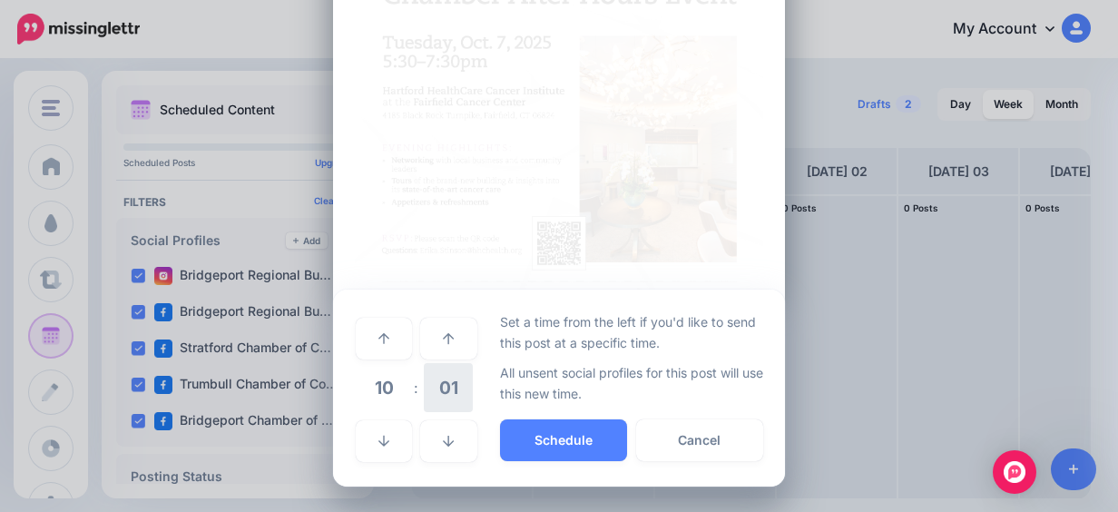
click at [428, 389] on span "01" at bounding box center [448, 387] width 49 height 49
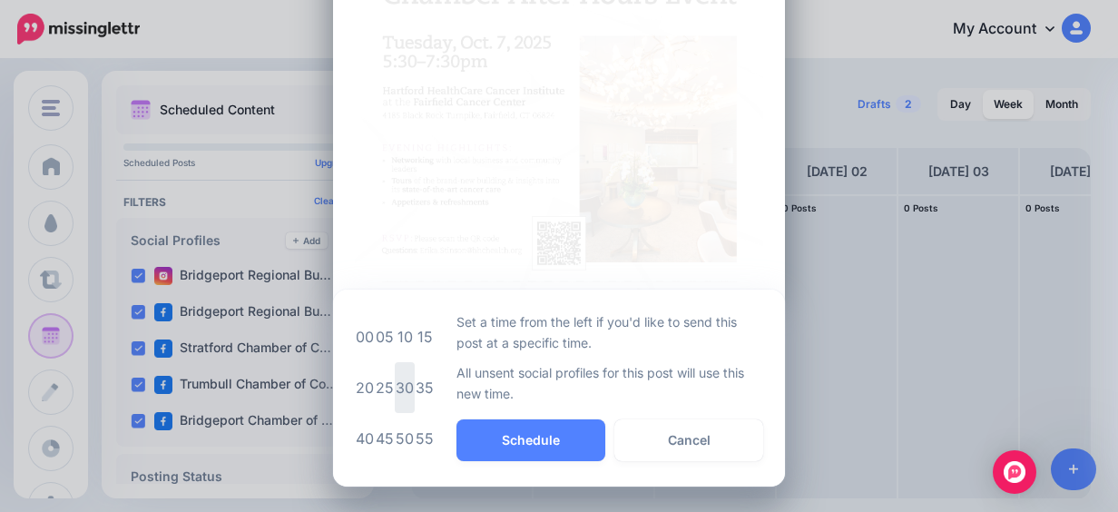
click at [405, 384] on td "30" at bounding box center [405, 387] width 20 height 51
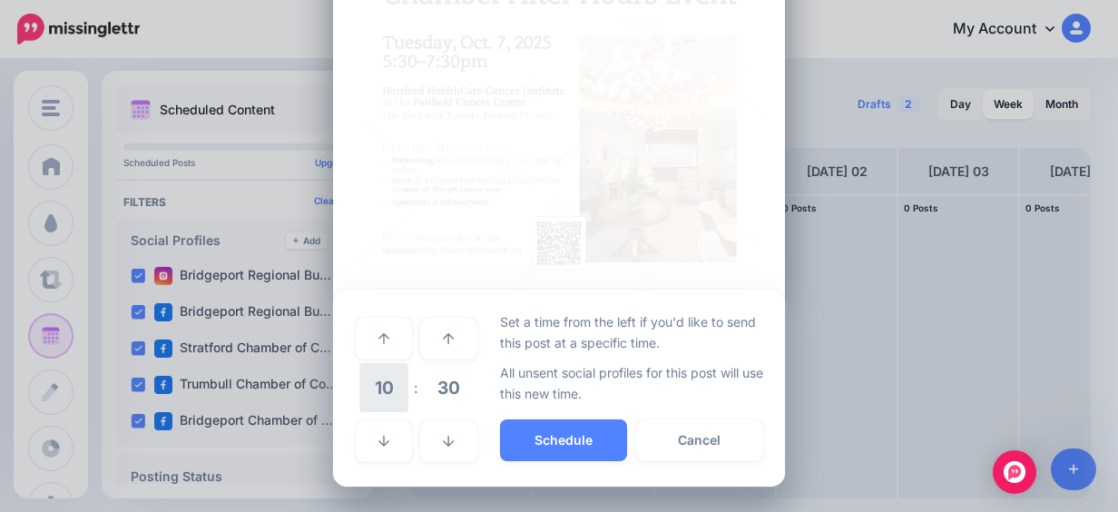
click at [370, 387] on span "10" at bounding box center [383, 387] width 49 height 49
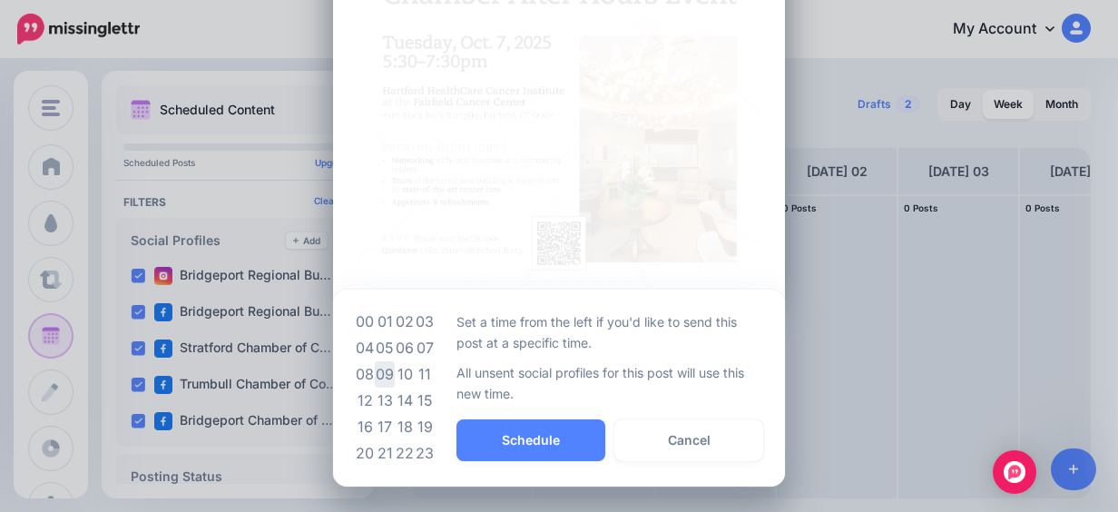
click at [381, 381] on td "09" at bounding box center [385, 374] width 20 height 26
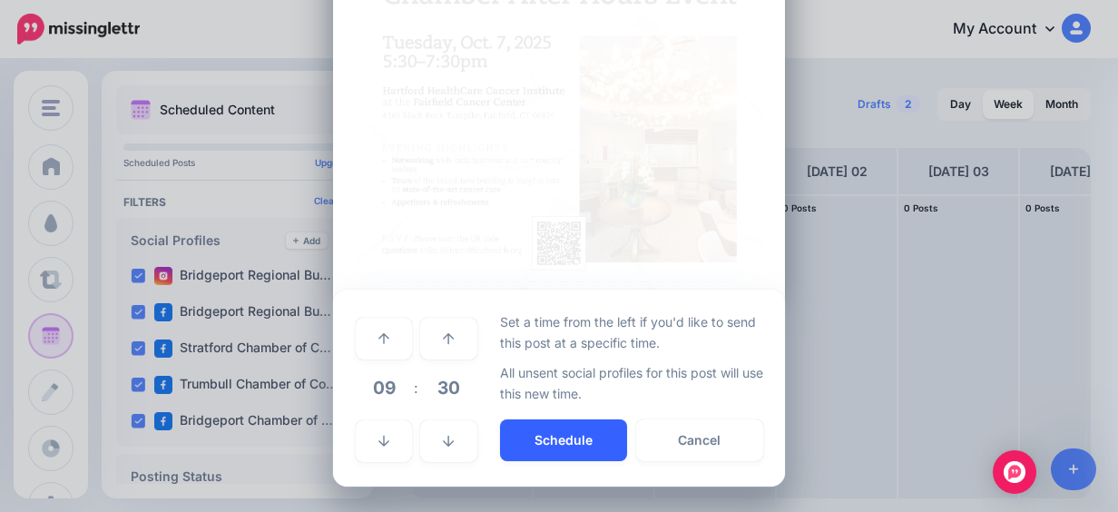
click at [500, 428] on button "Schedule" at bounding box center [563, 440] width 127 height 42
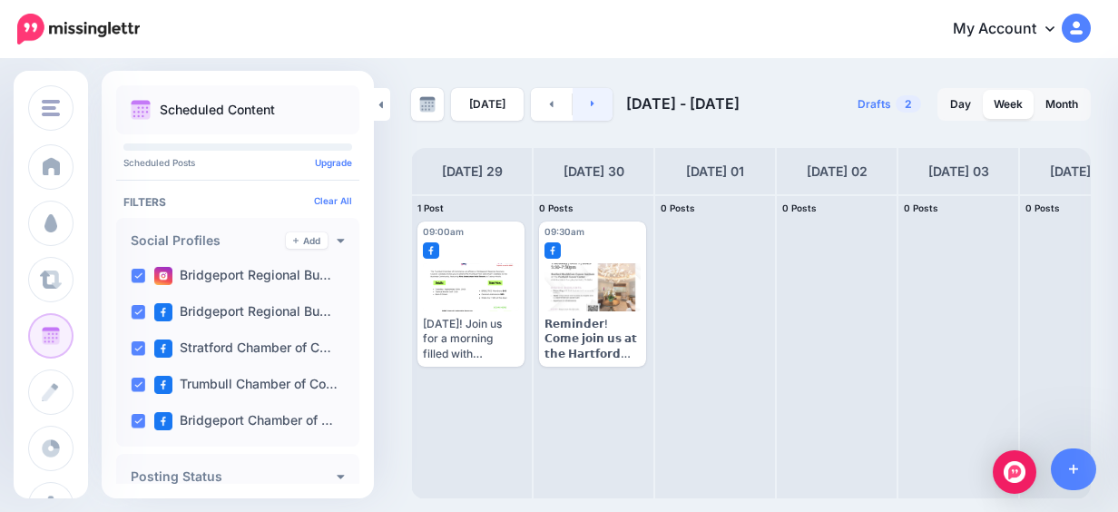
click at [606, 98] on link at bounding box center [593, 104] width 41 height 33
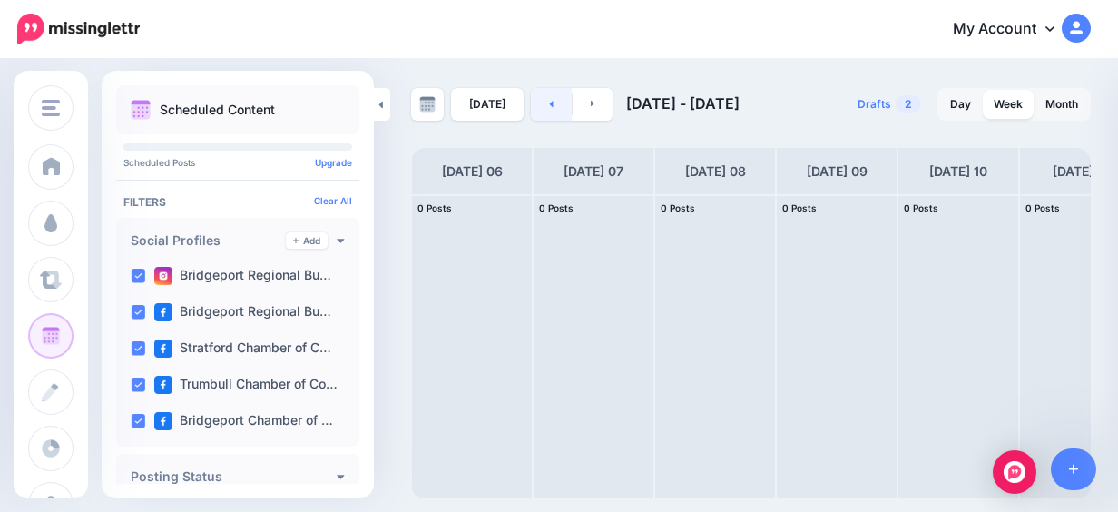
click at [558, 105] on link at bounding box center [551, 104] width 41 height 33
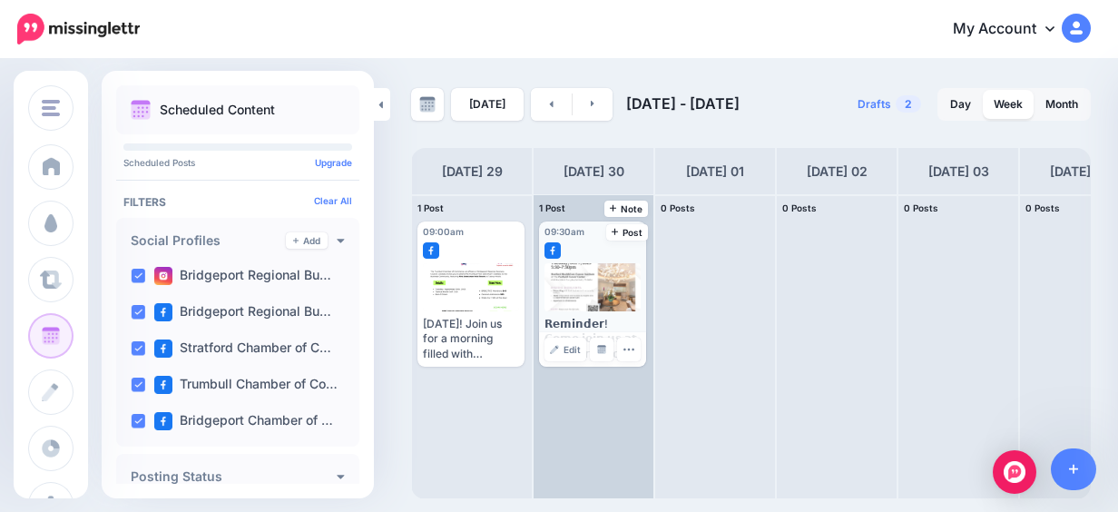
click at [588, 276] on div at bounding box center [592, 287] width 97 height 48
click at [570, 348] on span "Edit" at bounding box center [572, 349] width 17 height 9
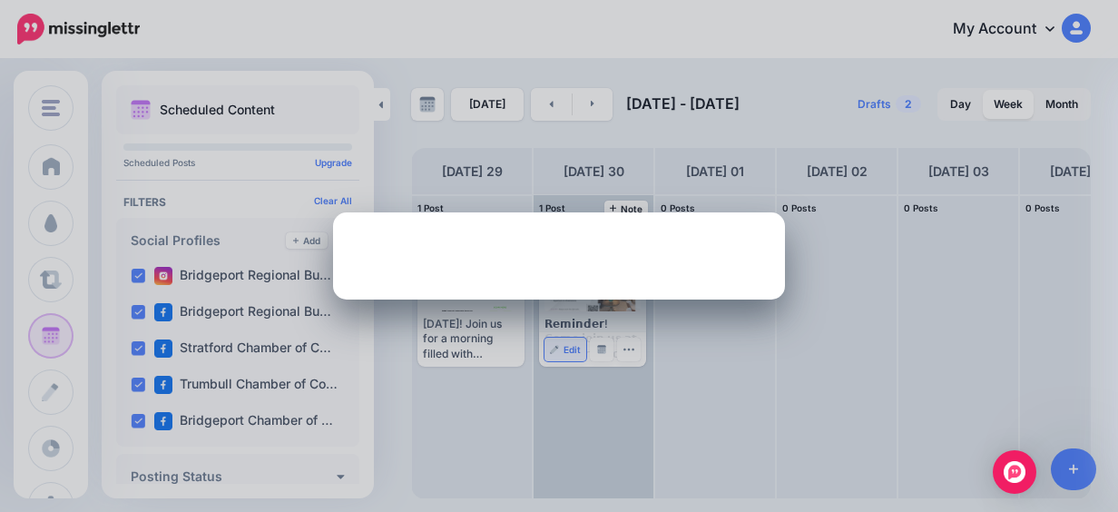
scroll to position [0, 0]
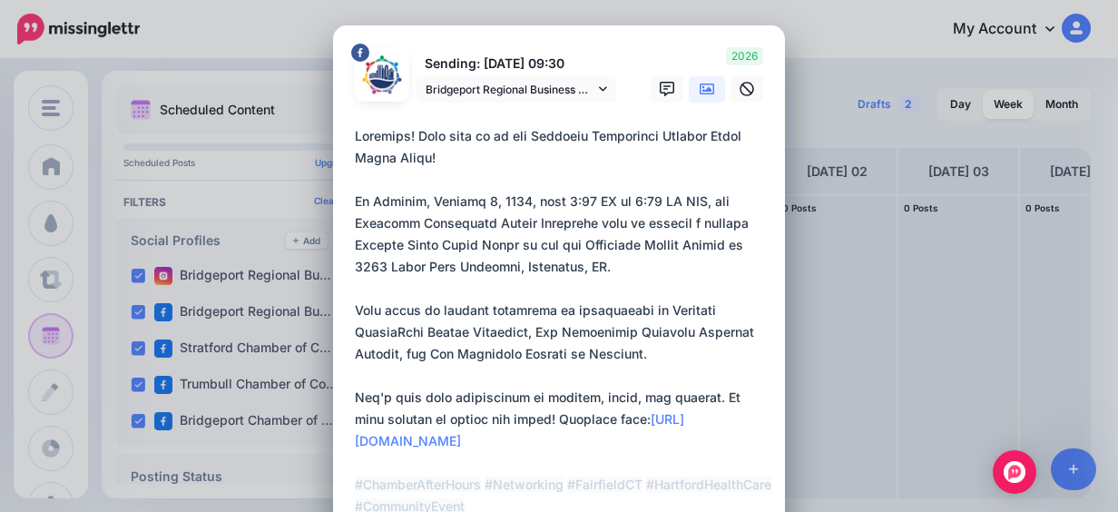
click at [415, 131] on textarea "**********" at bounding box center [563, 321] width 417 height 392
paste textarea "**********"
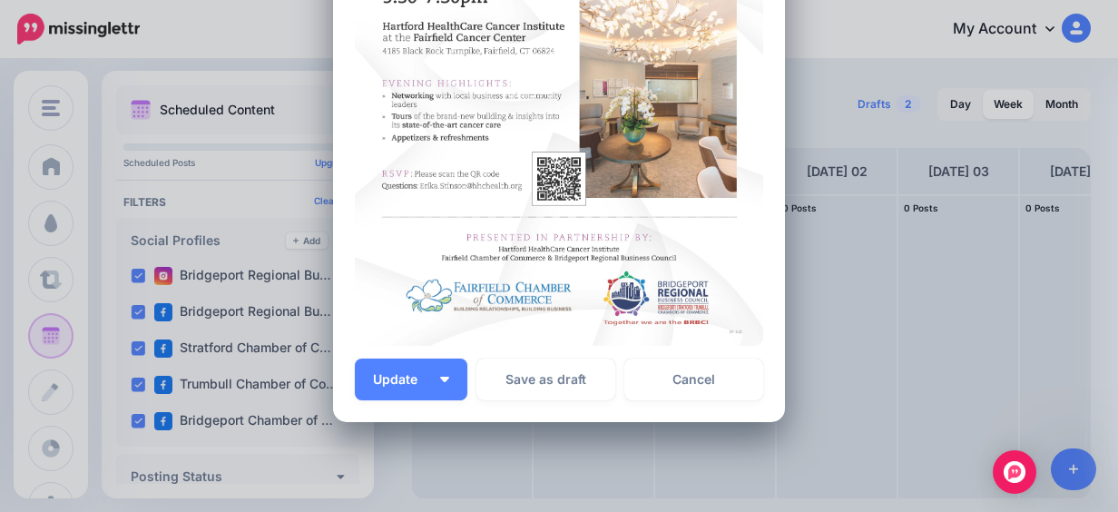
scroll to position [726, 0]
type textarea "**********"
click at [438, 397] on button "Update" at bounding box center [411, 379] width 113 height 42
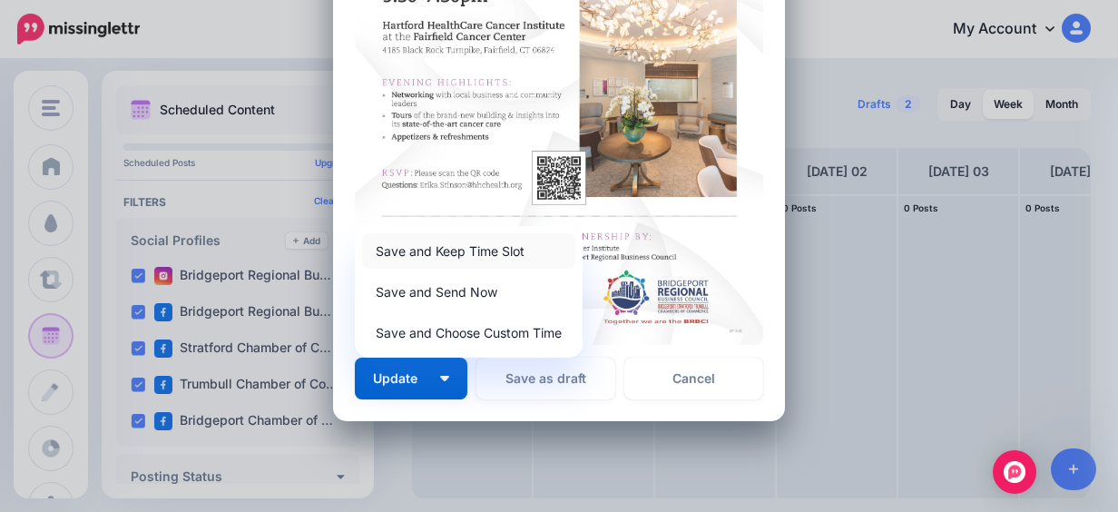
click at [499, 256] on link "Save and Keep Time Slot" at bounding box center [468, 250] width 213 height 35
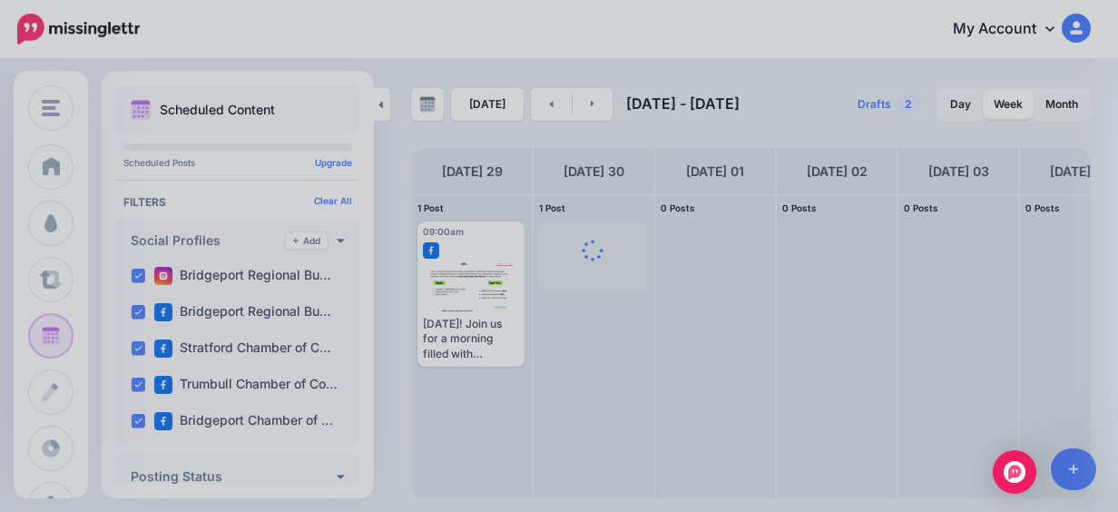
scroll to position [0, 0]
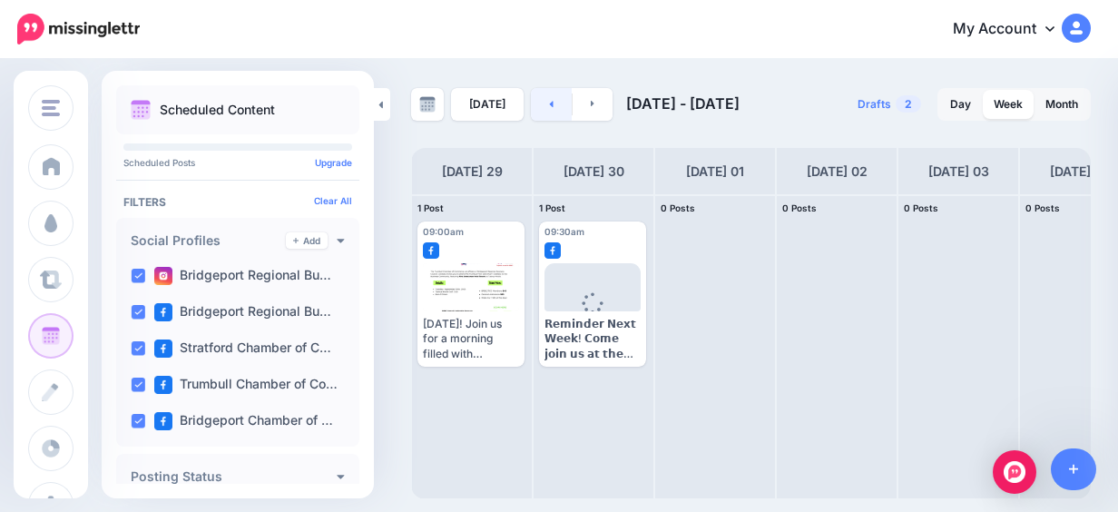
click at [554, 103] on link at bounding box center [551, 104] width 41 height 33
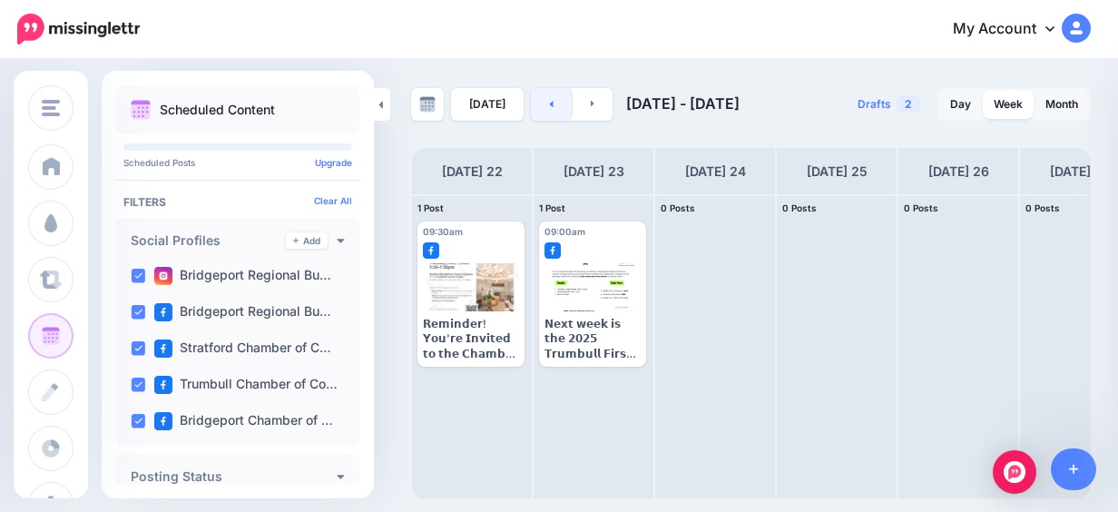
click at [554, 103] on link at bounding box center [551, 104] width 41 height 33
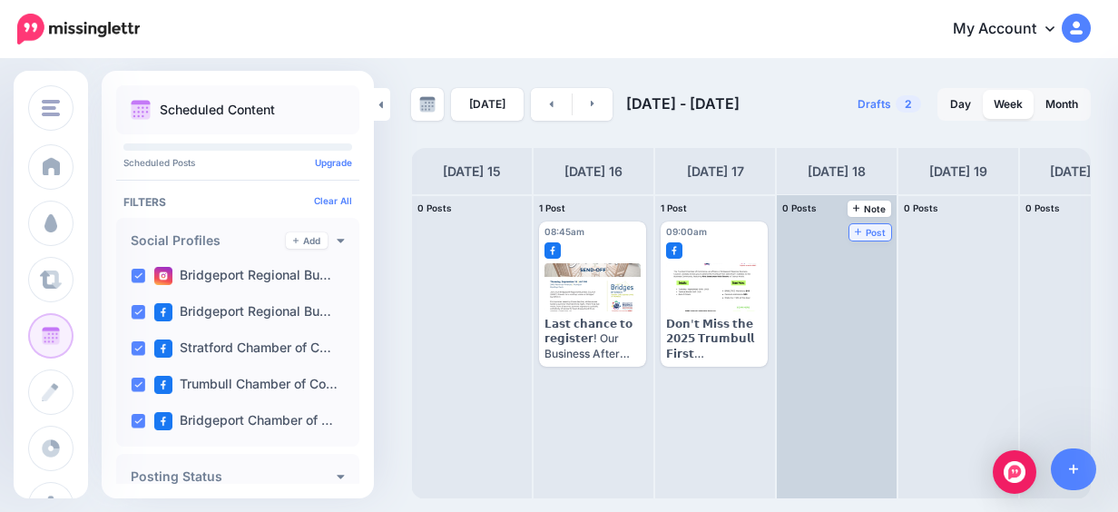
click at [887, 227] on link "Post" at bounding box center [870, 232] width 43 height 16
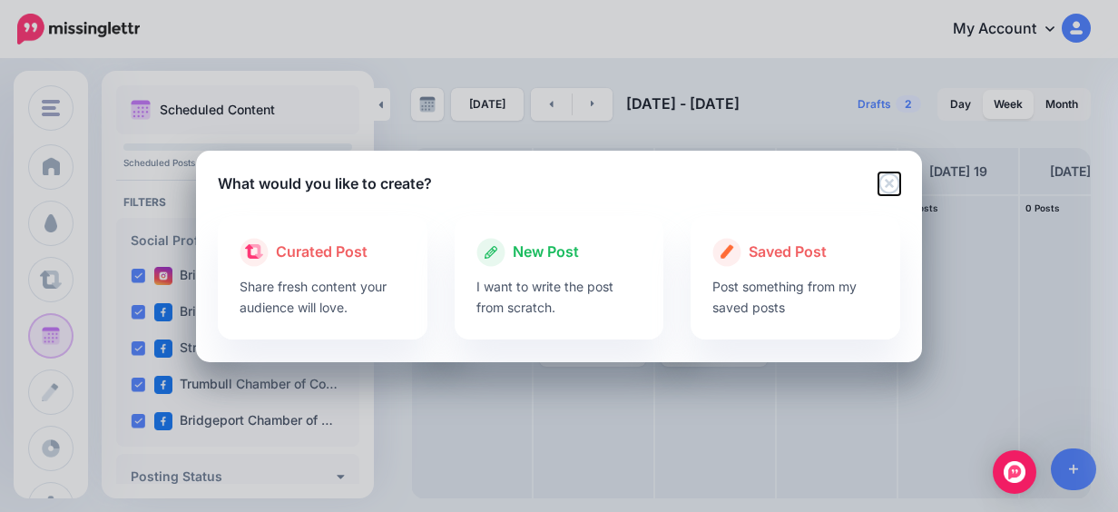
click at [882, 174] on icon "Close" at bounding box center [889, 183] width 22 height 22
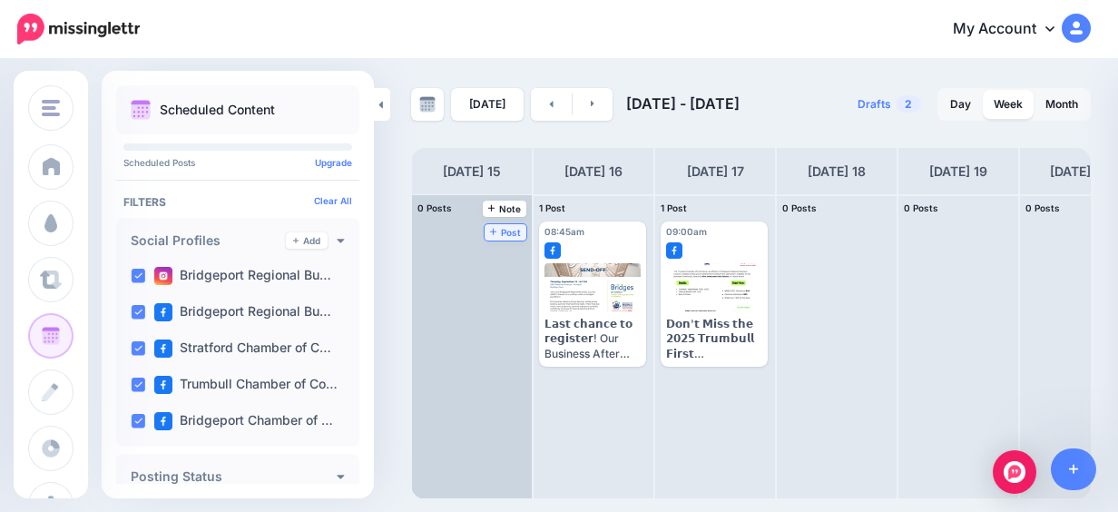
click at [497, 236] on span "Post" at bounding box center [506, 232] width 32 height 9
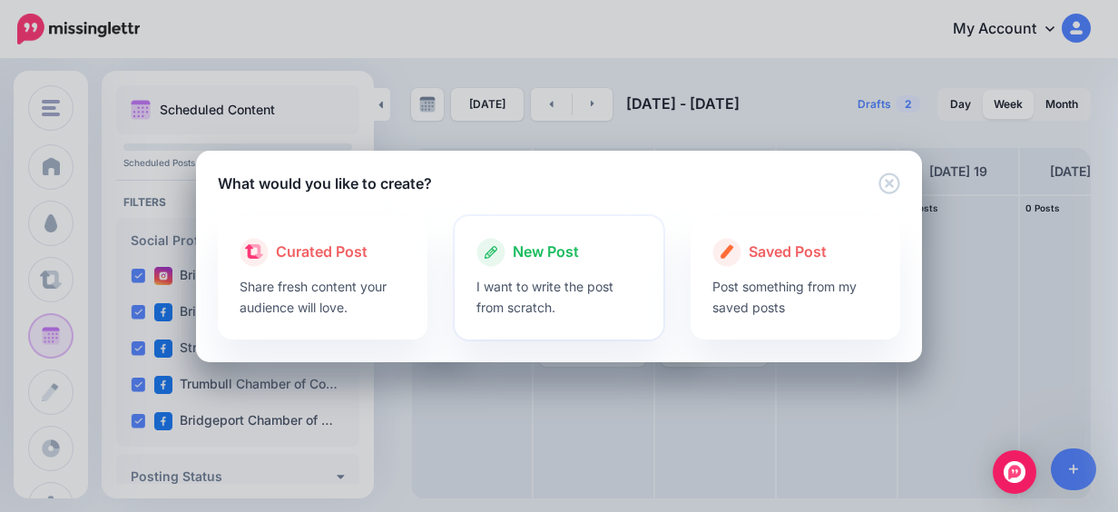
click at [563, 240] on span "New Post" at bounding box center [546, 252] width 66 height 24
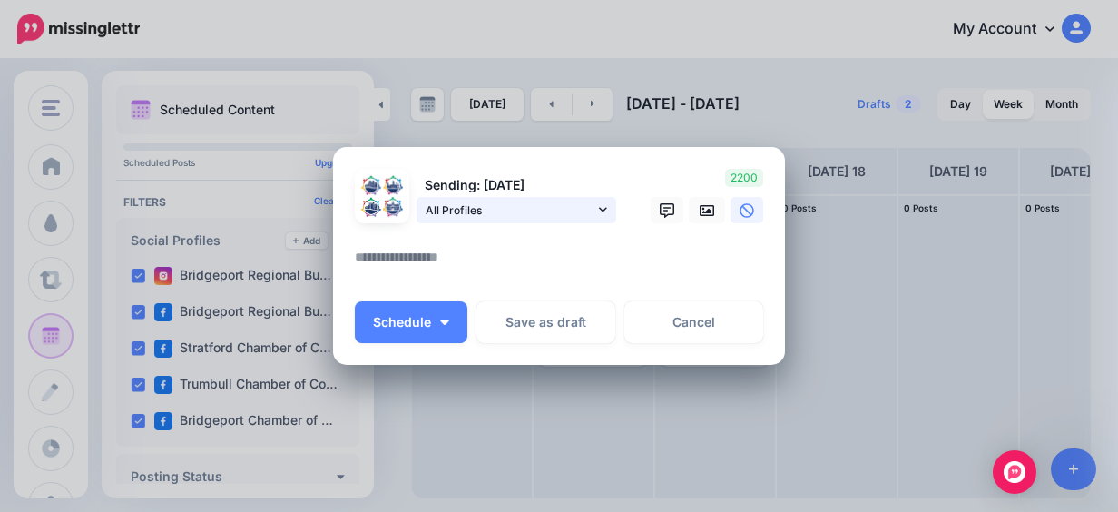
click at [448, 203] on span "All Profiles" at bounding box center [510, 210] width 169 height 19
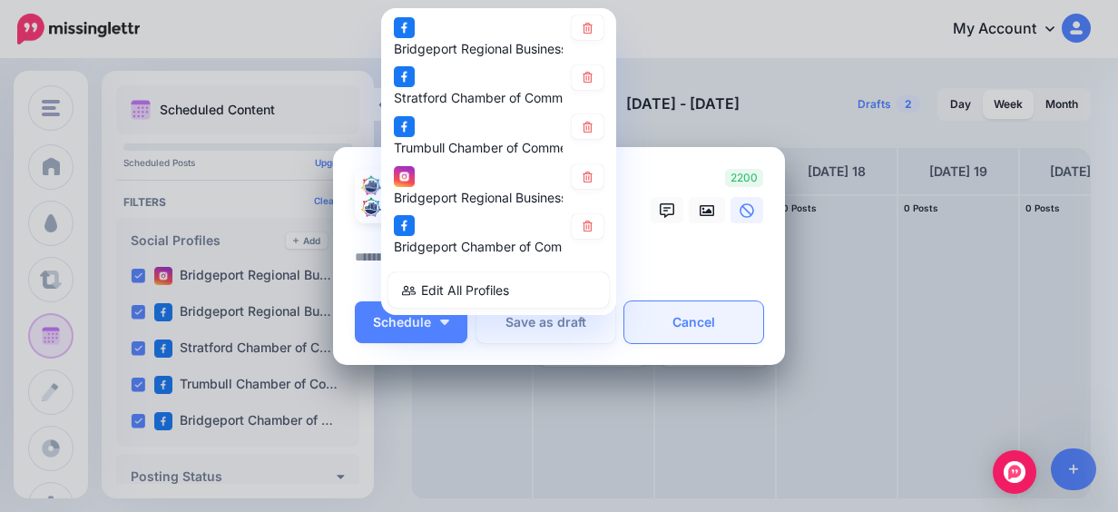
click at [652, 324] on link "Cancel" at bounding box center [693, 322] width 139 height 42
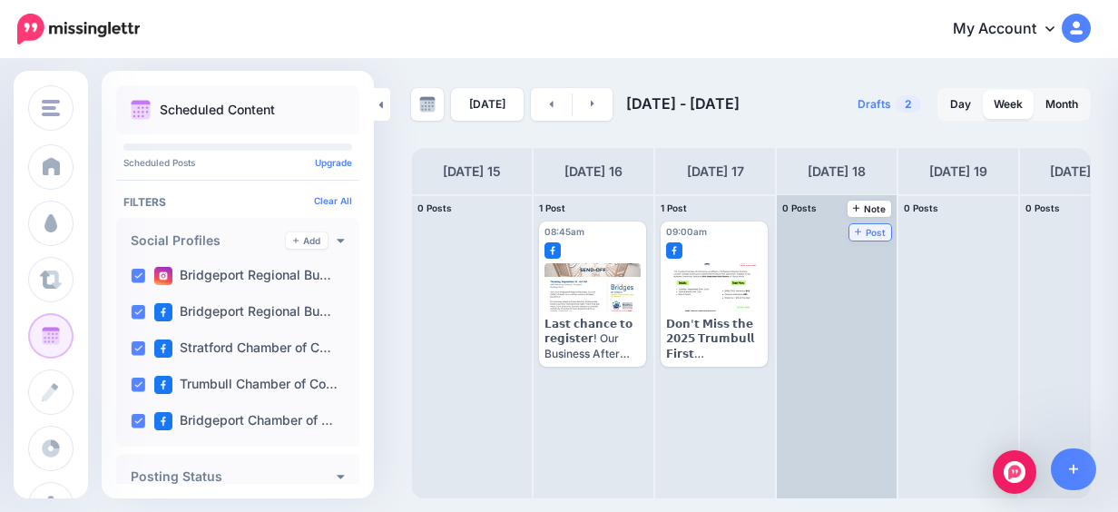
click at [858, 237] on link "Post" at bounding box center [870, 232] width 43 height 16
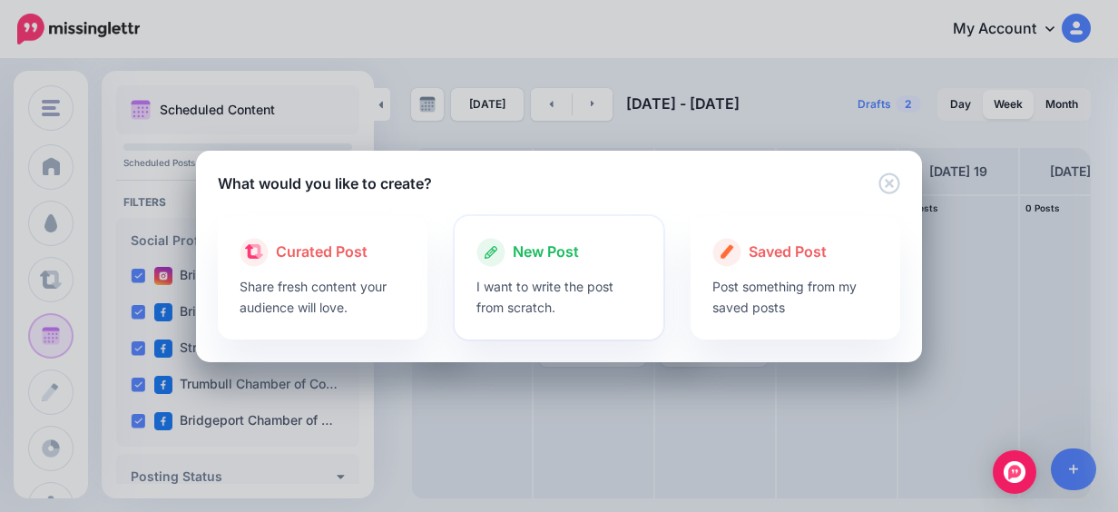
click at [522, 252] on span "New Post" at bounding box center [546, 252] width 66 height 24
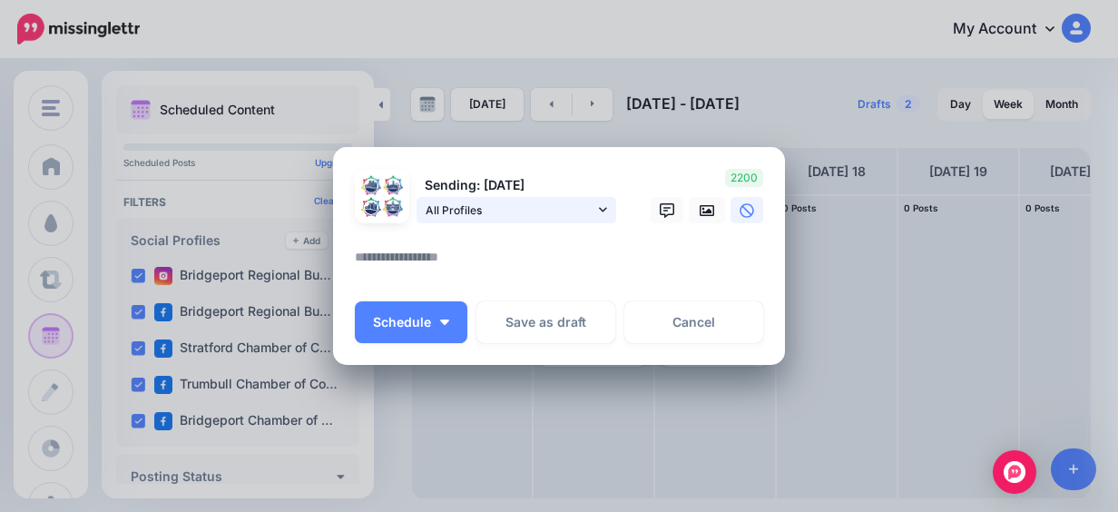
click at [514, 214] on span "All Profiles" at bounding box center [510, 210] width 169 height 19
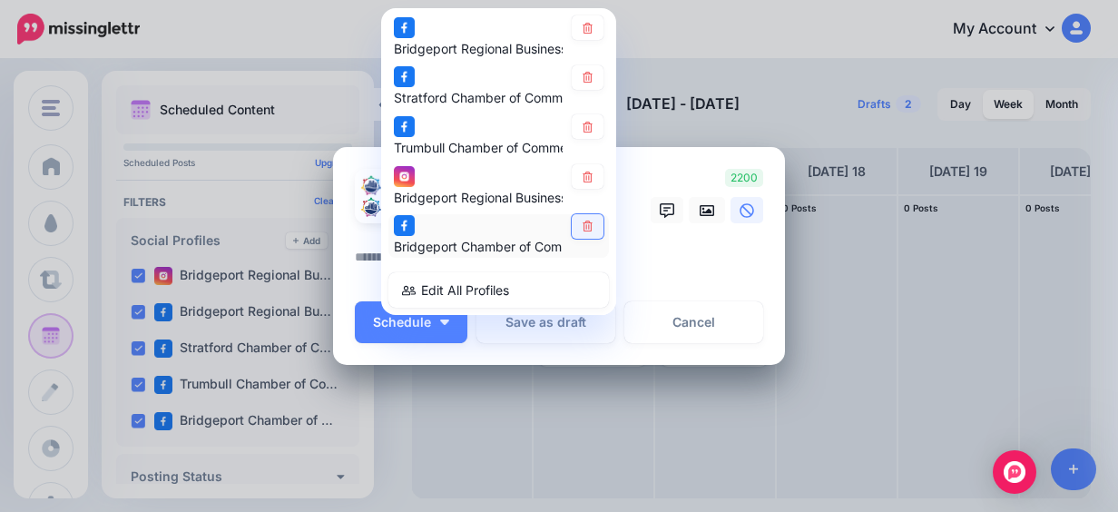
click at [583, 226] on icon at bounding box center [588, 226] width 10 height 11
click at [581, 181] on icon at bounding box center [588, 177] width 14 height 11
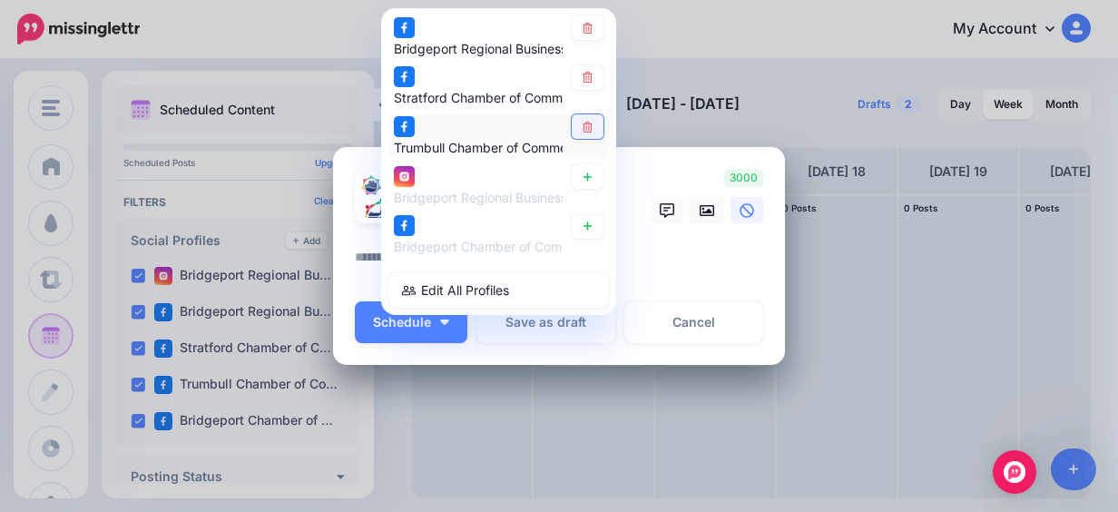
click at [581, 129] on icon at bounding box center [588, 127] width 14 height 11
click at [581, 78] on icon at bounding box center [588, 78] width 14 height 11
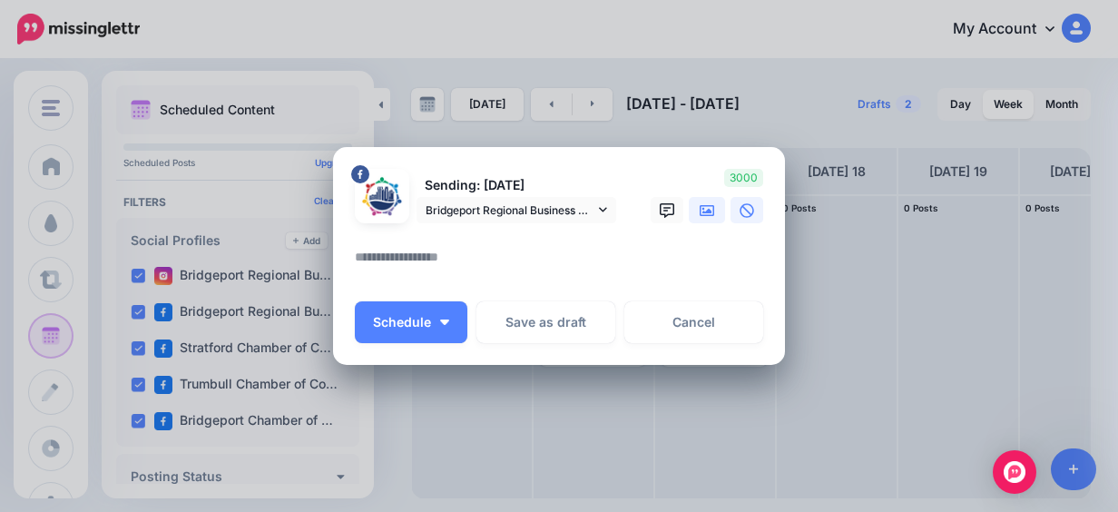
click at [700, 211] on icon at bounding box center [707, 210] width 15 height 11
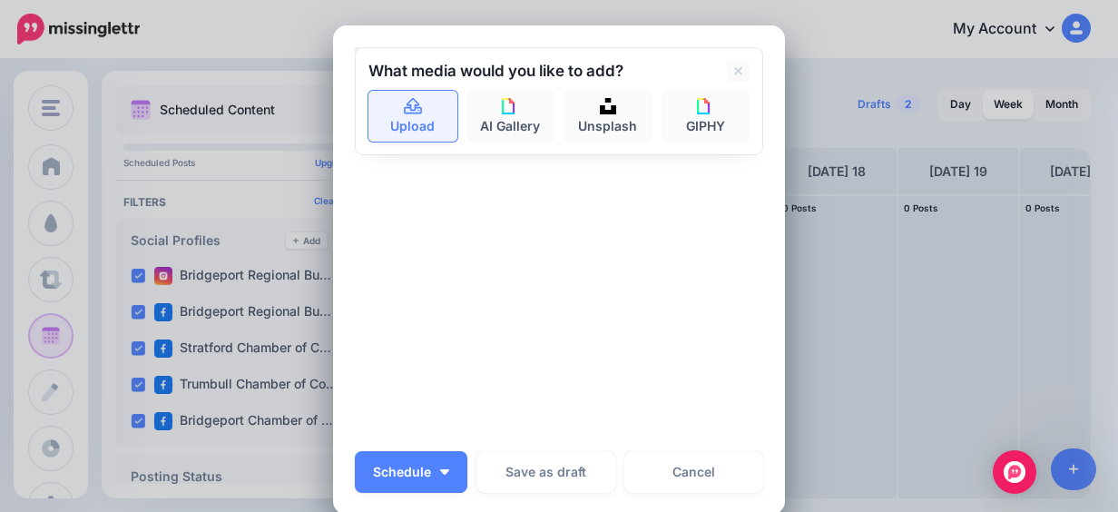
click at [377, 107] on link "Upload" at bounding box center [412, 116] width 89 height 51
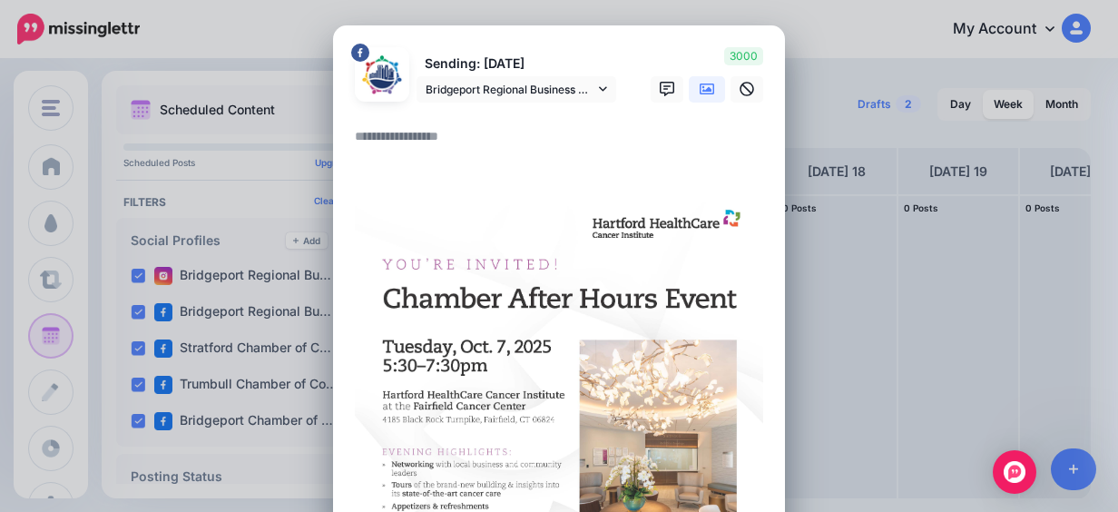
click at [426, 142] on textarea at bounding box center [563, 142] width 417 height 35
paste textarea "**********"
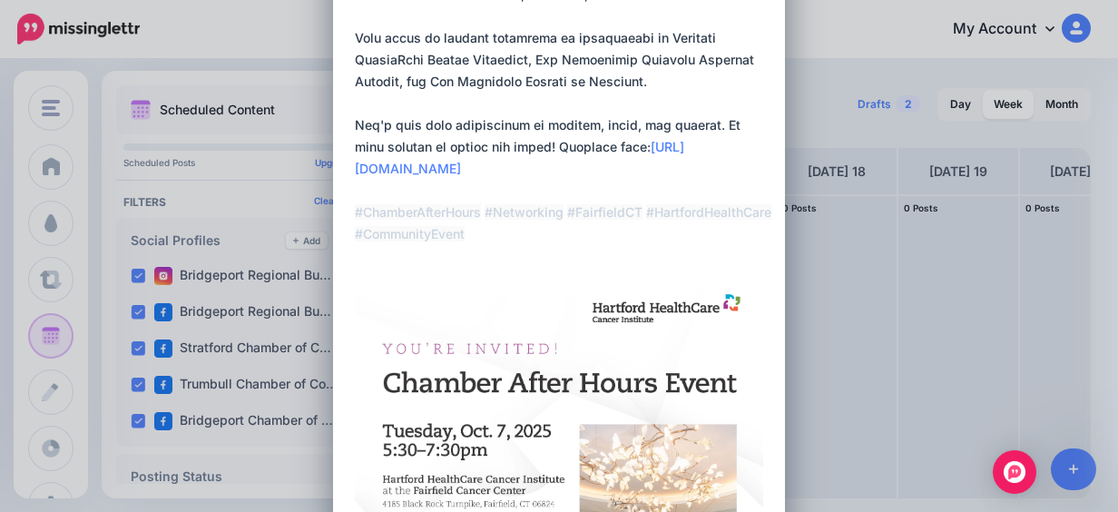
scroll to position [635, 0]
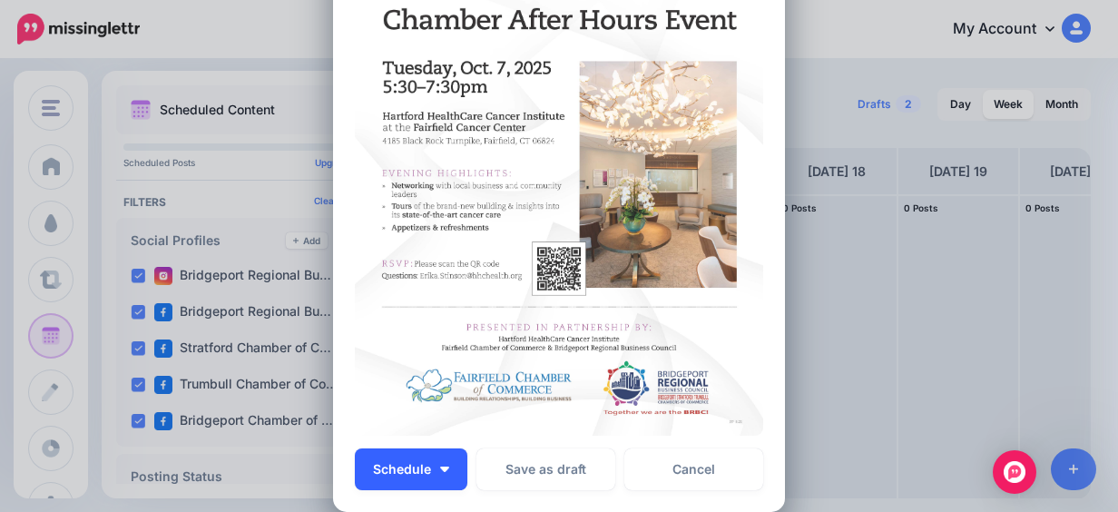
type textarea "**********"
click at [437, 472] on button "Schedule" at bounding box center [411, 469] width 113 height 42
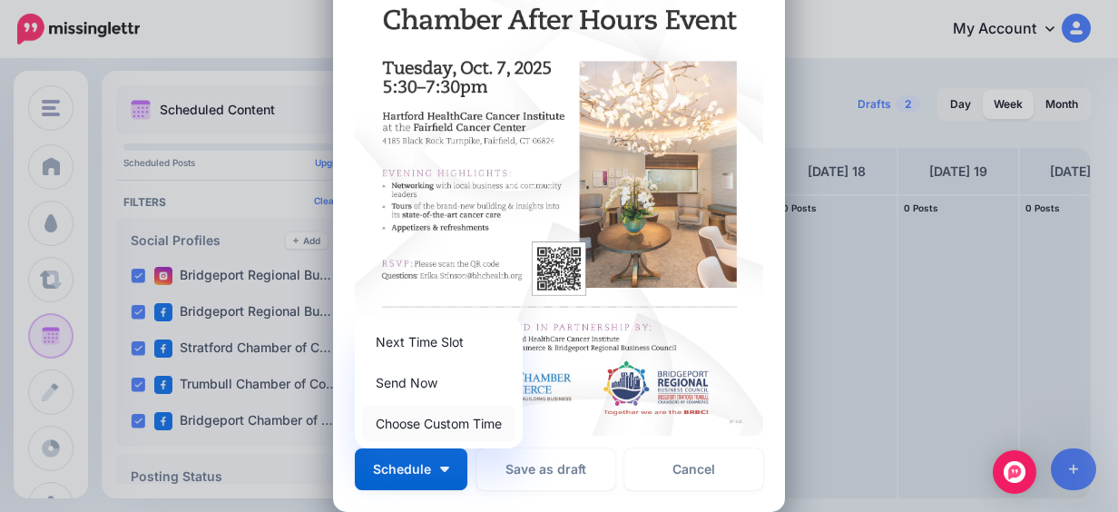
click at [450, 430] on link "Choose Custom Time" at bounding box center [438, 423] width 153 height 35
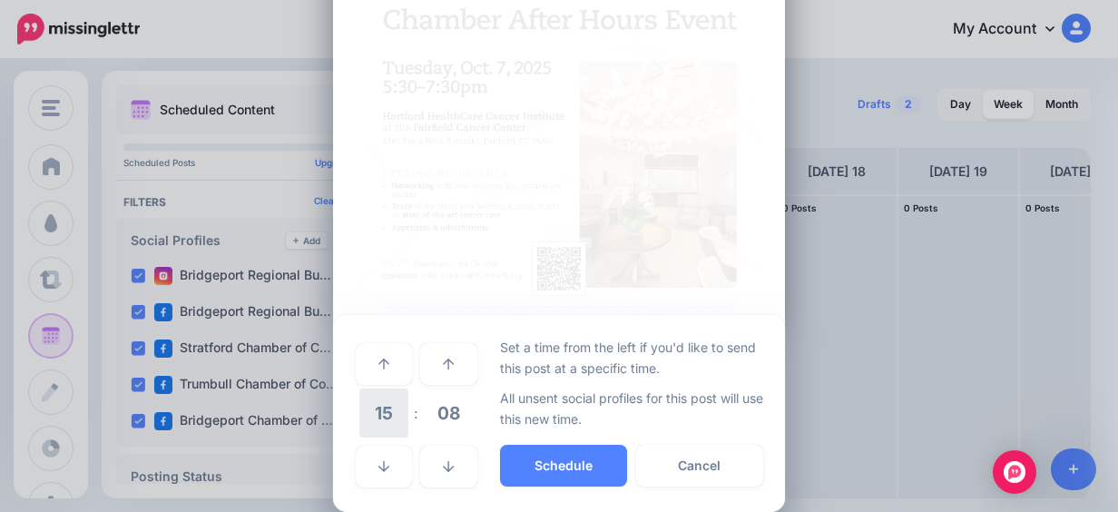
click at [370, 419] on span "15" at bounding box center [383, 412] width 49 height 49
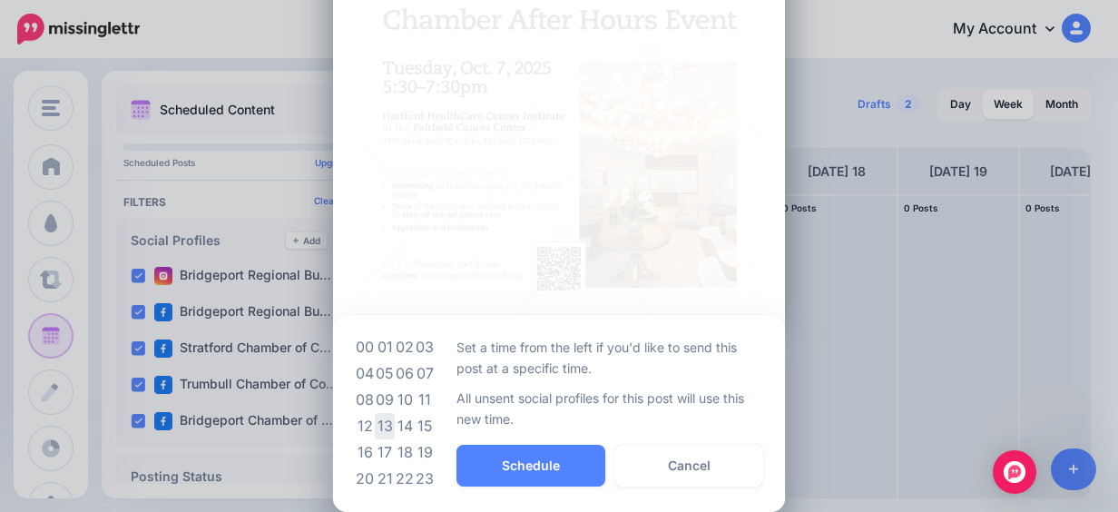
drag, startPoint x: 386, startPoint y: 392, endPoint x: 381, endPoint y: 430, distance: 38.4
click at [381, 430] on table "00 01 02 03 04 05 06 07 08 09 10 11 12 13 14 15 16 17 18 19 20 21 22 23" at bounding box center [395, 413] width 80 height 158
click at [381, 430] on td "13" at bounding box center [385, 426] width 20 height 26
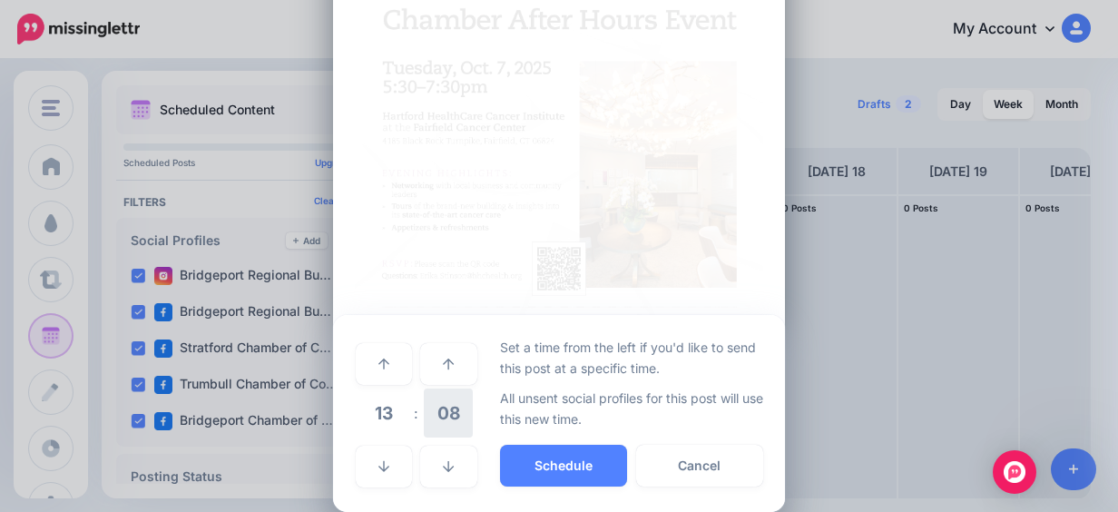
click at [435, 418] on span "08" at bounding box center [448, 412] width 49 height 49
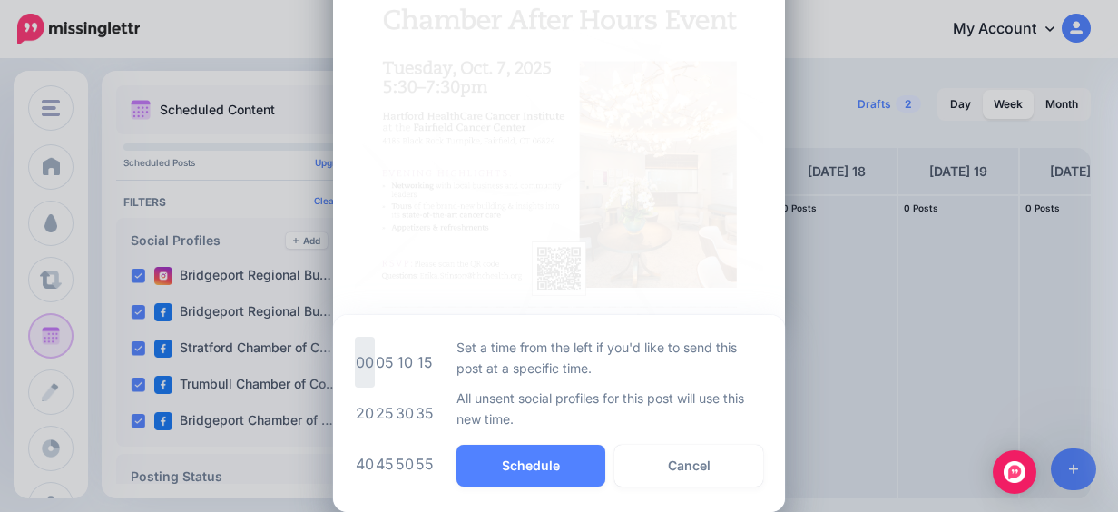
click at [355, 360] on td "00" at bounding box center [365, 362] width 20 height 51
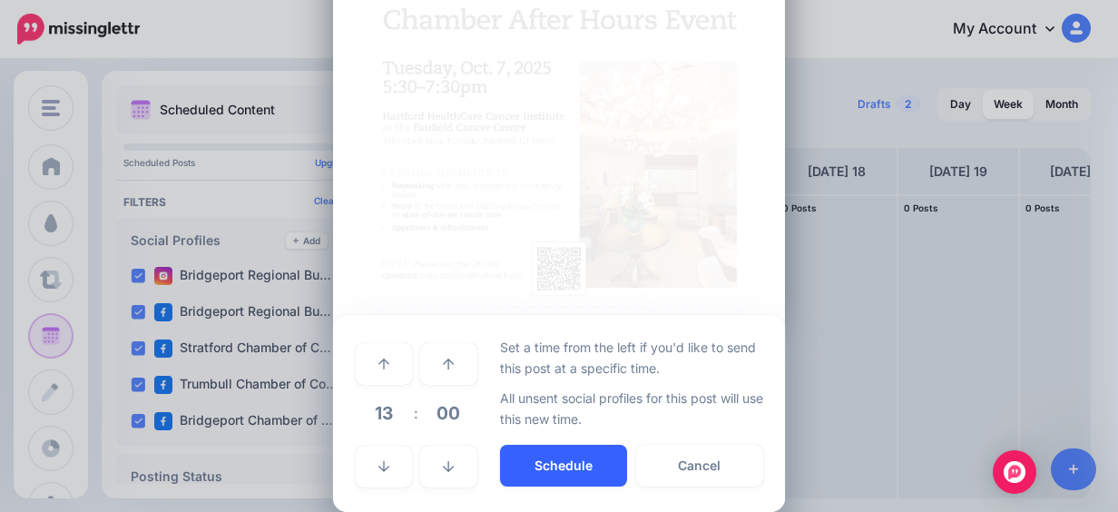
click at [551, 485] on button "Schedule" at bounding box center [563, 466] width 127 height 42
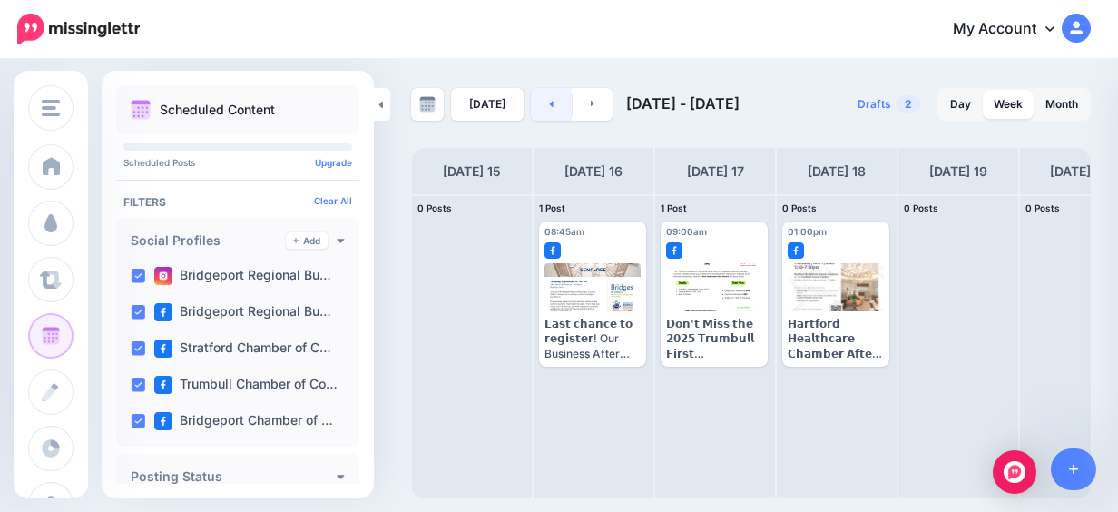
click at [553, 93] on link at bounding box center [551, 104] width 41 height 33
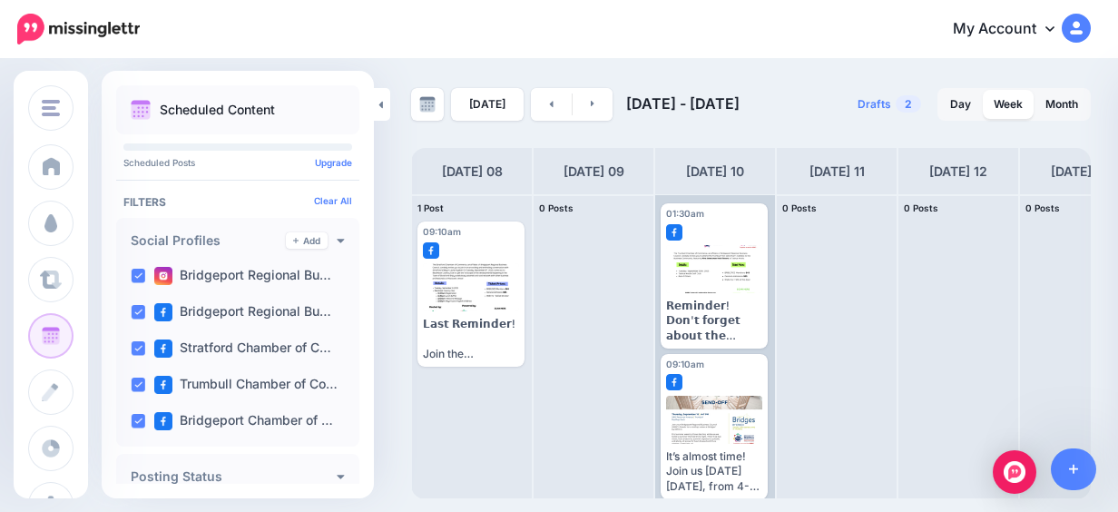
scroll to position [29, 0]
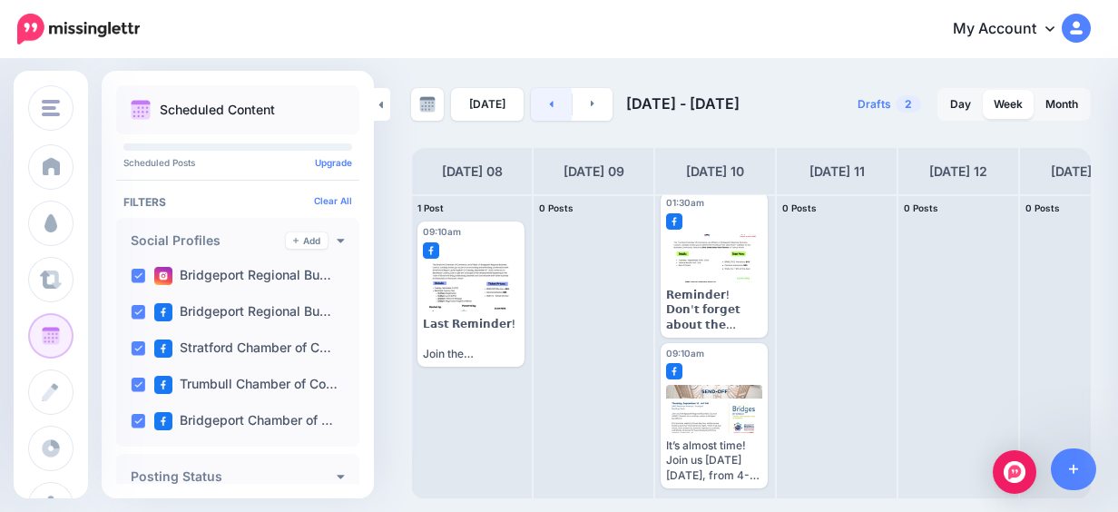
click at [546, 88] on link at bounding box center [551, 104] width 41 height 33
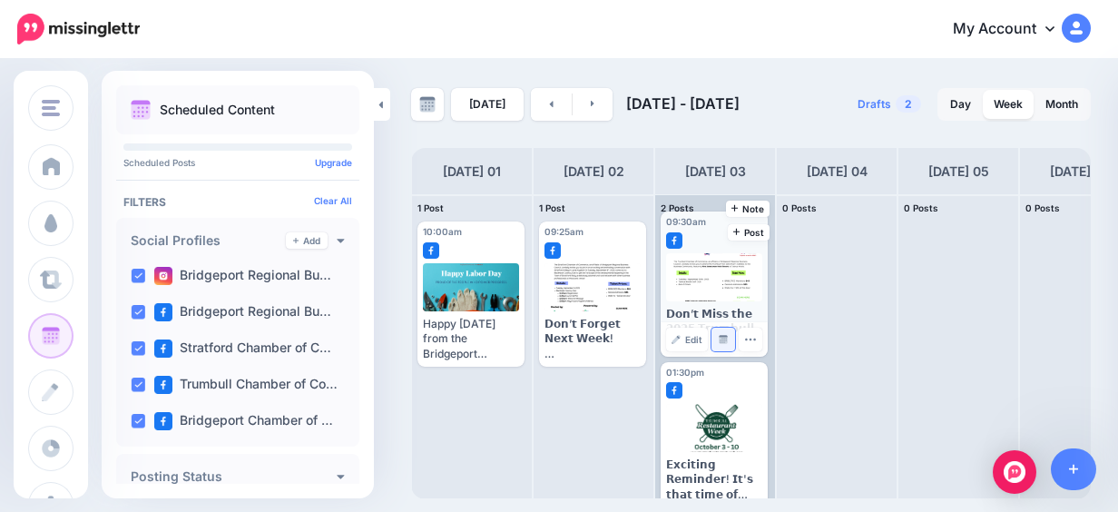
scroll to position [0, 0]
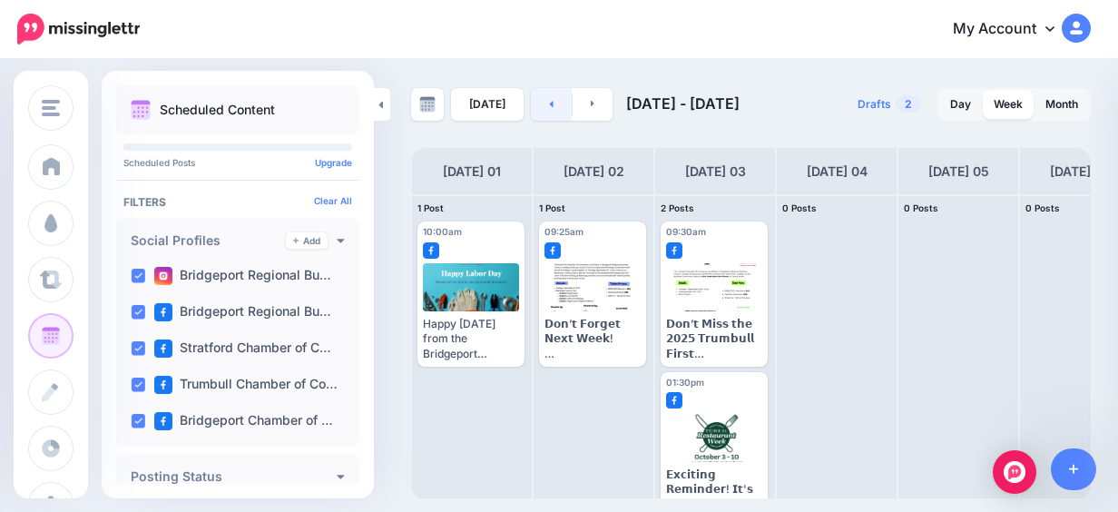
click at [531, 109] on link at bounding box center [551, 104] width 41 height 33
